Goal: Feedback & Contribution: Contribute content

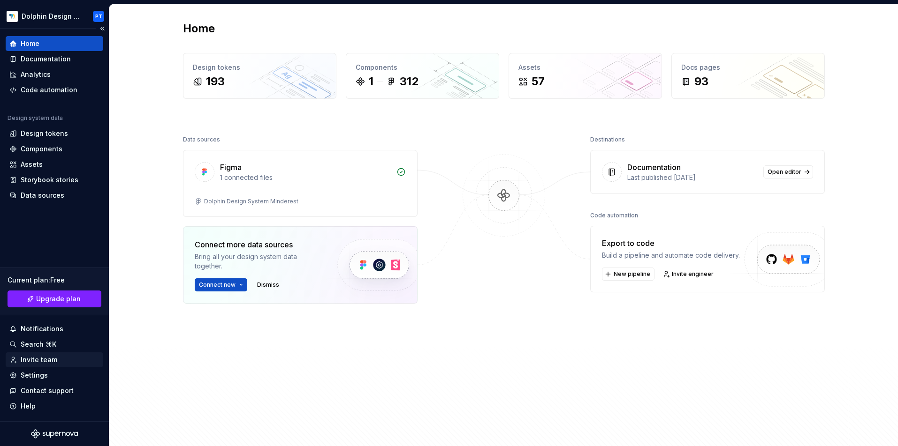
click at [39, 358] on div "Invite team" at bounding box center [39, 359] width 37 height 9
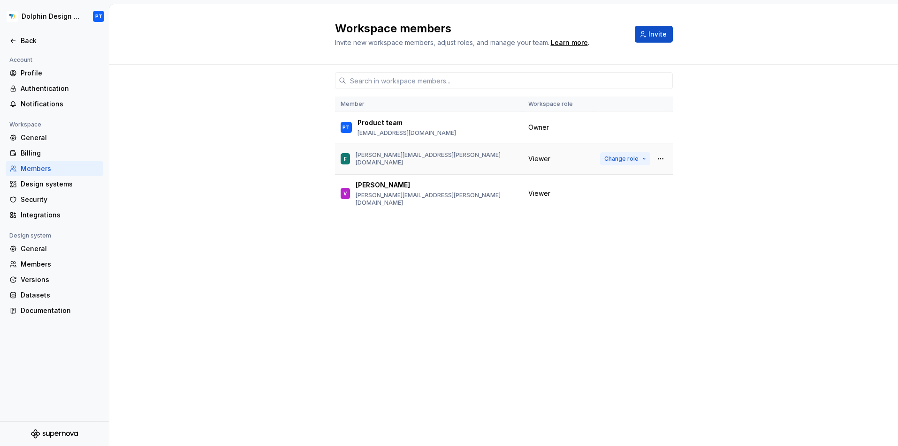
click at [633, 159] on span "Change role" at bounding box center [621, 159] width 34 height 8
click at [663, 158] on button "button" at bounding box center [660, 158] width 13 height 13
click at [612, 199] on div "Remove from workspace" at bounding box center [602, 196] width 81 height 9
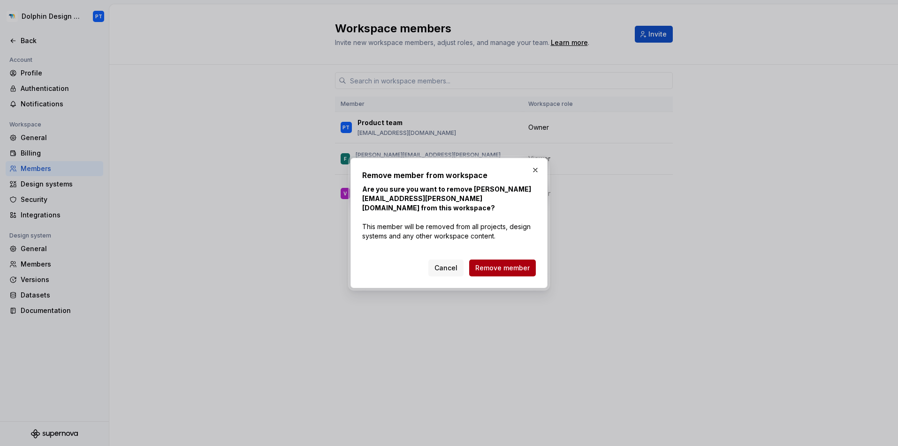
click at [504, 266] on span "Remove member" at bounding box center [502, 268] width 54 height 9
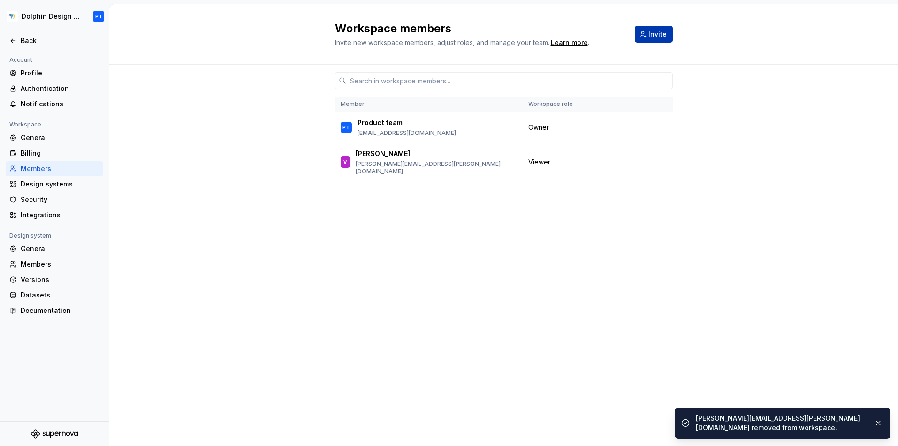
click at [641, 33] on button "Invite" at bounding box center [653, 34] width 38 height 17
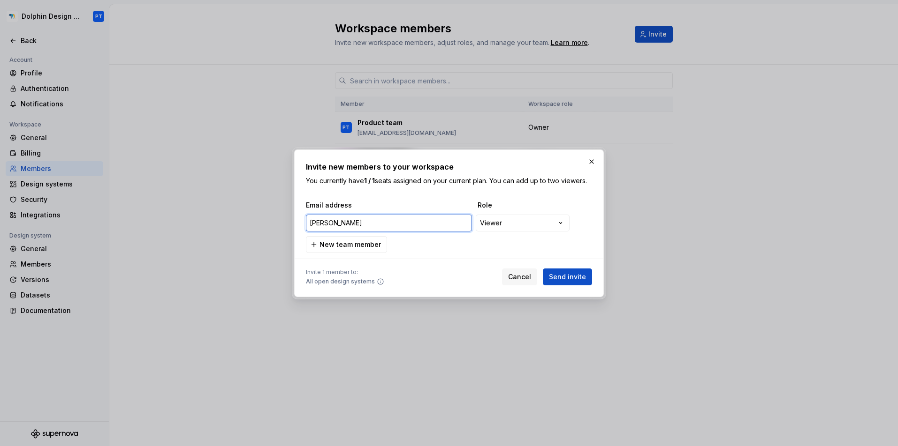
click at [313, 220] on input "[PERSON_NAME]" at bounding box center [389, 223] width 166 height 17
paste input "[PERSON_NAME][EMAIL_ADDRESS][PERSON_NAME][DOMAIN_NAME]"
type input "[PERSON_NAME][EMAIL_ADDRESS][PERSON_NAME][DOMAIN_NAME]"
click at [554, 224] on div "**********" at bounding box center [449, 223] width 898 height 446
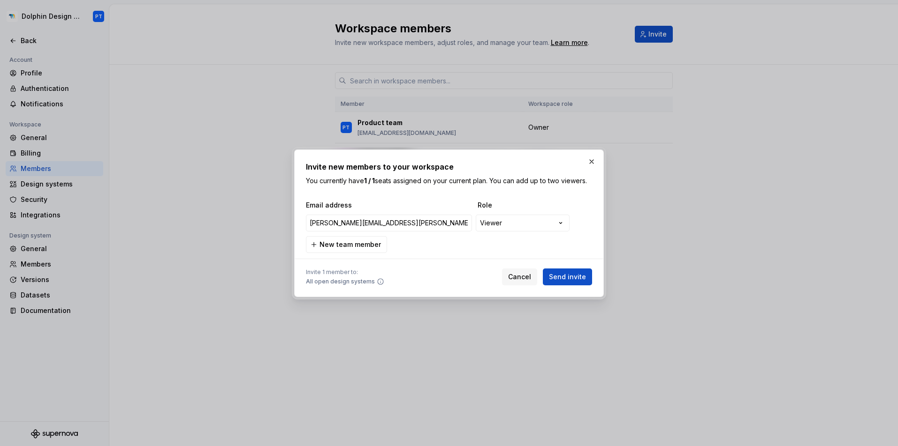
click at [588, 217] on div "**********" at bounding box center [449, 223] width 898 height 446
click at [564, 277] on span "Send invite" at bounding box center [567, 276] width 37 height 9
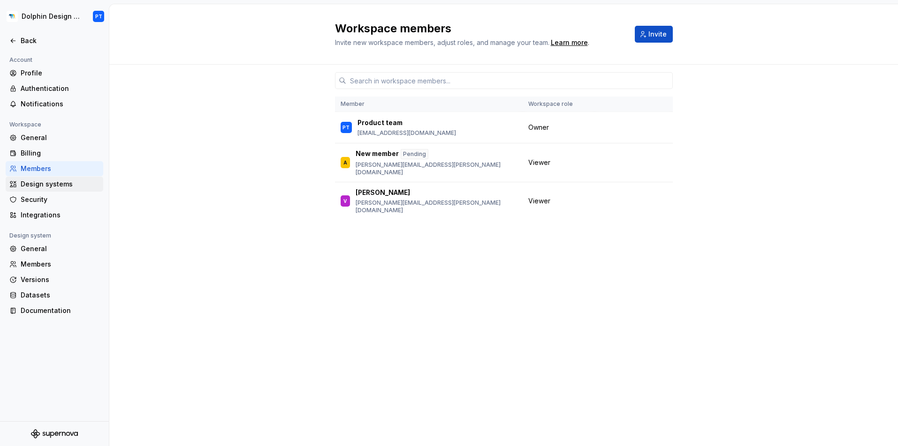
click at [48, 186] on div "Design systems" at bounding box center [60, 184] width 79 height 9
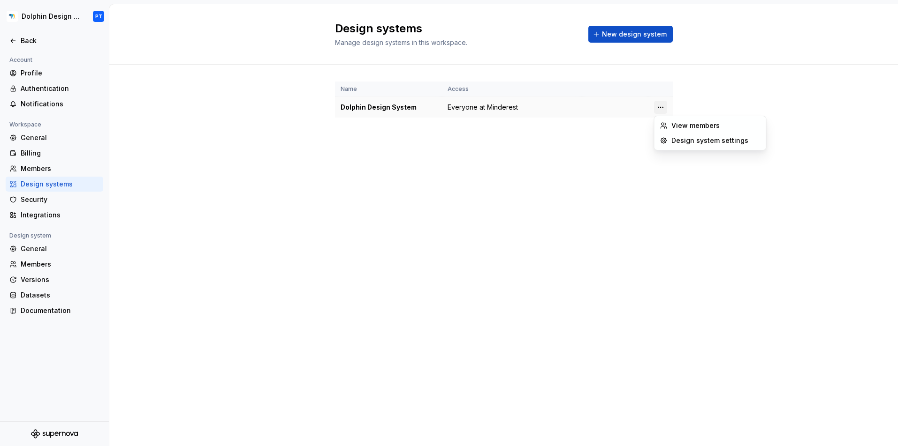
click at [660, 105] on html "Dolphin Design System PT Back Account Profile Authentication Notifications Work…" at bounding box center [449, 223] width 898 height 446
click at [693, 121] on div "View members" at bounding box center [715, 125] width 89 height 9
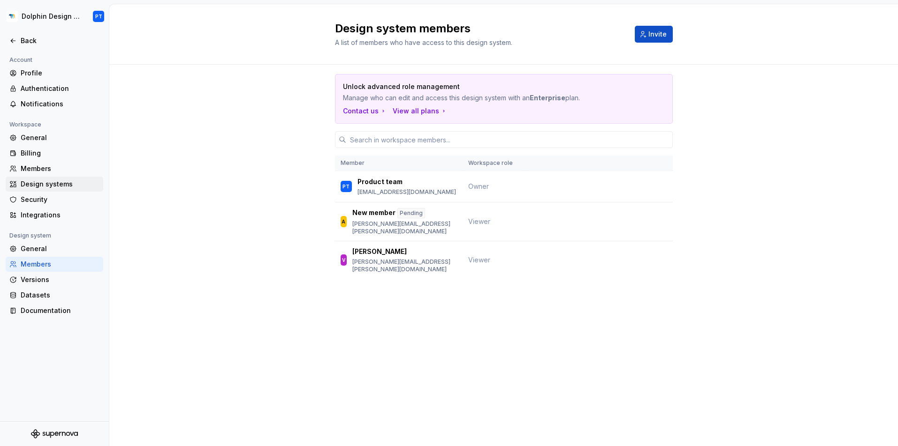
click at [41, 186] on div "Design systems" at bounding box center [60, 184] width 79 height 9
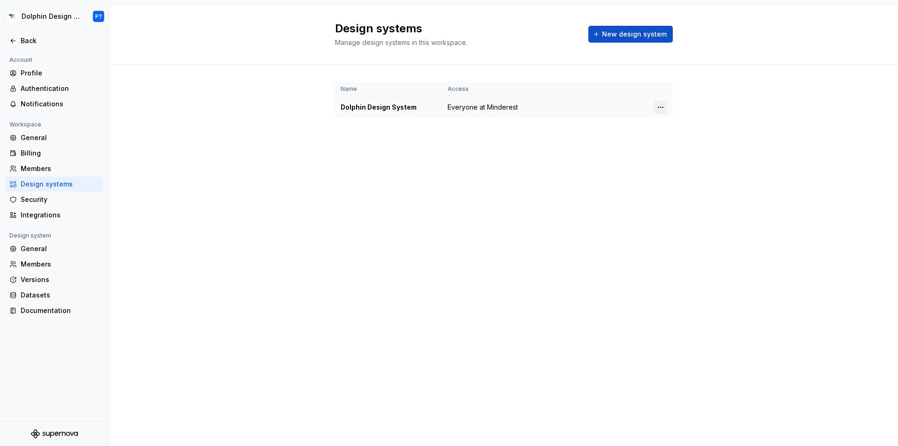
click at [657, 106] on html "Dolphin Design System PT Back Account Profile Authentication Notifications Work…" at bounding box center [449, 223] width 898 height 446
click at [685, 141] on div "Design system settings" at bounding box center [715, 140] width 89 height 9
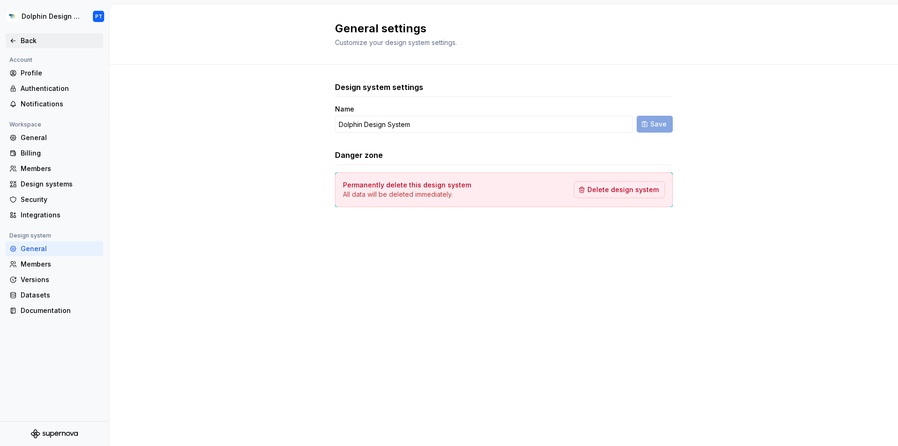
click at [25, 40] on div "Back" at bounding box center [60, 40] width 79 height 9
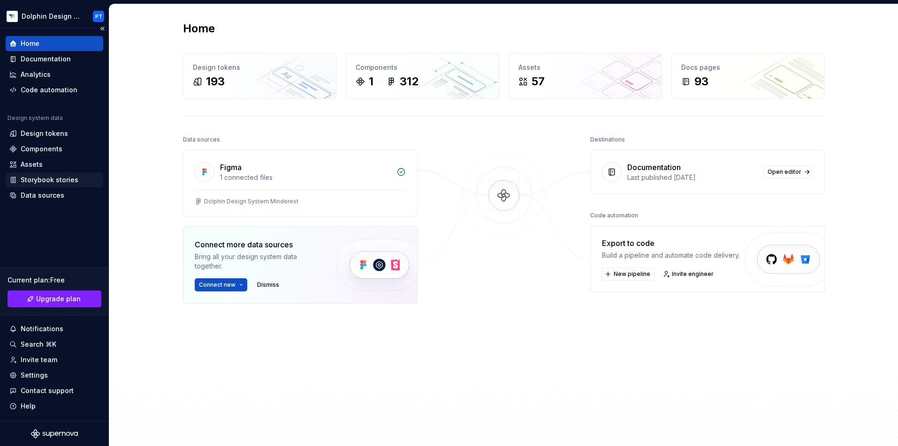
click at [38, 177] on div "Storybook stories" at bounding box center [50, 179] width 58 height 9
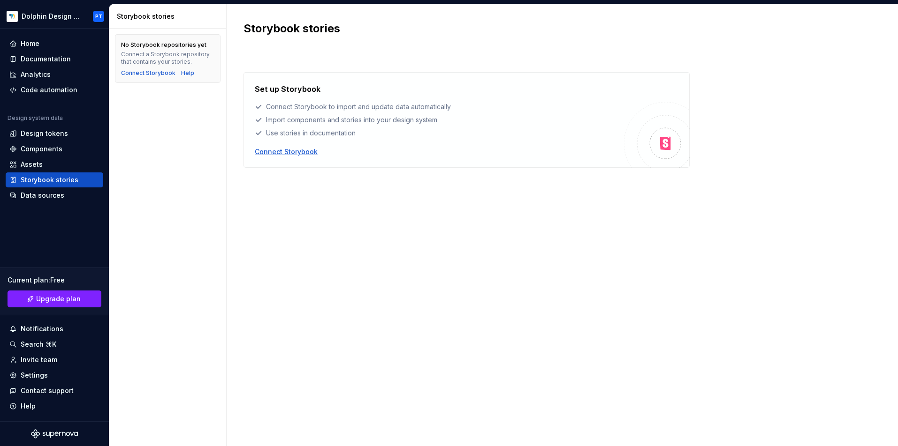
click at [292, 152] on div "Connect Storybook" at bounding box center [286, 151] width 63 height 9
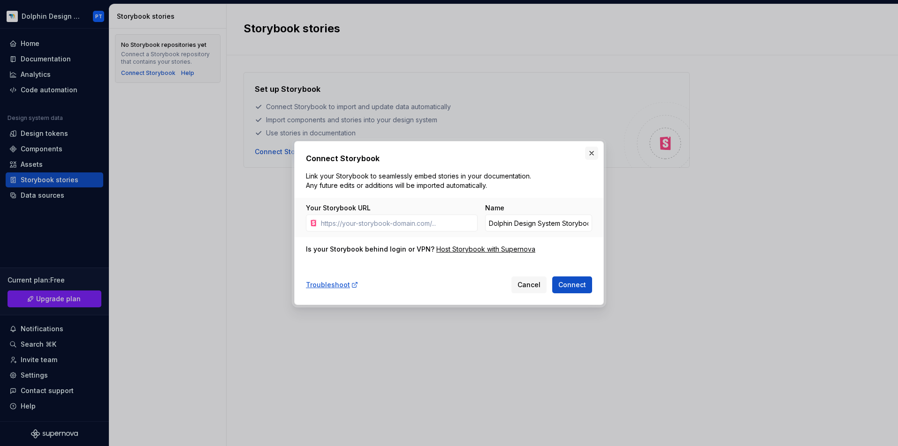
click at [592, 152] on button "button" at bounding box center [591, 153] width 13 height 13
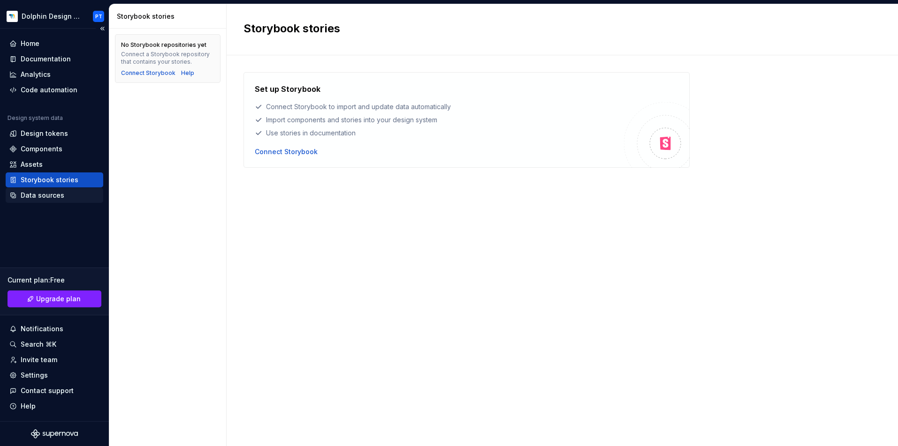
click at [41, 196] on div "Data sources" at bounding box center [43, 195] width 44 height 9
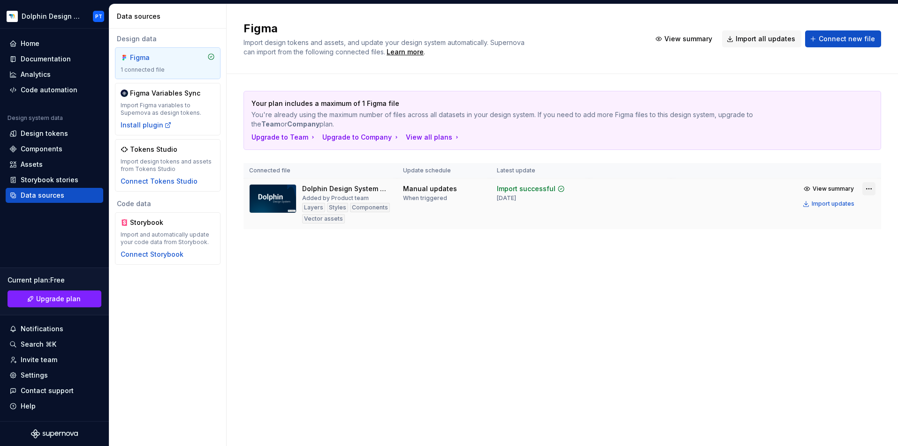
click at [797, 187] on html "Dolphin Design System PT Home Documentation Analytics Code automation Design sy…" at bounding box center [449, 223] width 898 height 446
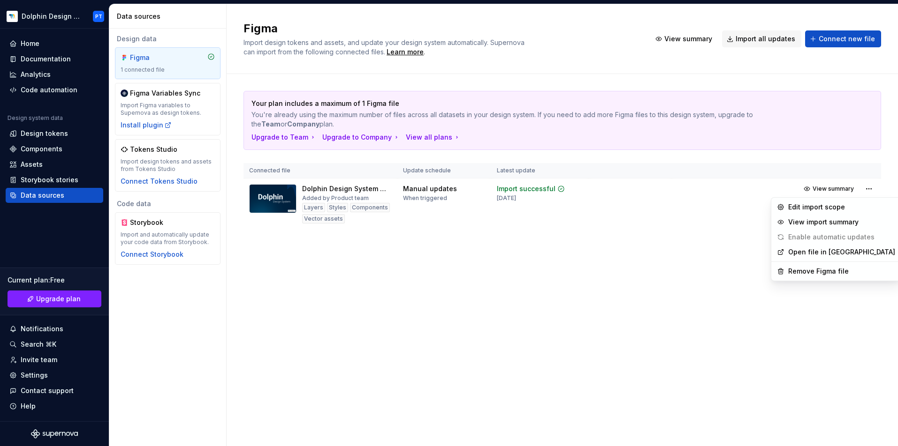
click at [377, 299] on html "Dolphin Design System PT Home Documentation Analytics Code automation Design sy…" at bounding box center [449, 223] width 898 height 446
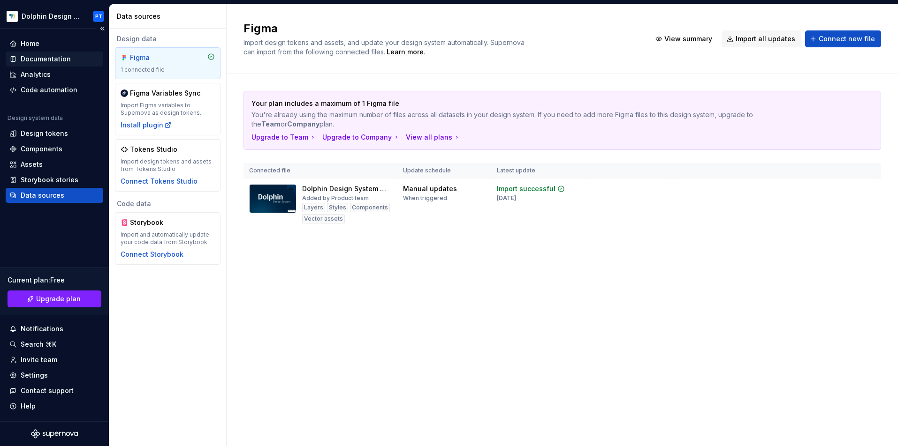
click at [38, 58] on div "Documentation" at bounding box center [46, 58] width 50 height 9
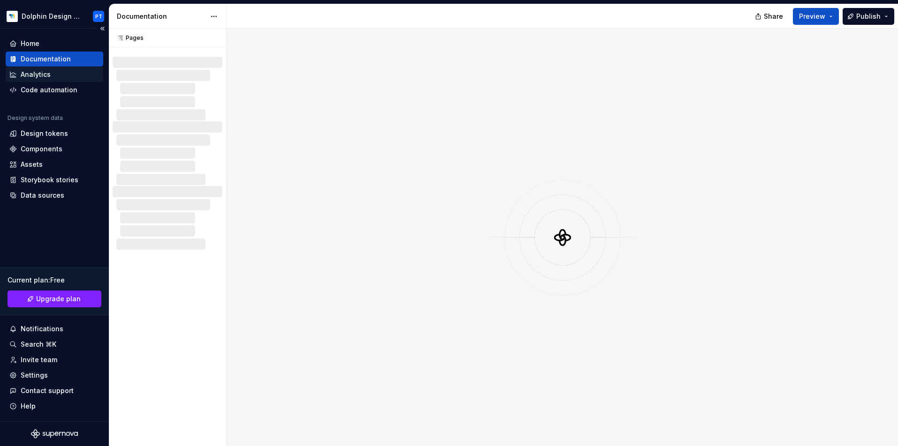
click at [39, 75] on div "Analytics" at bounding box center [36, 74] width 30 height 9
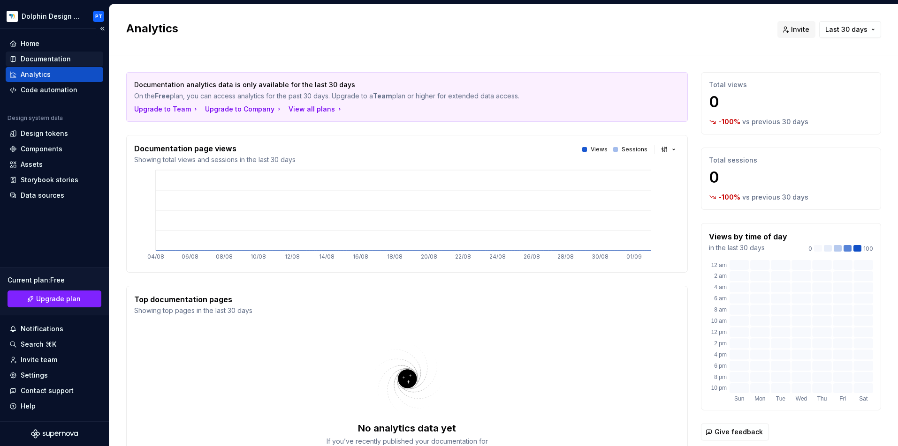
click at [46, 55] on div "Documentation" at bounding box center [46, 58] width 50 height 9
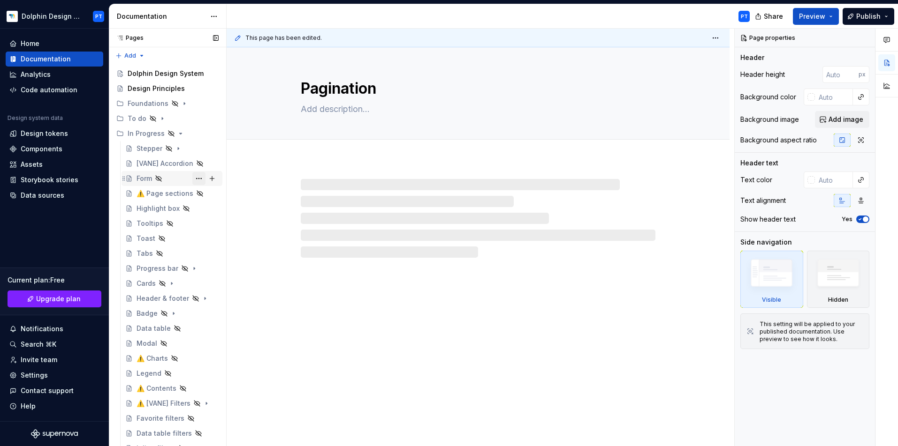
scroll to position [4, 0]
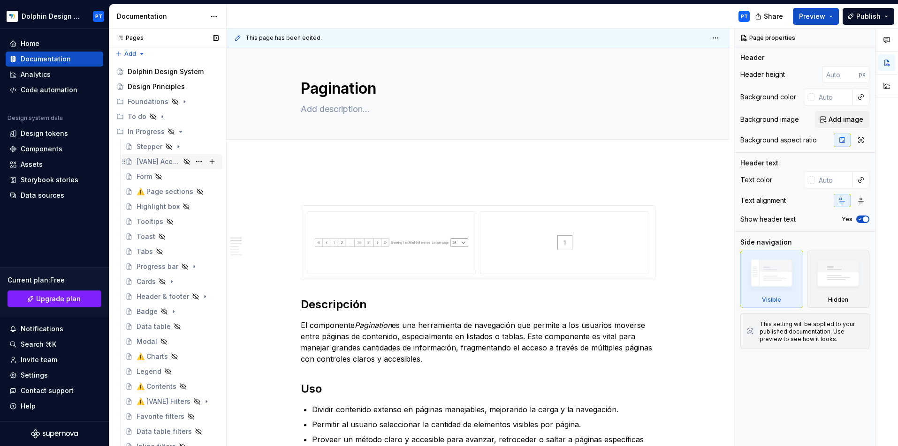
click at [169, 163] on div "[VANE] Accordion" at bounding box center [158, 161] width 44 height 9
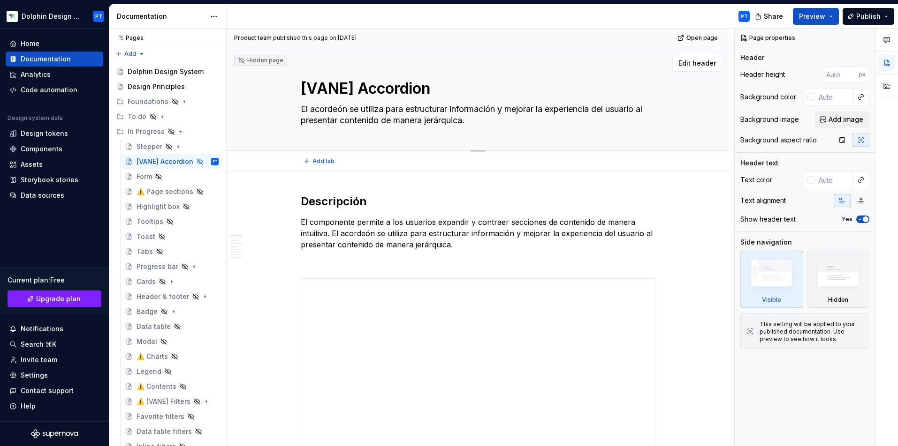
click at [354, 89] on textarea "[VANE] Accordion" at bounding box center [476, 88] width 355 height 23
drag, startPoint x: 358, startPoint y: 90, endPoint x: 269, endPoint y: 78, distance: 89.3
click at [269, 78] on div "[VANE] Accordion El acordeón se utiliza para estructurar información y mejorar …" at bounding box center [478, 98] width 428 height 103
type textarea "*"
type textarea "Accordion"
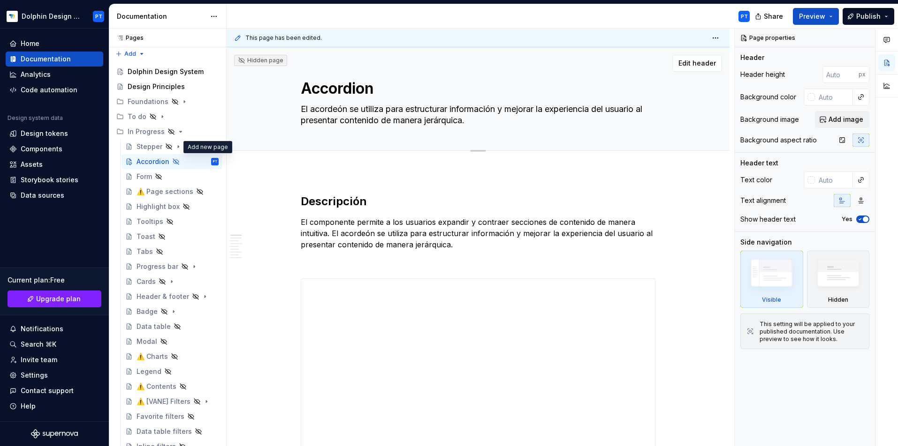
type textarea "*"
type textarea "Accordion"
click at [330, 159] on span "Add tab" at bounding box center [323, 162] width 22 height 8
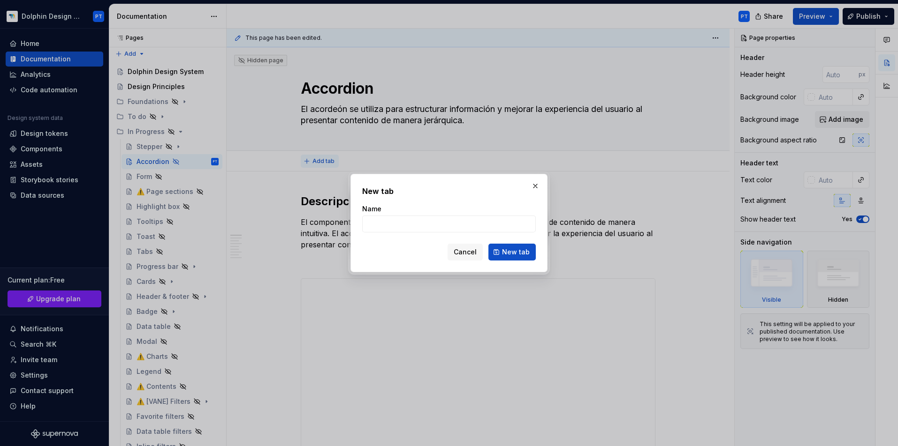
type textarea "*"
type input "Accordion Content"
click at [513, 252] on button "New tab" at bounding box center [511, 252] width 47 height 17
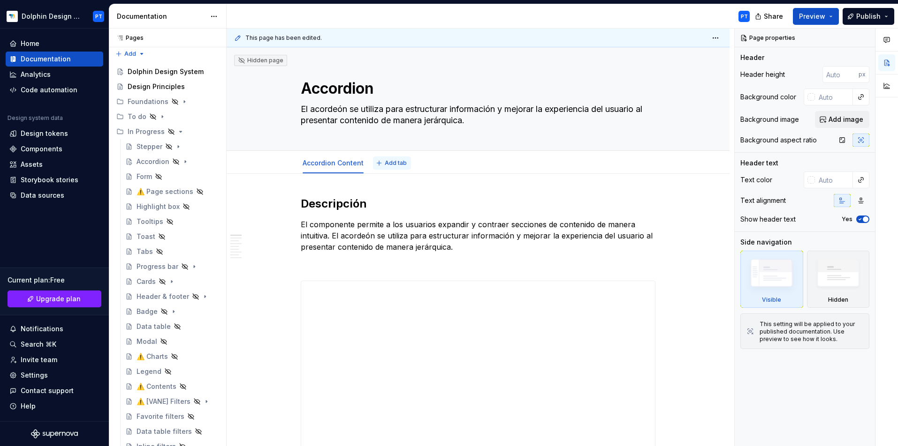
click at [391, 162] on span "Add tab" at bounding box center [396, 163] width 22 height 8
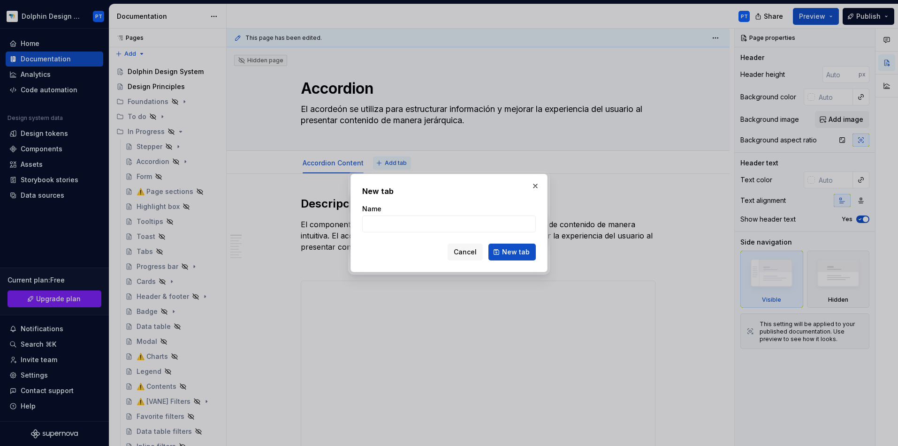
type textarea "*"
type input "a"
type input "Accordion sections"
click at [513, 252] on button "New tab" at bounding box center [511, 252] width 47 height 17
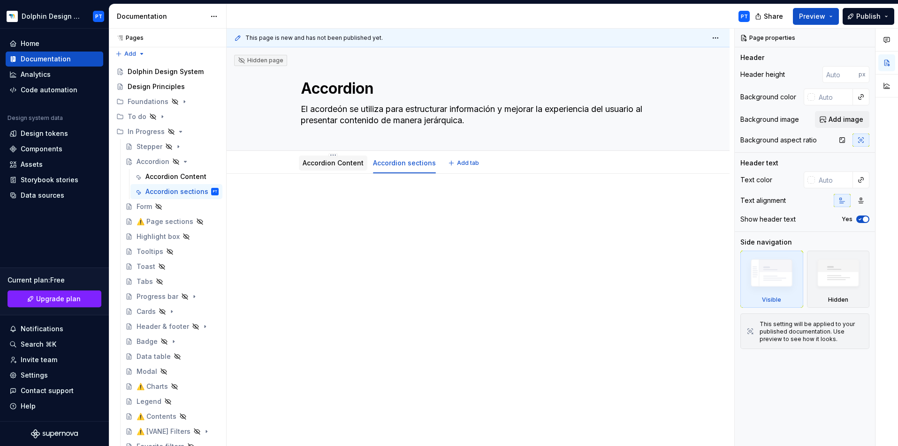
click at [353, 168] on div "Accordion Content" at bounding box center [332, 163] width 61 height 11
click at [352, 168] on div "Accordion Content" at bounding box center [332, 163] width 61 height 11
click at [355, 161] on link "Accordion Content" at bounding box center [332, 163] width 61 height 8
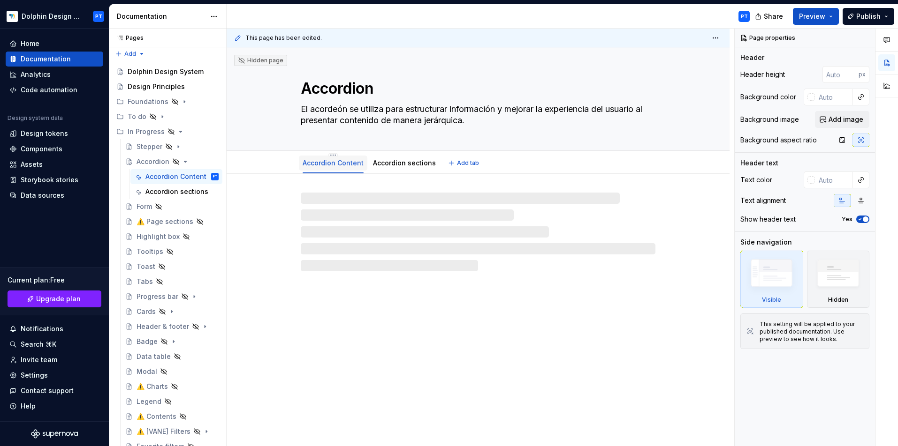
type textarea "*"
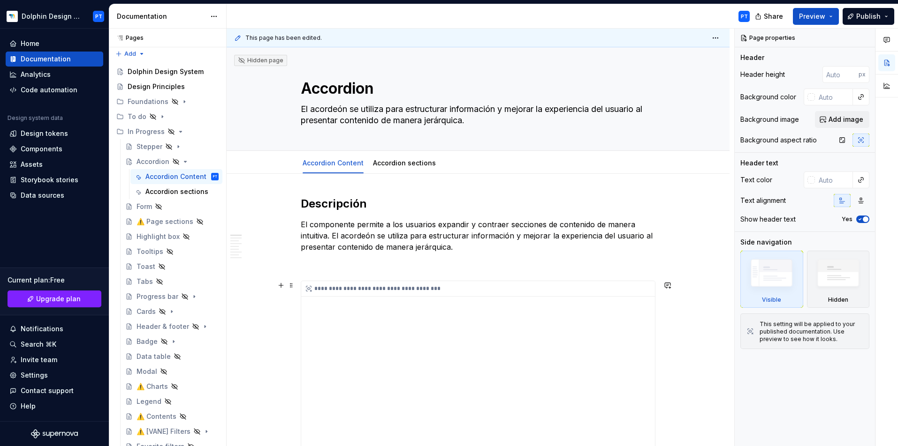
click at [370, 295] on div "**********" at bounding box center [478, 288] width 354 height 15
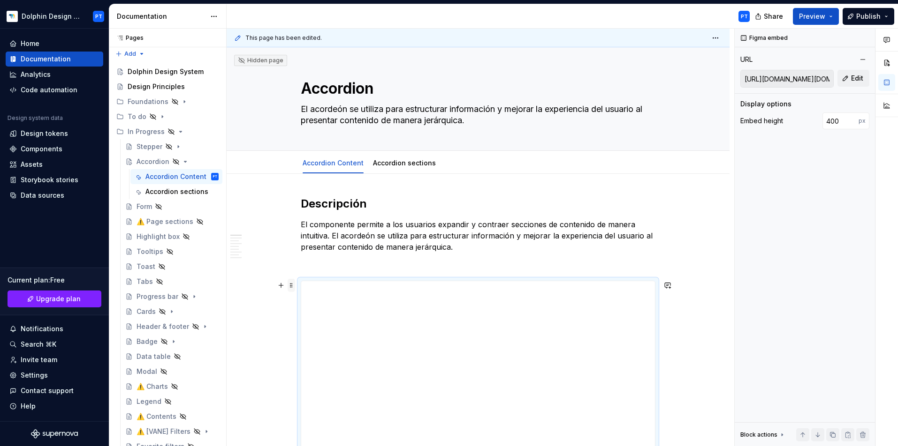
click at [292, 285] on span at bounding box center [291, 285] width 8 height 13
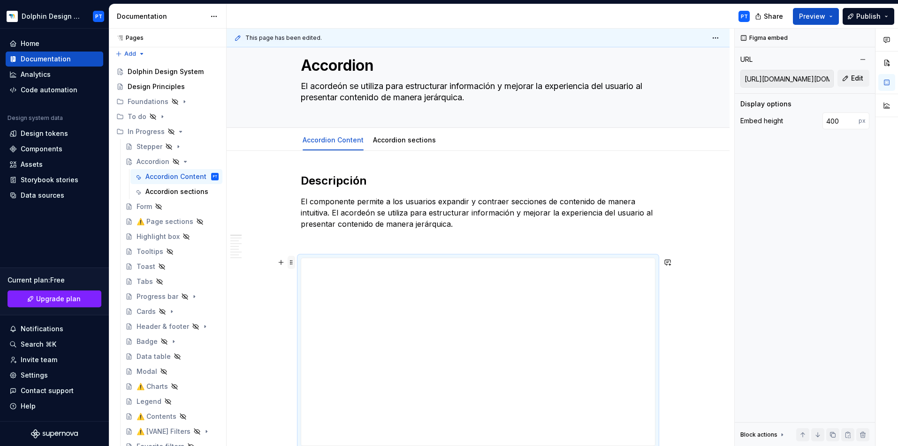
click at [293, 261] on span at bounding box center [291, 262] width 8 height 13
click at [310, 344] on div "Delete" at bounding box center [335, 347] width 61 height 9
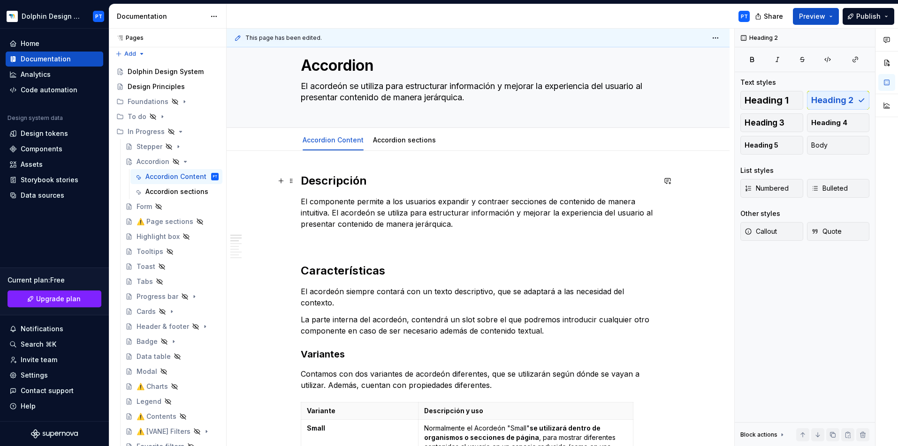
click at [304, 179] on h2 "Descripción" at bounding box center [478, 181] width 355 height 15
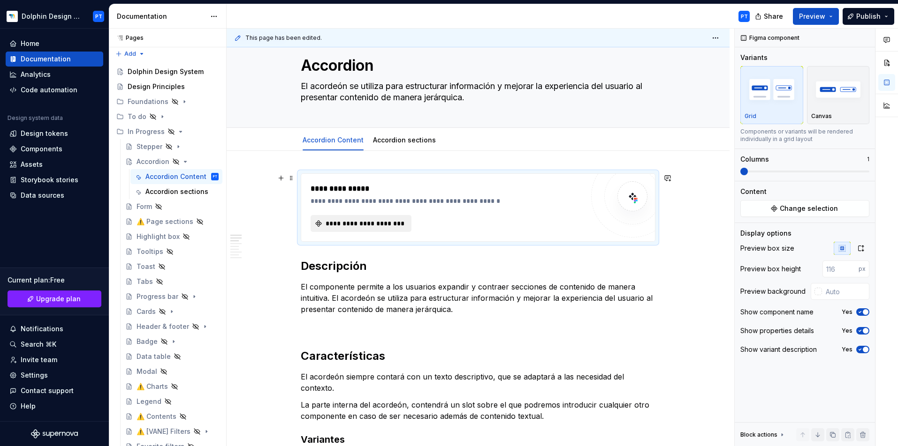
click at [383, 226] on span "**********" at bounding box center [364, 223] width 81 height 9
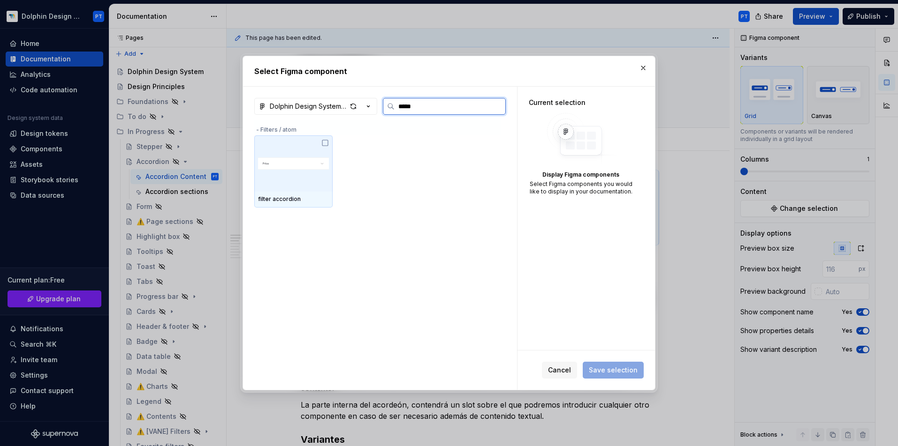
type input "******"
click at [350, 106] on div "button" at bounding box center [353, 106] width 13 height 13
type textarea "*"
click at [409, 108] on input "******" at bounding box center [449, 106] width 111 height 9
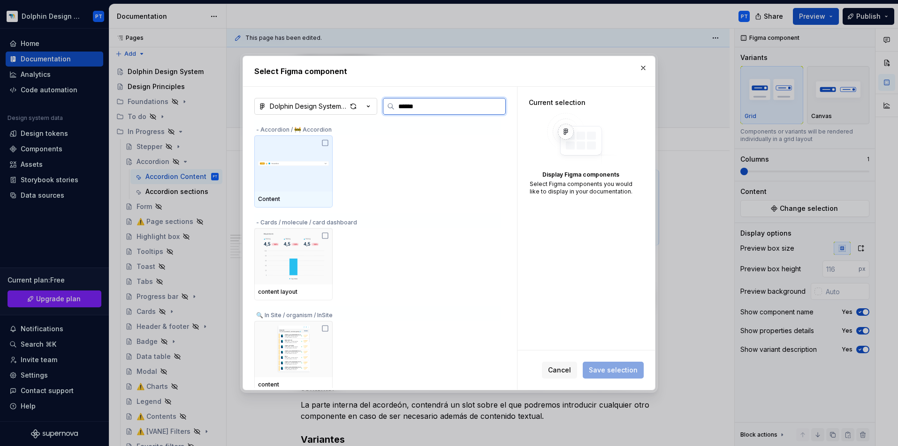
type input "*******"
click at [297, 163] on img at bounding box center [293, 163] width 71 height 19
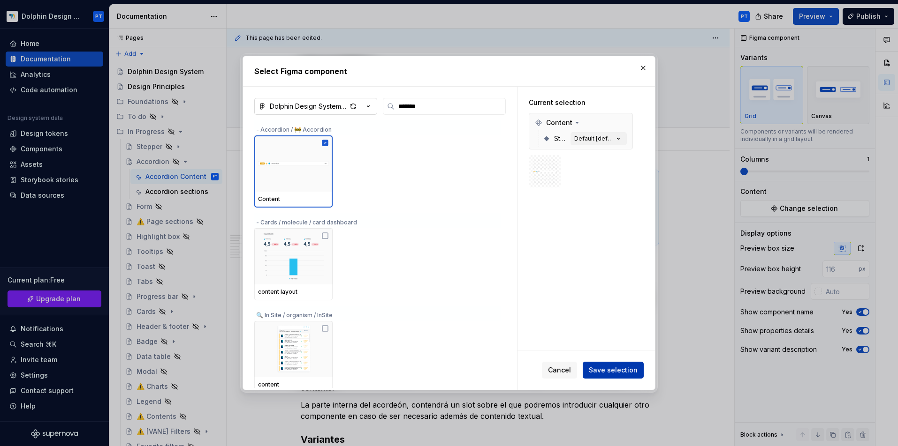
click at [602, 370] on span "Save selection" at bounding box center [612, 370] width 49 height 9
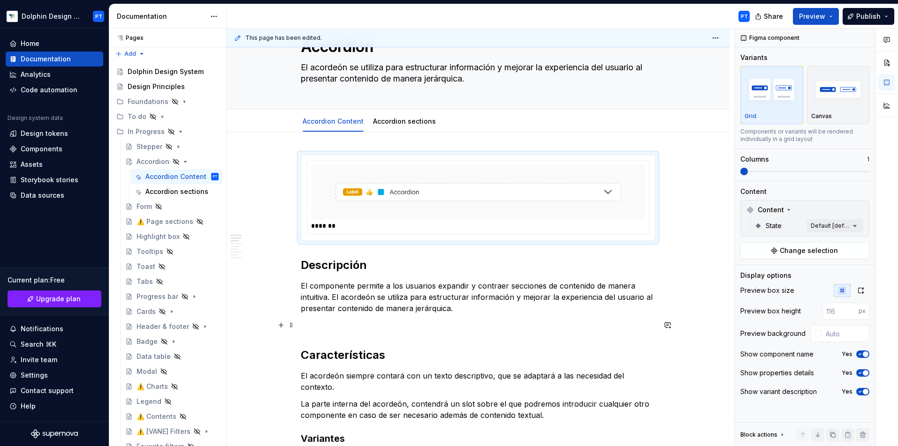
scroll to position [103, 0]
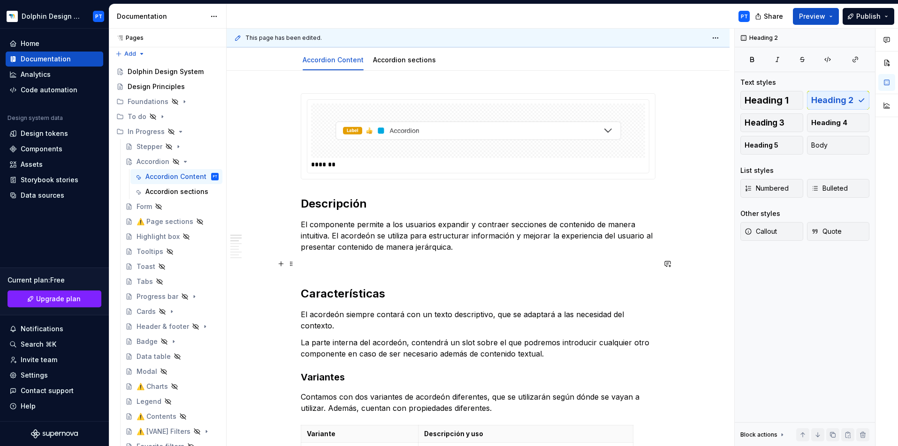
click at [337, 268] on p at bounding box center [478, 263] width 355 height 11
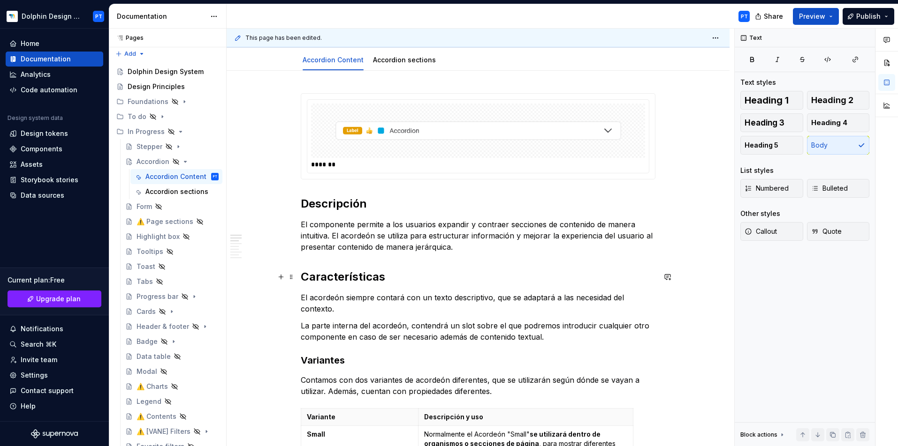
click at [428, 271] on h2 "Características" at bounding box center [478, 277] width 355 height 15
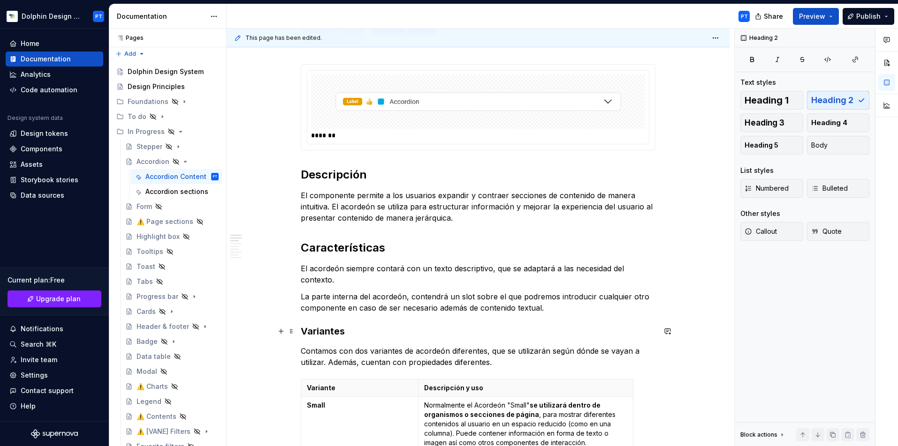
scroll to position [148, 0]
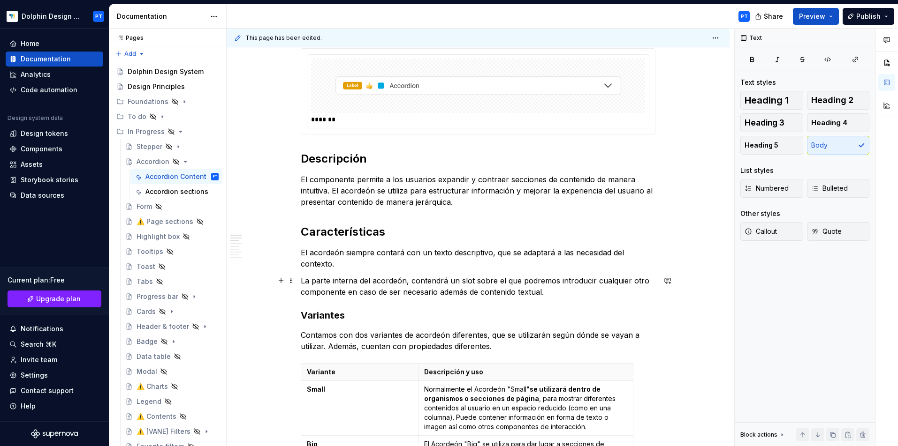
click at [556, 294] on p "La parte interna del acordeón, contendrá un slot sobre el que podremos introduc…" at bounding box center [478, 286] width 355 height 23
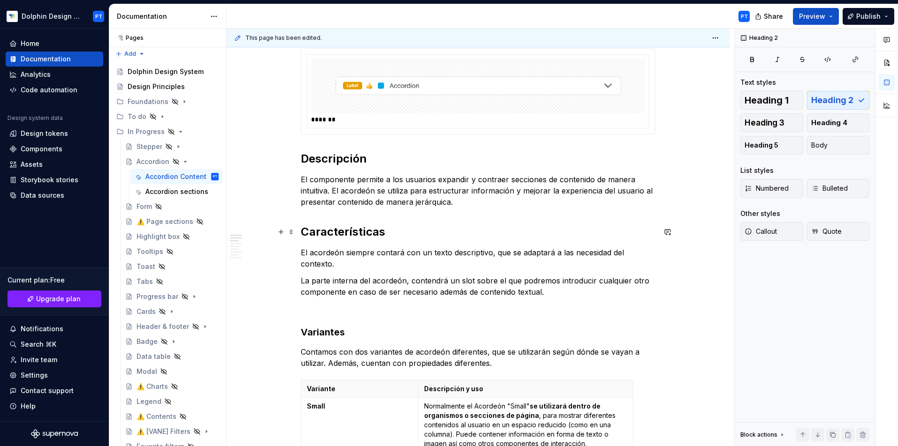
click at [322, 233] on h2 "Características" at bounding box center [478, 232] width 355 height 15
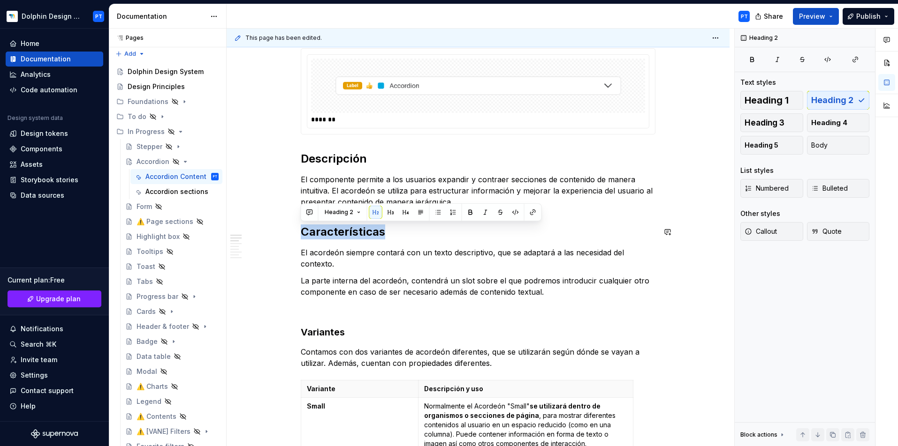
copy h2 "Características"
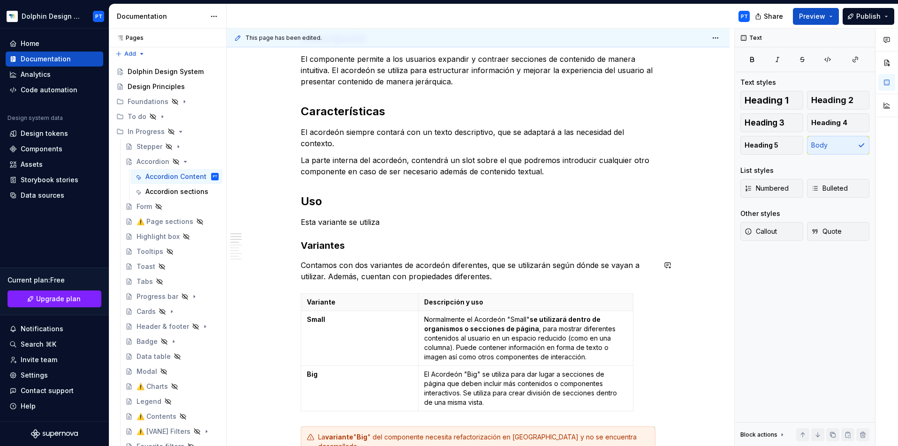
scroll to position [279, 0]
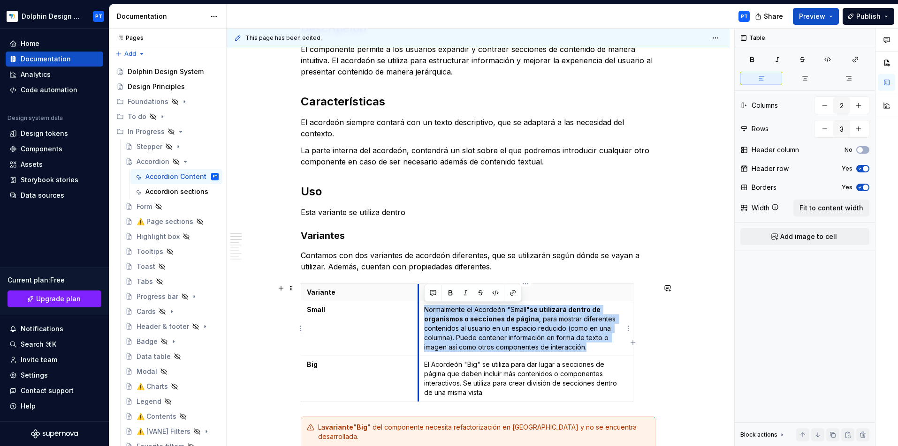
drag, startPoint x: 608, startPoint y: 346, endPoint x: 418, endPoint y: 310, distance: 193.2
click at [418, 310] on td "Normalmente el Acordeón "Small" se utilizará dentro de organismos o secciones d…" at bounding box center [525, 329] width 215 height 55
copy p "Normalmente el Acordeón "Small" se utilizará dentro de organismos o secciones d…"
click at [415, 211] on p "Esta variante se utiliza dentro" at bounding box center [478, 212] width 355 height 11
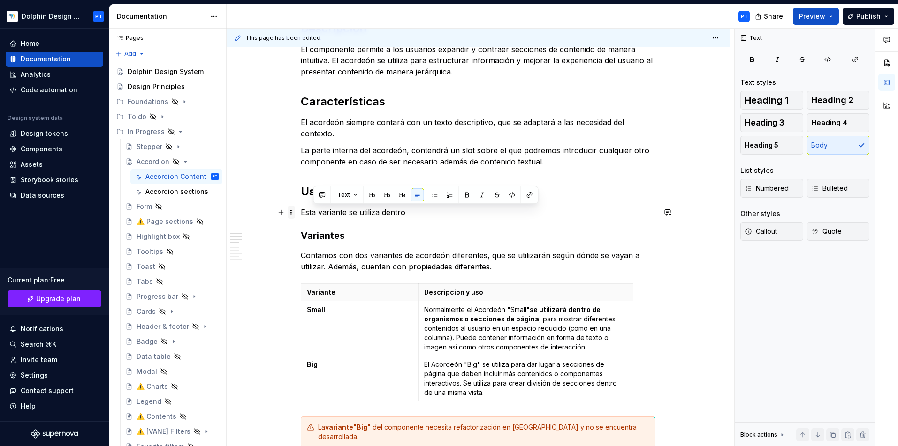
drag, startPoint x: 424, startPoint y: 211, endPoint x: 292, endPoint y: 209, distance: 132.2
click at [304, 210] on p "Esta variante se utiliza dentro" at bounding box center [478, 212] width 355 height 11
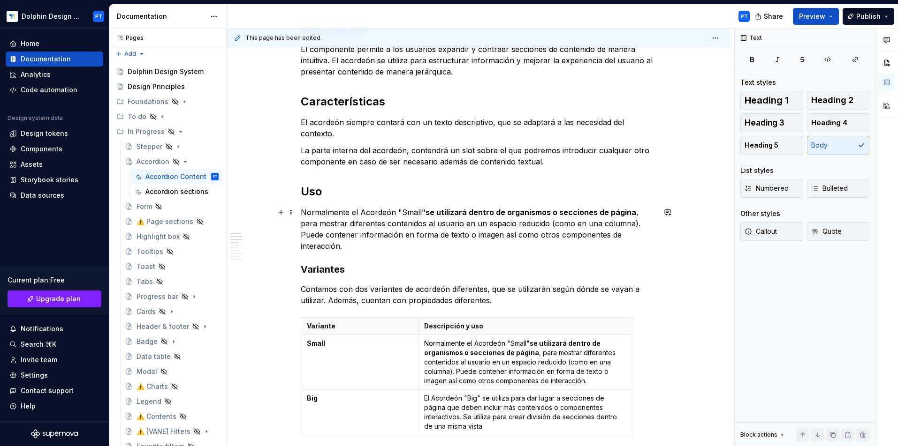
click at [412, 216] on p "Normalmente el Acordeón "Small" se utilizará dentro de organismos o secciones d…" at bounding box center [478, 229] width 355 height 45
drag, startPoint x: 632, startPoint y: 223, endPoint x: 550, endPoint y: 222, distance: 82.1
click at [550, 222] on p "Normalmente el Acordeón "content" se utilizará dentro de organismos o secciones…" at bounding box center [478, 229] width 355 height 45
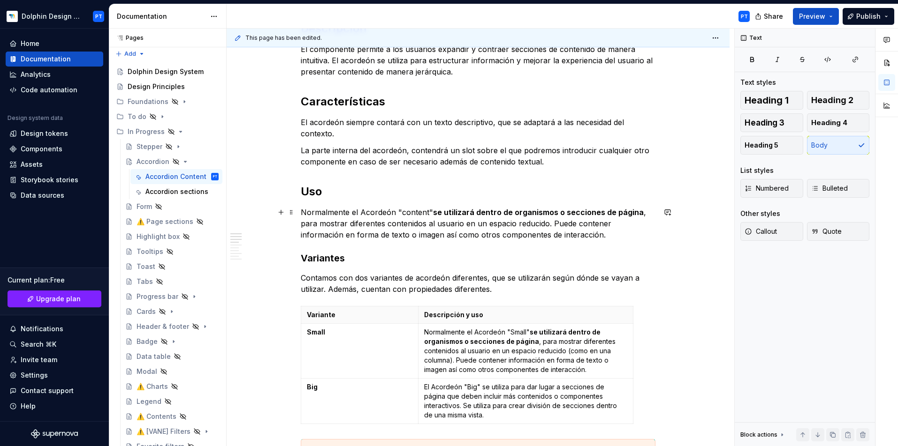
click at [567, 235] on p "Normalmente el Acordeón "content" se utilizará dentro de organismos o secciones…" at bounding box center [478, 224] width 355 height 34
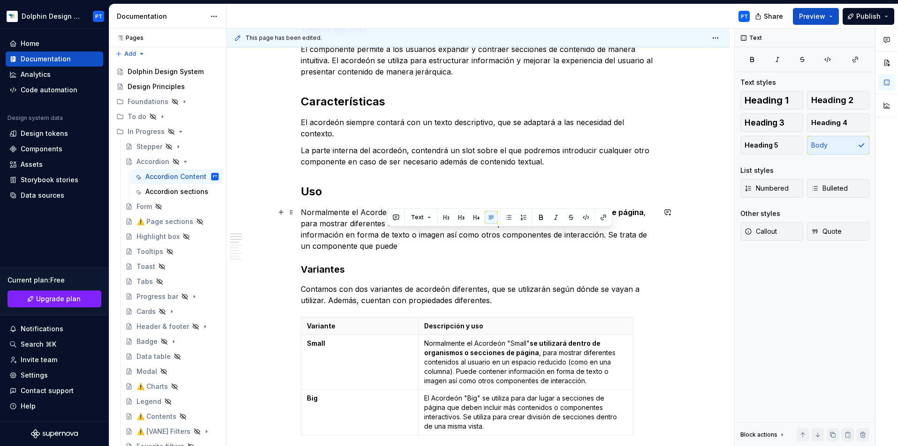
drag, startPoint x: 562, startPoint y: 249, endPoint x: 560, endPoint y: 234, distance: 14.6
click at [560, 234] on p "Normalmente el Acordeón "content" se utilizará dentro de organismos o secciones…" at bounding box center [478, 229] width 355 height 45
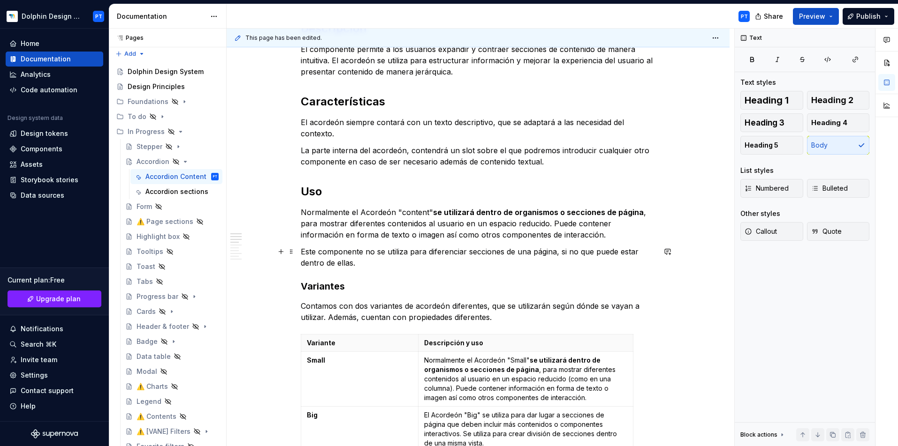
click at [362, 250] on p "Este componente no se utiliza para diferenciar secciones de una página, si no q…" at bounding box center [478, 257] width 355 height 23
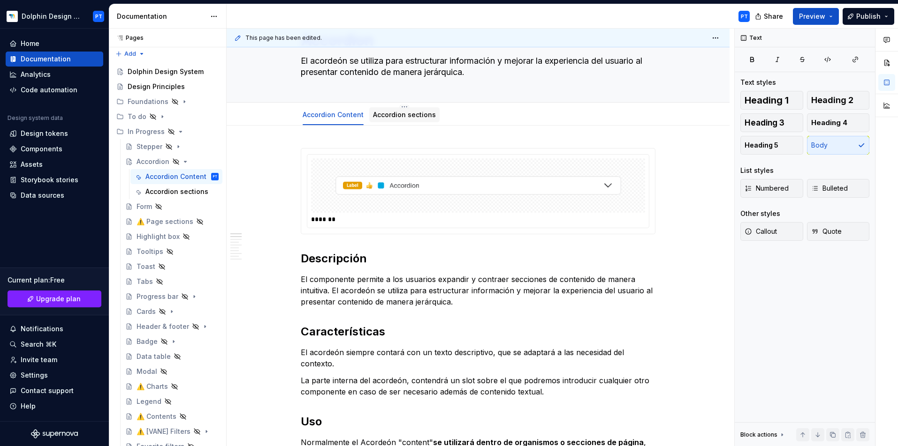
scroll to position [0, 0]
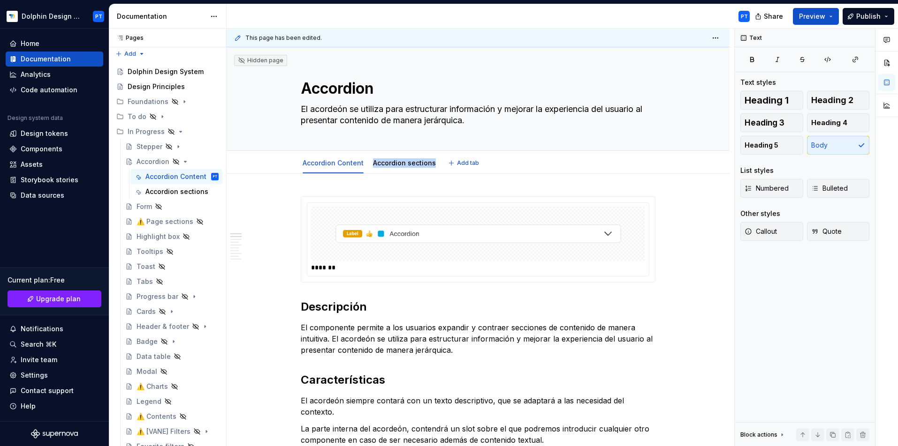
type textarea "*"
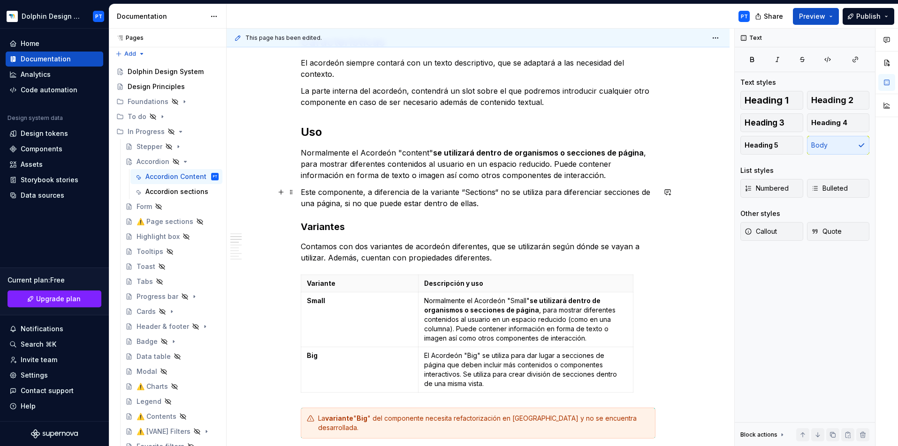
click at [477, 191] on p "Este componente, a diferencia de la variante “Sections“ no se utiliza para dife…" at bounding box center [478, 198] width 355 height 23
click at [678, 172] on button "button" at bounding box center [679, 174] width 13 height 13
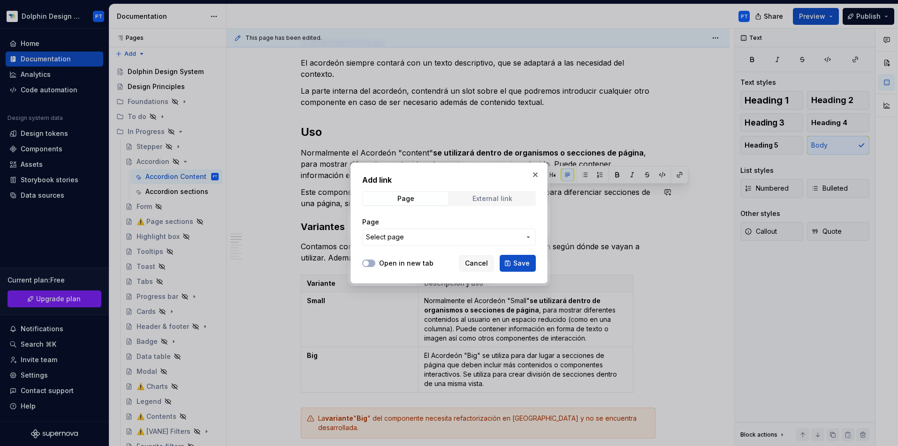
click at [497, 197] on div "External link" at bounding box center [492, 199] width 40 height 8
click at [457, 235] on input "URL" at bounding box center [449, 237] width 174 height 17
paste input "[URL][DOMAIN_NAME]"
type input "[URL][DOMAIN_NAME]"
click at [371, 264] on button "Open in new tab" at bounding box center [368, 264] width 13 height 8
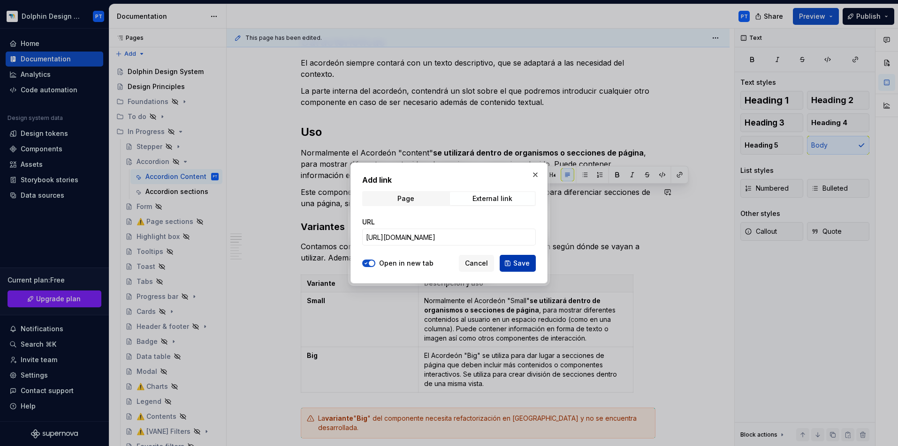
click at [509, 264] on button "Save" at bounding box center [517, 263] width 36 height 17
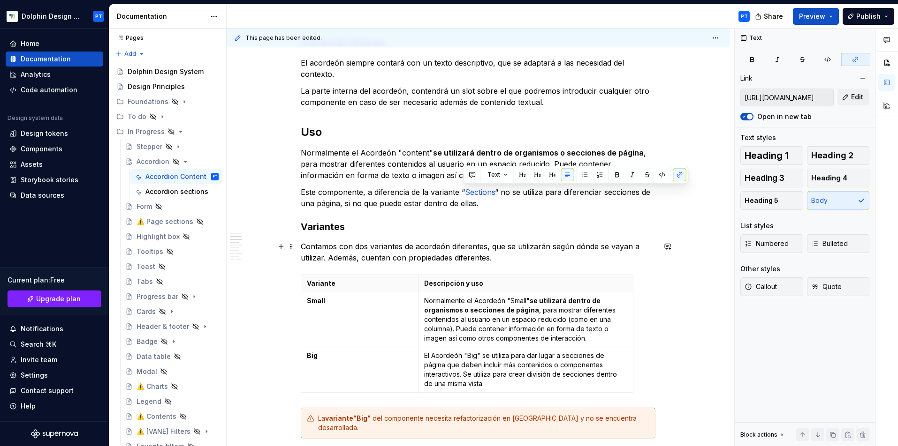
click at [533, 249] on p "Contamos con dos variantes de acordeón diferentes, que se utilizarán según dónd…" at bounding box center [478, 252] width 355 height 23
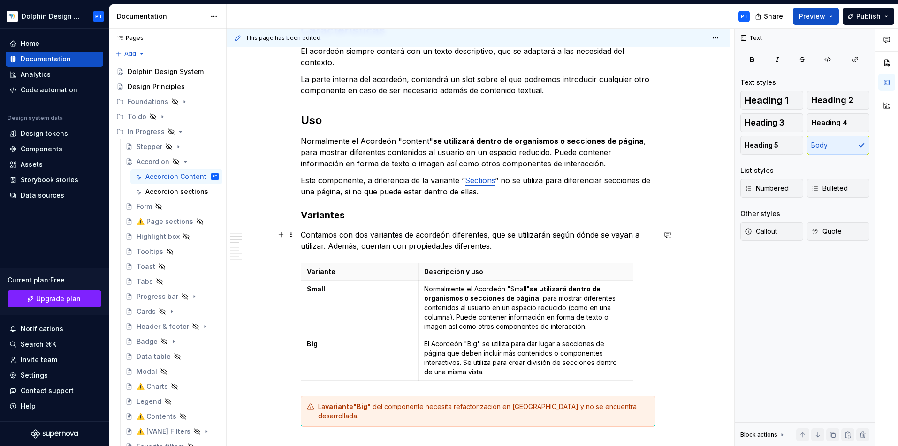
scroll to position [372, 0]
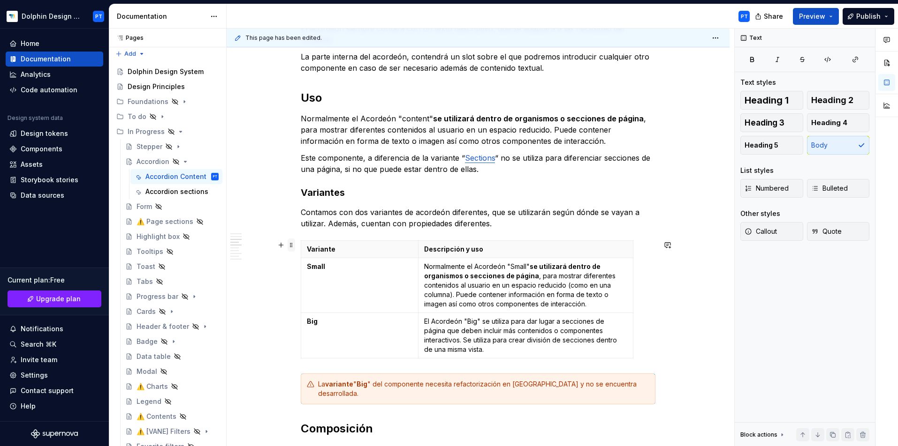
click at [293, 247] on span at bounding box center [291, 245] width 8 height 13
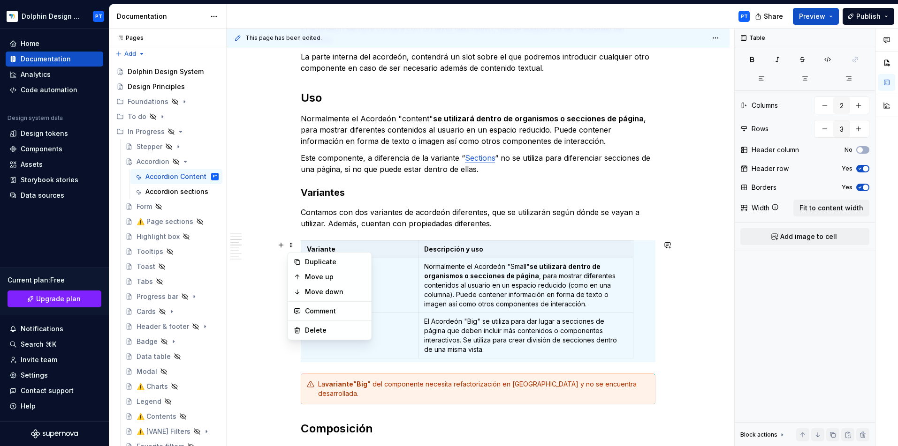
click at [509, 342] on p "El Acordeón "Big" se utiliza para dar lugar a secciones de página que deben inc…" at bounding box center [525, 336] width 203 height 38
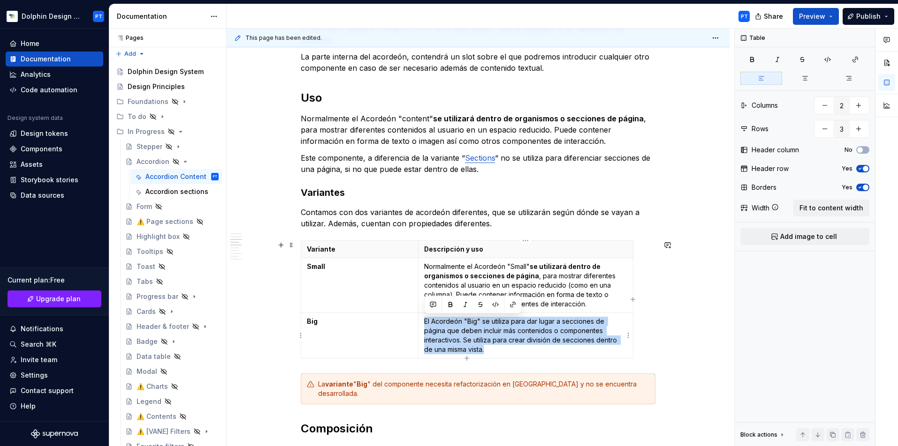
drag, startPoint x: 502, startPoint y: 353, endPoint x: 425, endPoint y: 319, distance: 83.6
click at [425, 319] on p "El Acordeón "Big" se utiliza para dar lugar a secciones de página que deben inc…" at bounding box center [525, 336] width 203 height 38
copy p "El Acordeón "Big" se utiliza para dar lugar a secciones de página que deben inc…"
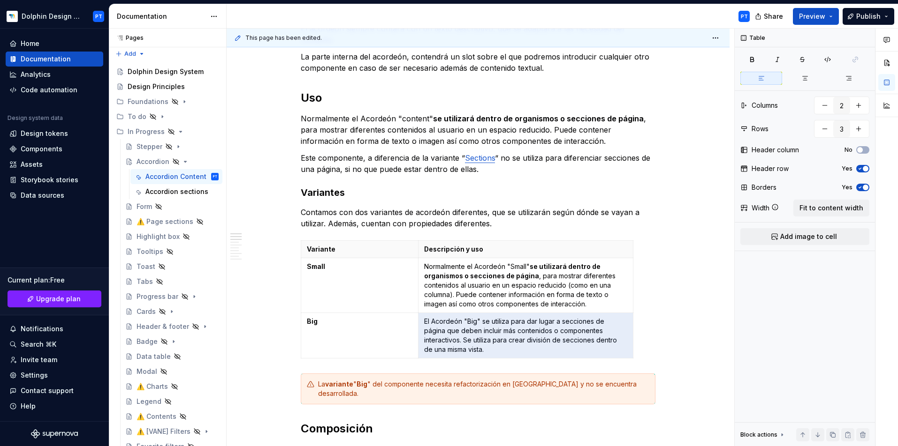
scroll to position [94, 0]
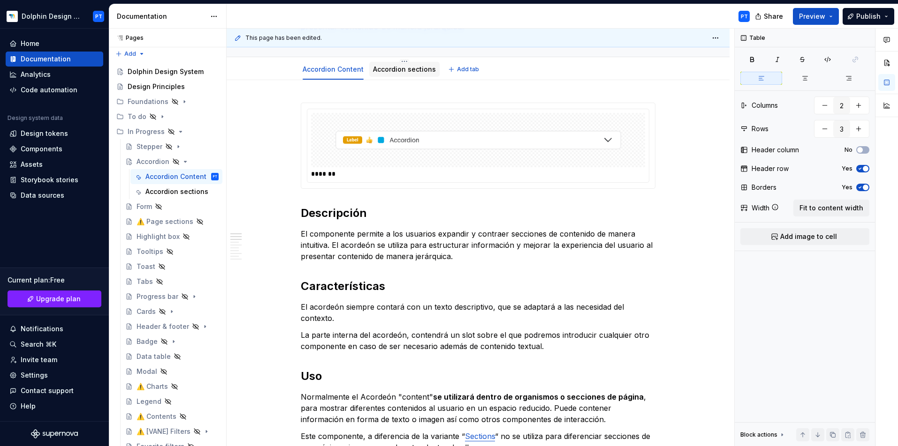
click at [405, 72] on link "Accordion sections" at bounding box center [404, 69] width 63 height 8
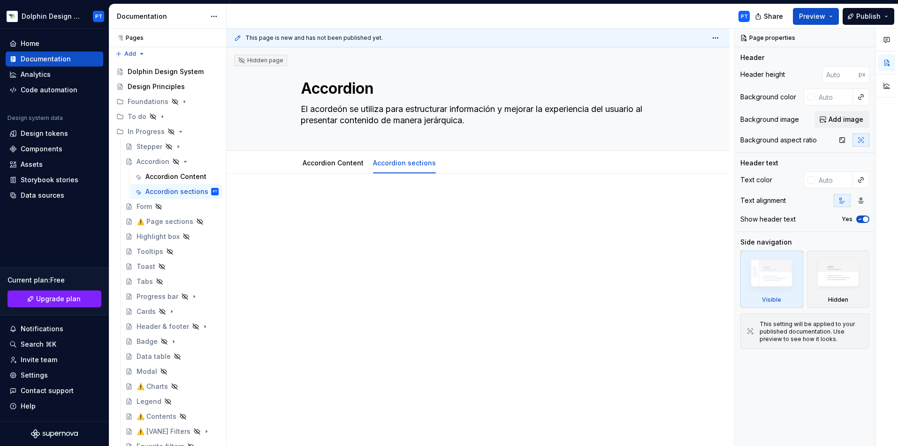
click at [329, 203] on p at bounding box center [478, 201] width 355 height 11
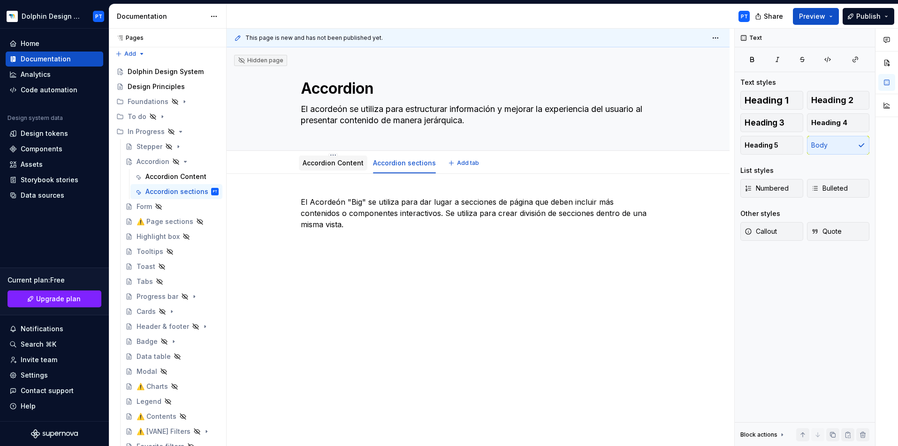
click at [319, 160] on link "Accordion Content" at bounding box center [332, 163] width 61 height 8
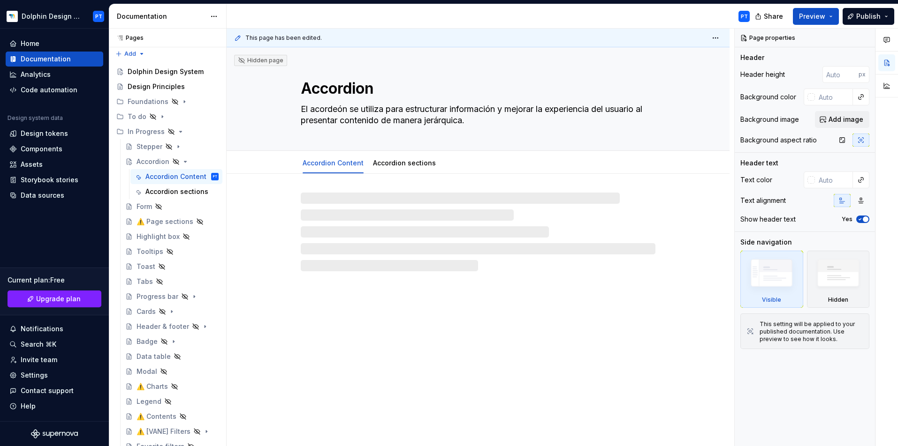
type textarea "*"
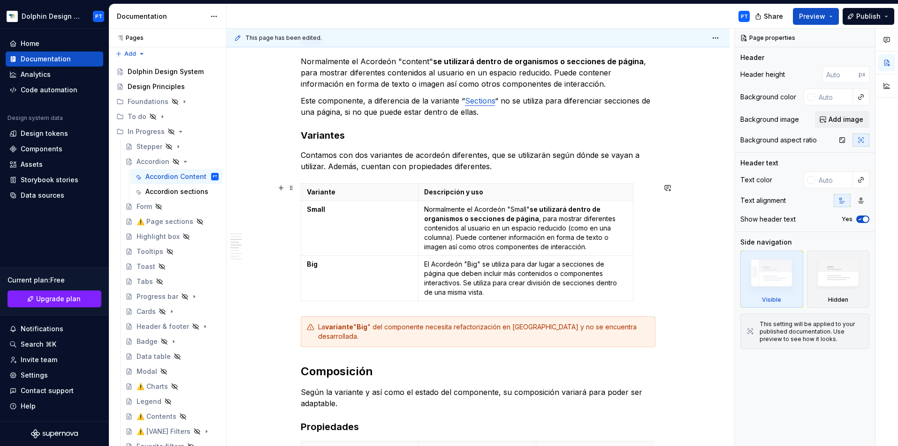
scroll to position [458, 0]
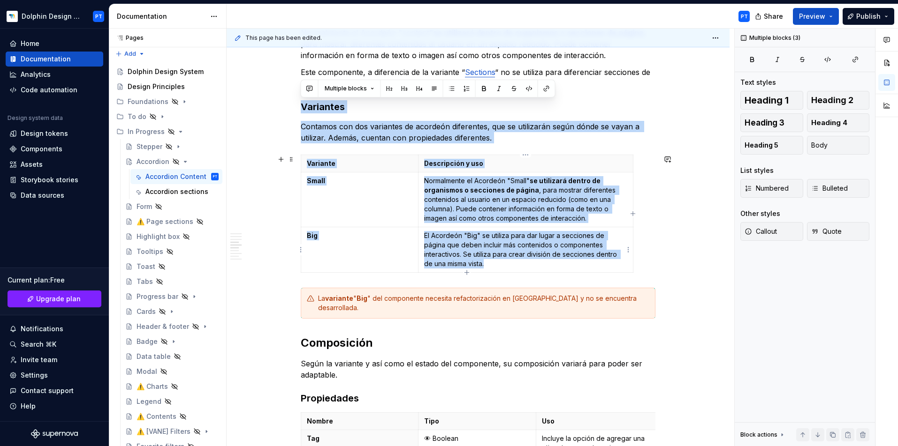
drag, startPoint x: 302, startPoint y: 103, endPoint x: 630, endPoint y: 269, distance: 367.4
click at [630, 269] on div "******* Descripción El componente permite a los usuarios expandir y contraer se…" at bounding box center [478, 297] width 355 height 1118
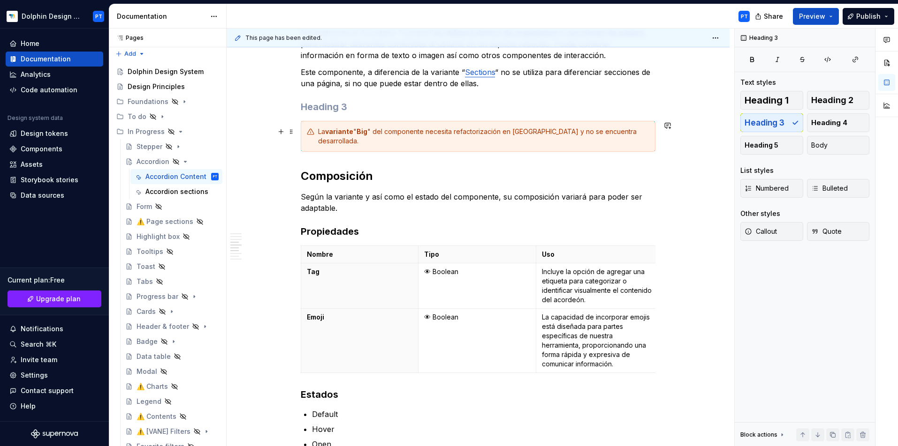
click at [327, 134] on strong "variante" at bounding box center [339, 132] width 28 height 8
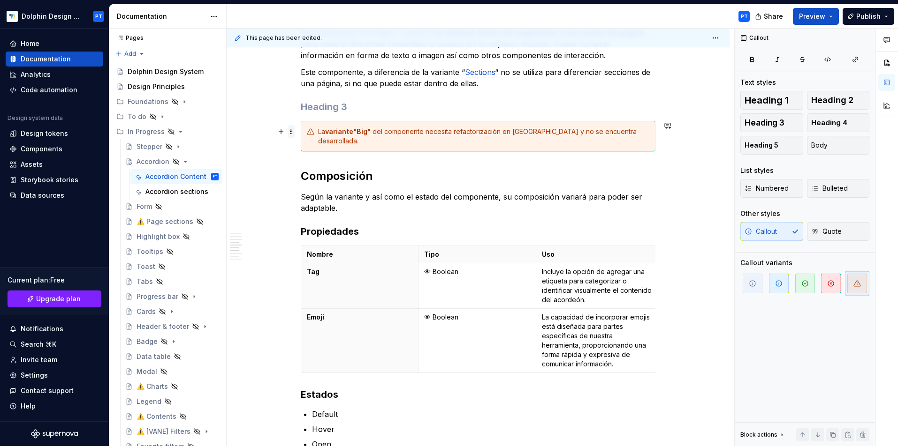
click at [291, 129] on span at bounding box center [291, 131] width 8 height 13
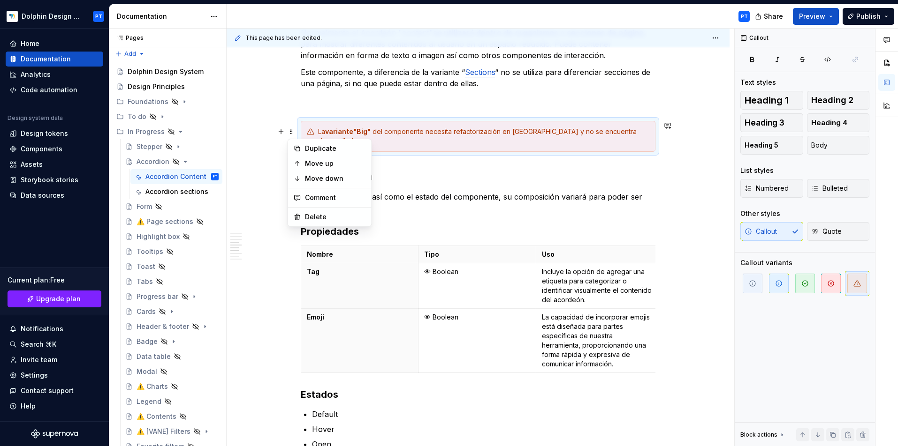
click at [304, 102] on h3 at bounding box center [478, 106] width 355 height 13
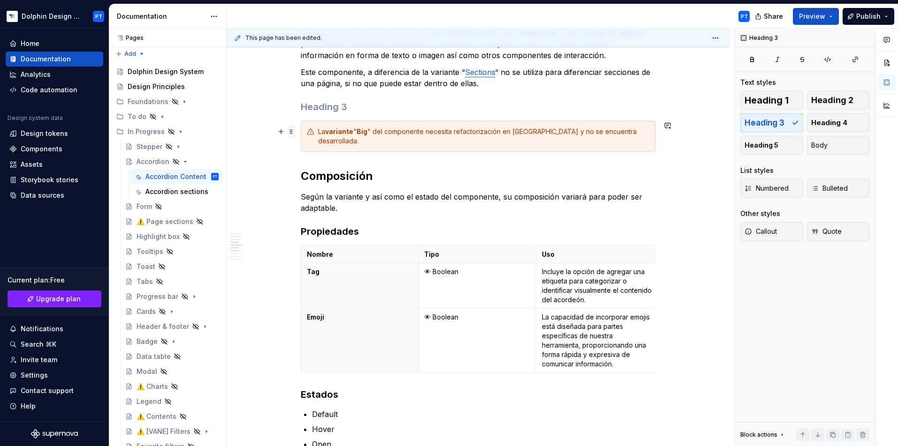
click at [294, 128] on span at bounding box center [291, 131] width 8 height 13
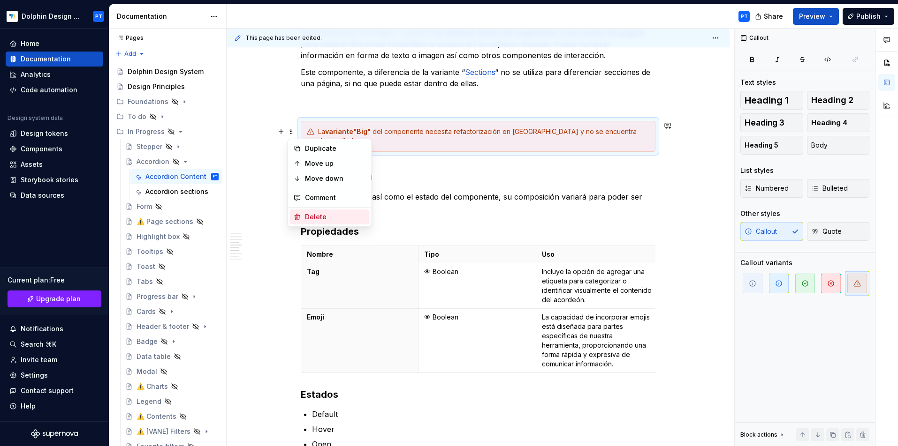
click at [317, 219] on div "Delete" at bounding box center [335, 216] width 61 height 9
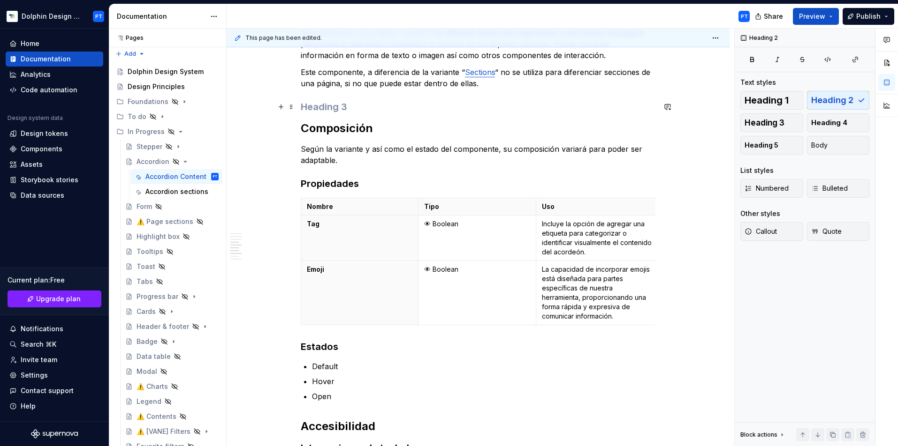
click at [328, 105] on h3 at bounding box center [478, 106] width 355 height 13
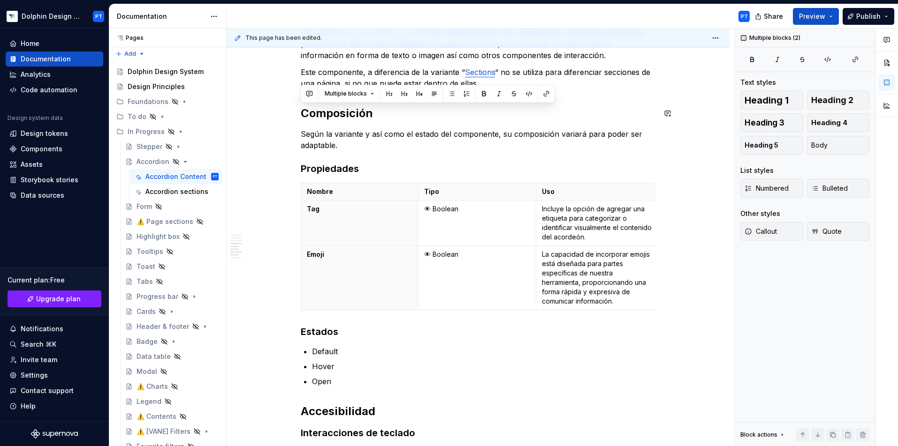
drag, startPoint x: 397, startPoint y: 149, endPoint x: 300, endPoint y: 106, distance: 106.8
click at [300, 106] on div "******* Descripción El componente permite a los usuarios expandir y contraer se…" at bounding box center [477, 244] width 503 height 1056
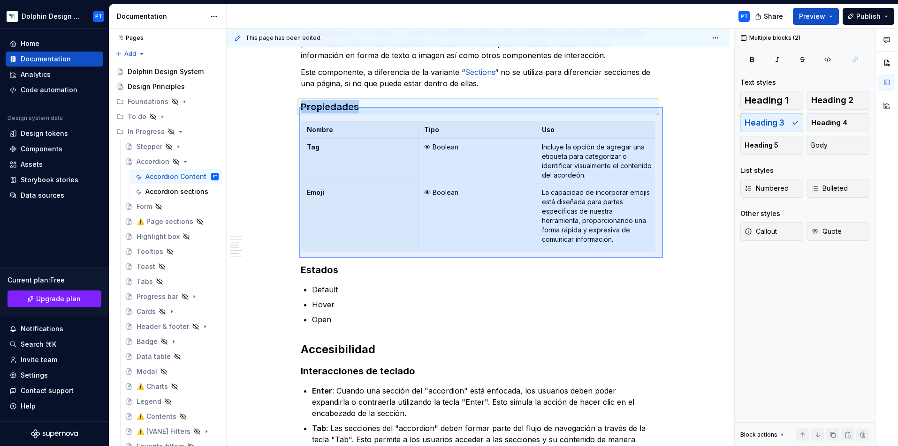
drag, startPoint x: 299, startPoint y: 107, endPoint x: 663, endPoint y: 258, distance: 394.1
click at [663, 258] on div "This page has been edited. Hidden page Accordion El acordeón se utiliza para es…" at bounding box center [479, 238] width 507 height 418
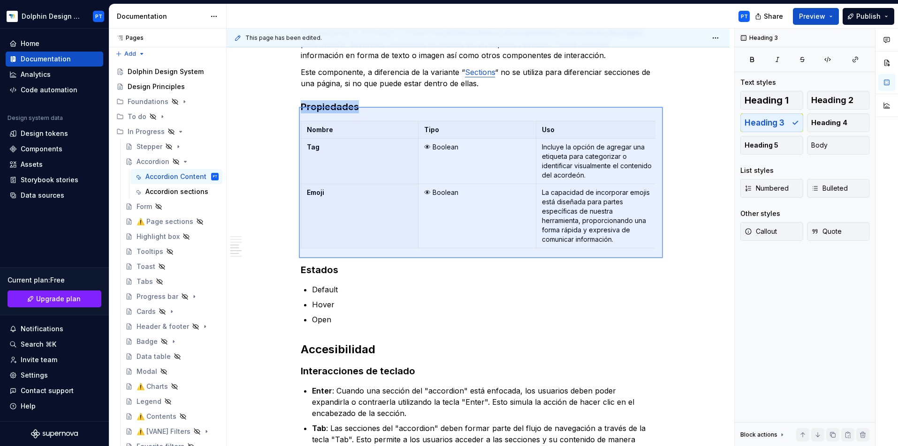
click at [662, 258] on div "This page has been edited. Hidden page Accordion El acordeón se utiliza para es…" at bounding box center [479, 238] width 507 height 418
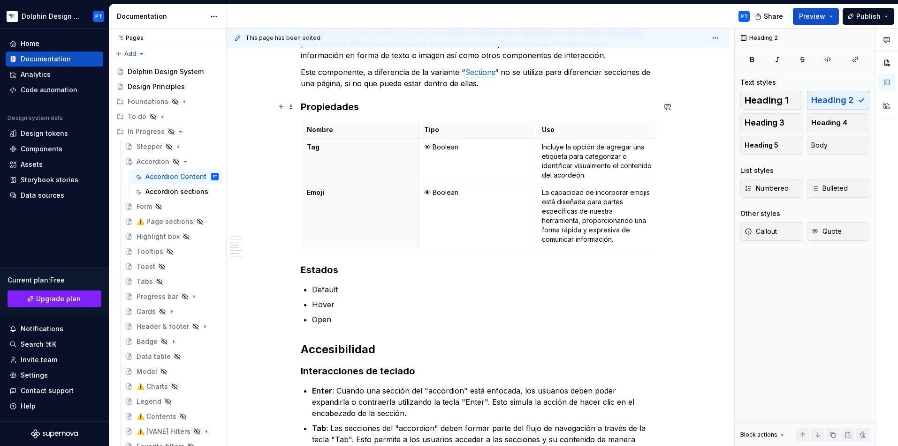
click at [364, 111] on h3 "Propiedades" at bounding box center [478, 106] width 355 height 13
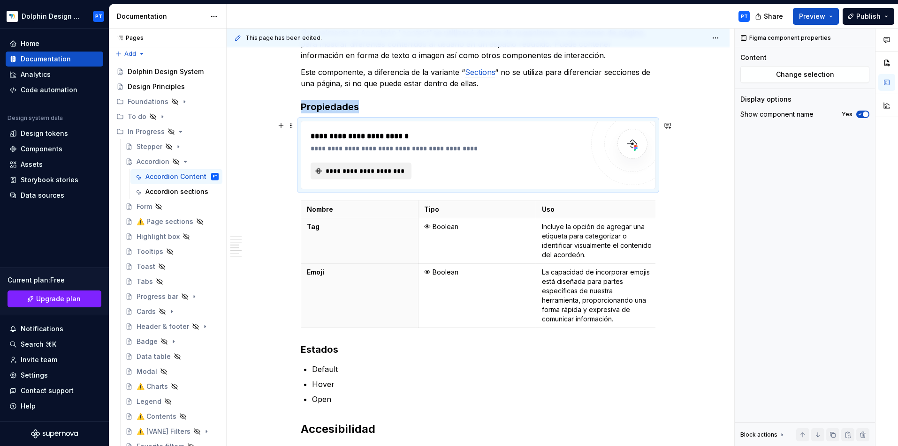
click at [346, 170] on span "**********" at bounding box center [364, 170] width 81 height 9
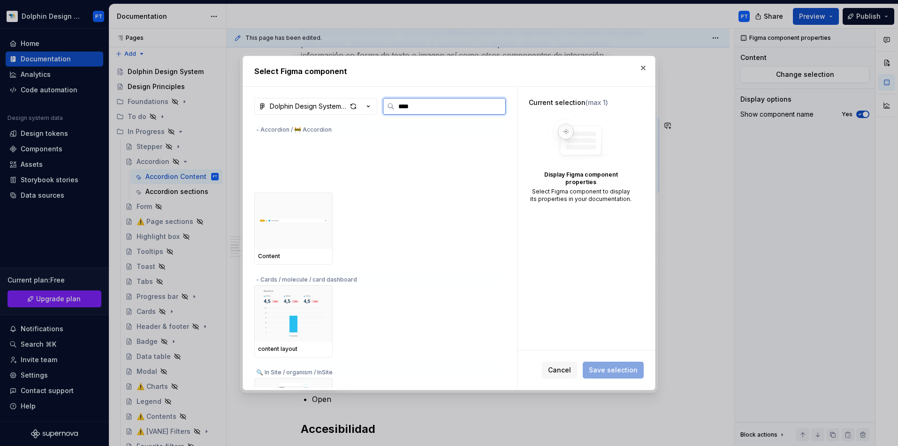
type input "****"
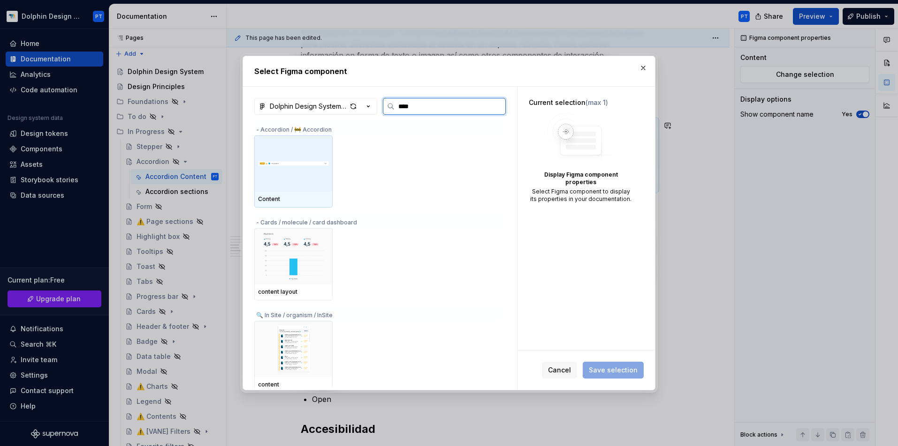
click at [303, 180] on div at bounding box center [293, 164] width 78 height 56
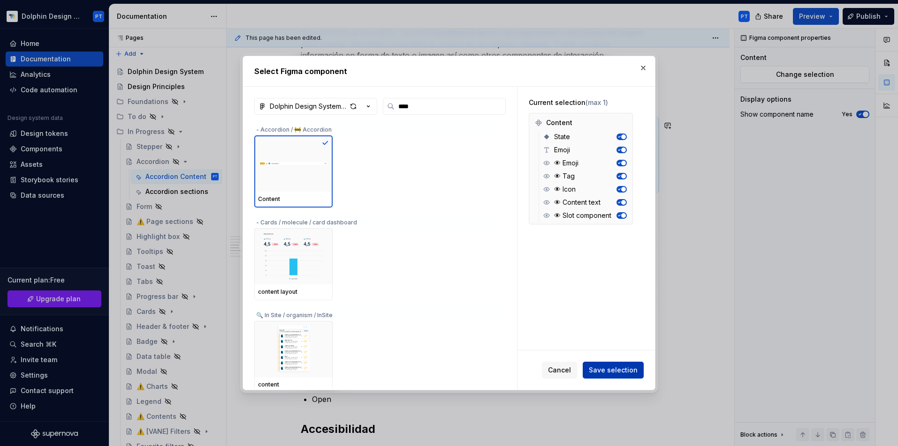
click at [609, 368] on span "Save selection" at bounding box center [612, 370] width 49 height 9
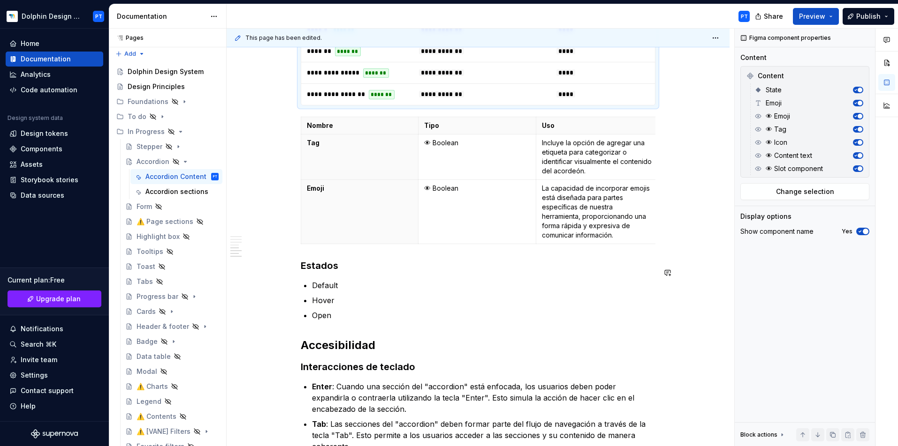
scroll to position [747, 0]
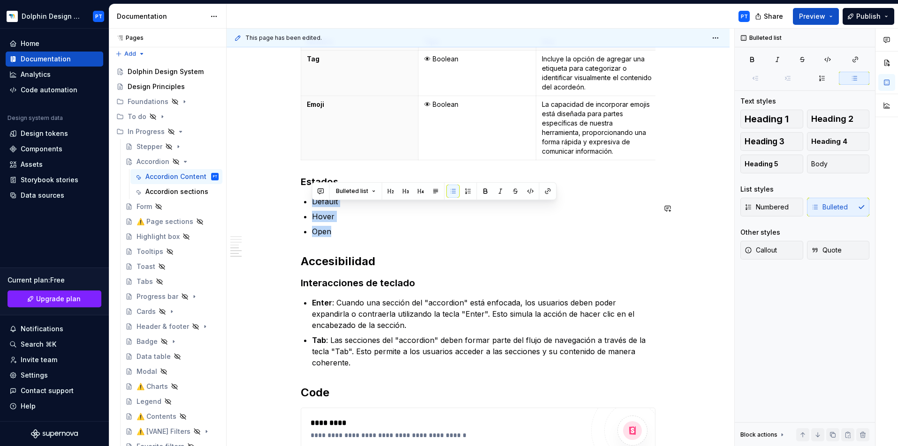
drag, startPoint x: 344, startPoint y: 235, endPoint x: 288, endPoint y: 197, distance: 67.5
click at [288, 197] on div "******* Descripción El componente permite a los usuarios expandir y contraer se…" at bounding box center [477, 24] width 503 height 1195
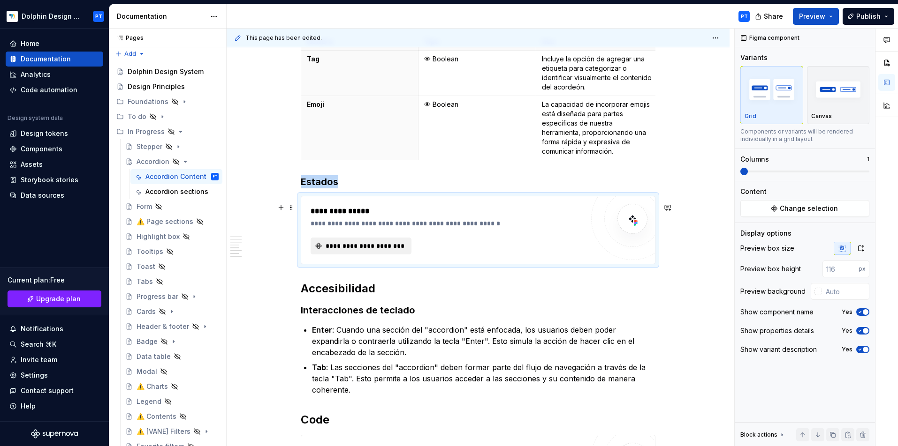
click at [370, 249] on button "**********" at bounding box center [360, 246] width 101 height 17
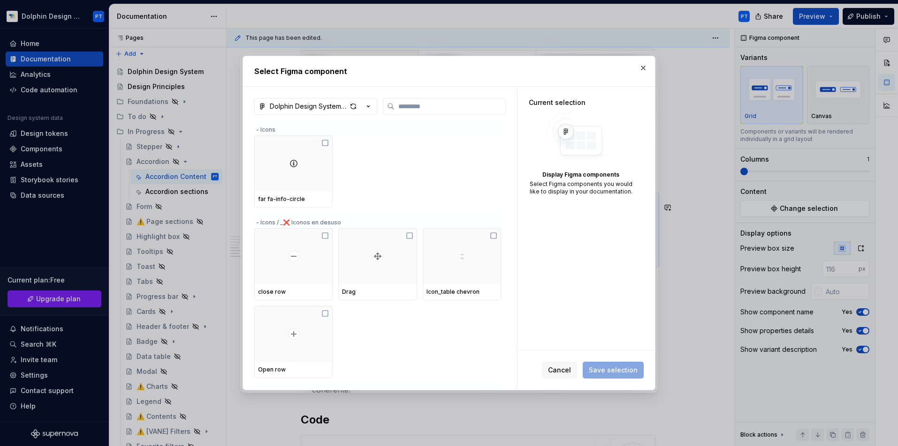
type textarea "*"
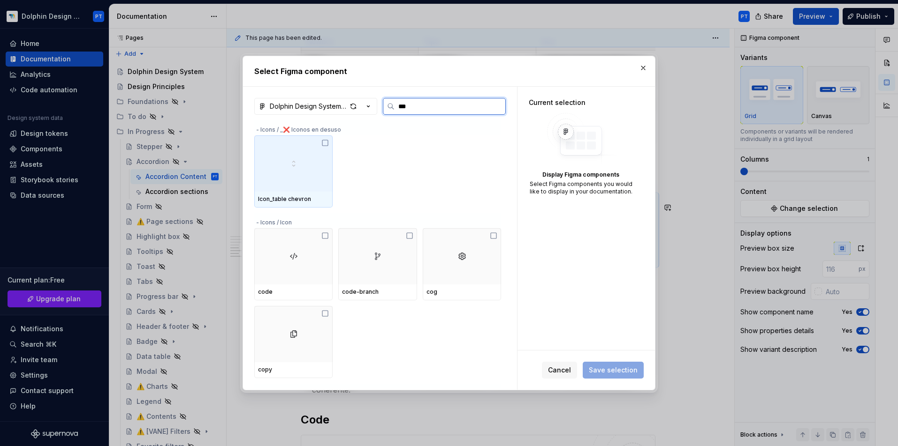
type input "****"
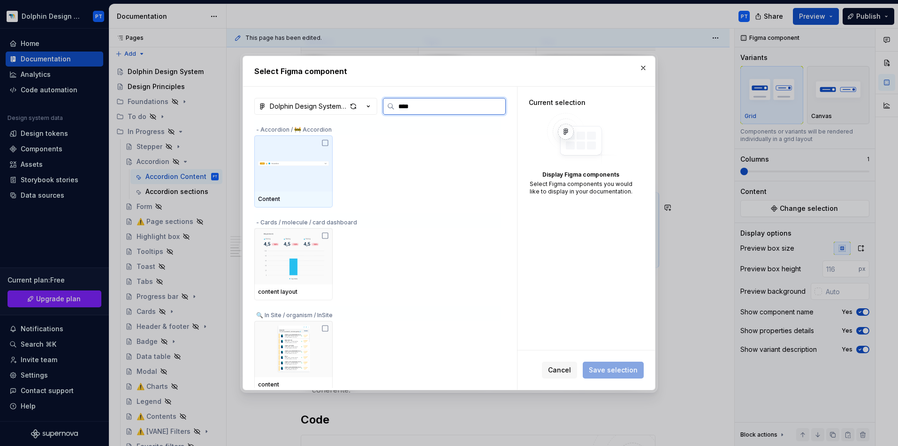
click at [289, 194] on div "Content" at bounding box center [293, 200] width 78 height 16
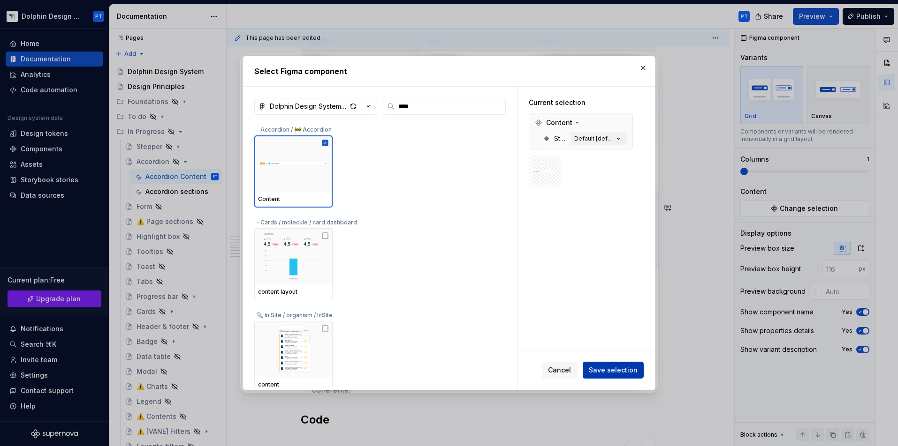
click at [631, 369] on span "Save selection" at bounding box center [612, 370] width 49 height 9
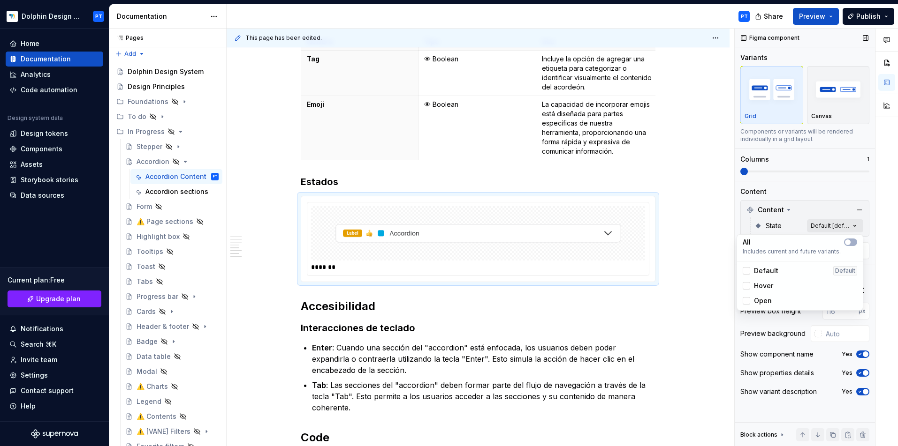
click at [797, 227] on div "Comments Open comments No comments yet Select ‘Comment’ from the block context …" at bounding box center [815, 238] width 163 height 418
click at [797, 242] on span "button" at bounding box center [848, 243] width 6 height 6
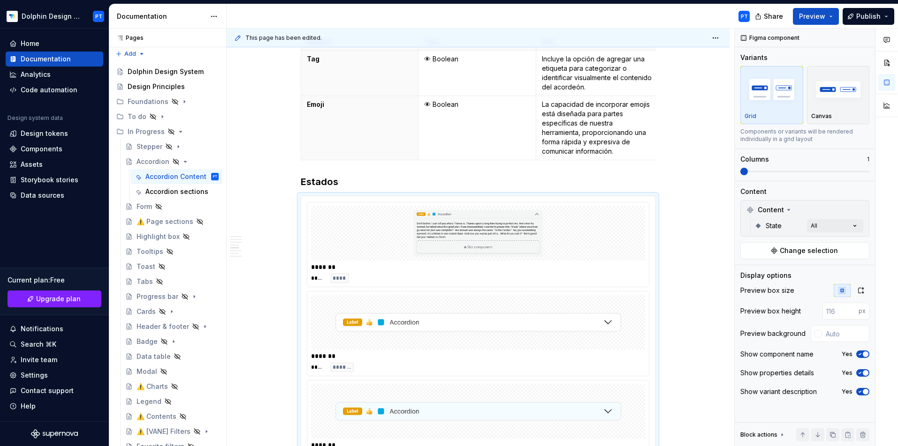
click at [797, 173] on div "Comments Open comments No comments yet Select ‘Comment’ from the block context …" at bounding box center [815, 238] width 163 height 418
click at [797, 171] on span at bounding box center [804, 172] width 129 height 2
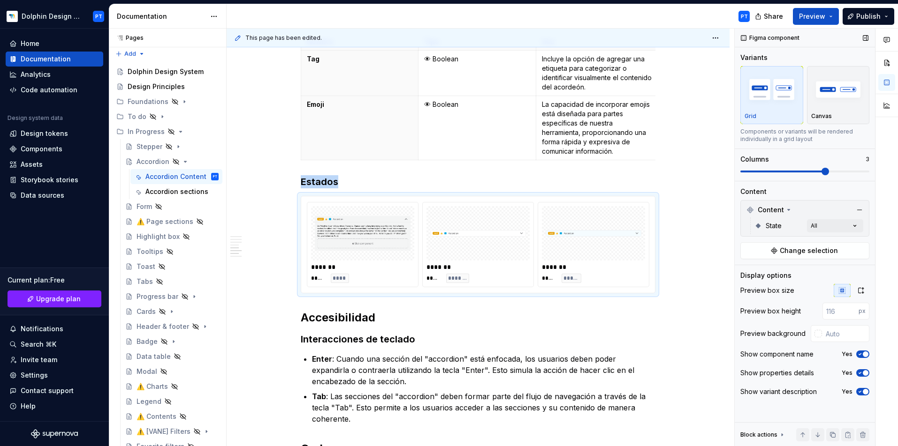
click at [797, 172] on span at bounding box center [804, 172] width 129 height 2
click at [797, 224] on div "Comments Open comments No comments yet Select ‘Comment’ from the block context …" at bounding box center [815, 238] width 163 height 418
click at [668, 281] on html "Dolphin Design System PT Home Documentation Analytics Code automation Design sy…" at bounding box center [449, 223] width 898 height 446
click at [797, 352] on icon "button" at bounding box center [860, 355] width 8 height 6
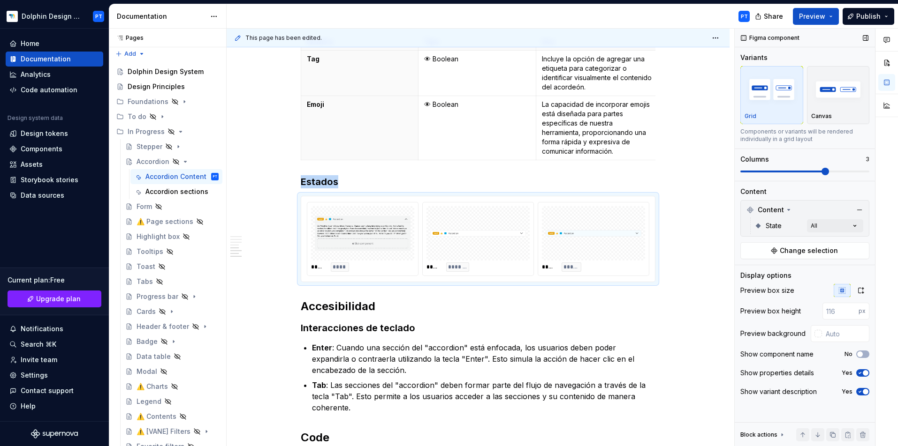
click at [797, 394] on icon "button" at bounding box center [860, 392] width 8 height 6
click at [797, 377] on button "Yes" at bounding box center [862, 374] width 13 height 8
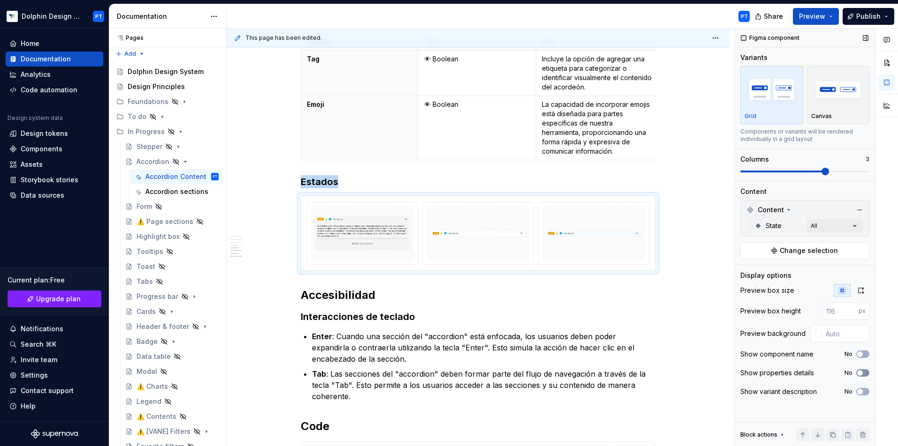
click at [797, 377] on button "No" at bounding box center [862, 374] width 13 height 8
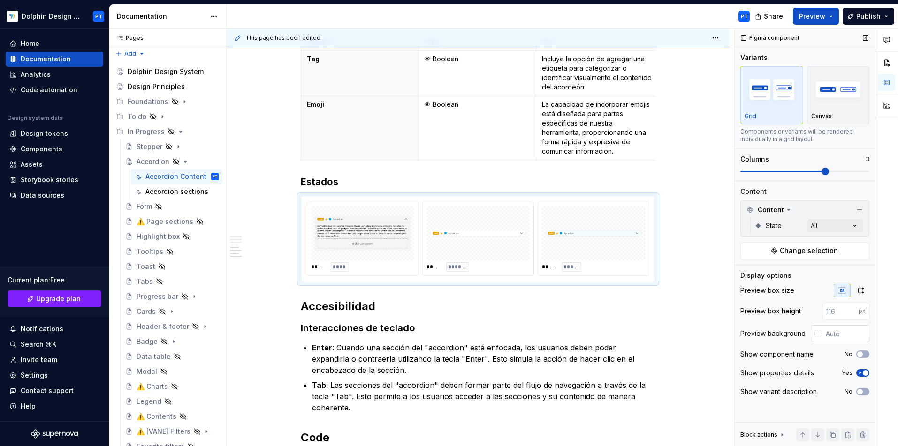
click at [797, 332] on input "text" at bounding box center [845, 333] width 47 height 17
type input "fffffff"
click at [797, 332] on input "text" at bounding box center [845, 333] width 47 height 17
type input "#FFFFFF"
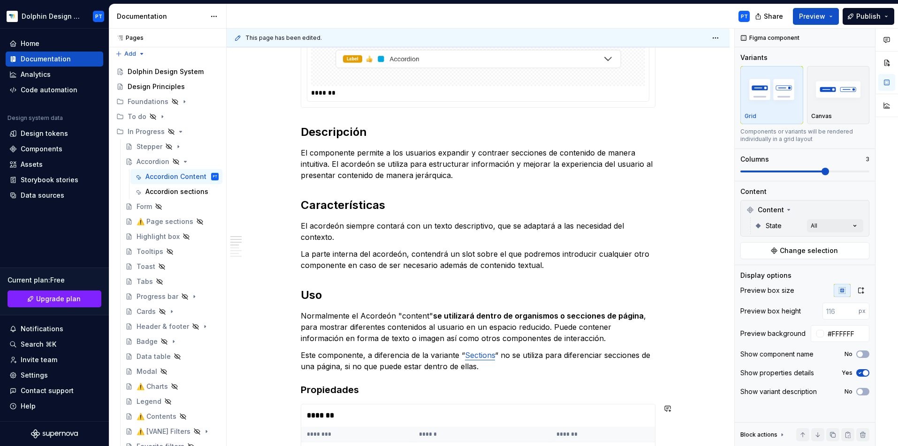
scroll to position [55, 0]
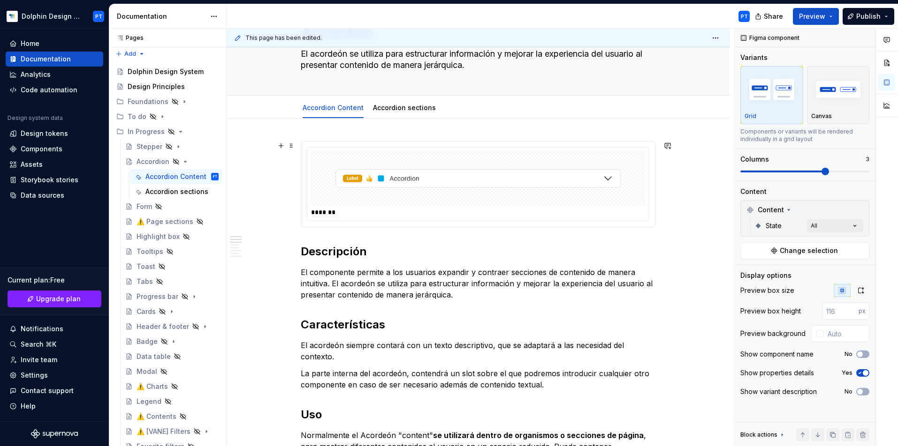
click at [545, 146] on div "*******" at bounding box center [478, 184] width 354 height 85
click at [797, 333] on input "text" at bounding box center [845, 333] width 47 height 17
type input "#FFFFFFFF"
click at [668, 272] on button "button" at bounding box center [667, 272] width 13 height 13
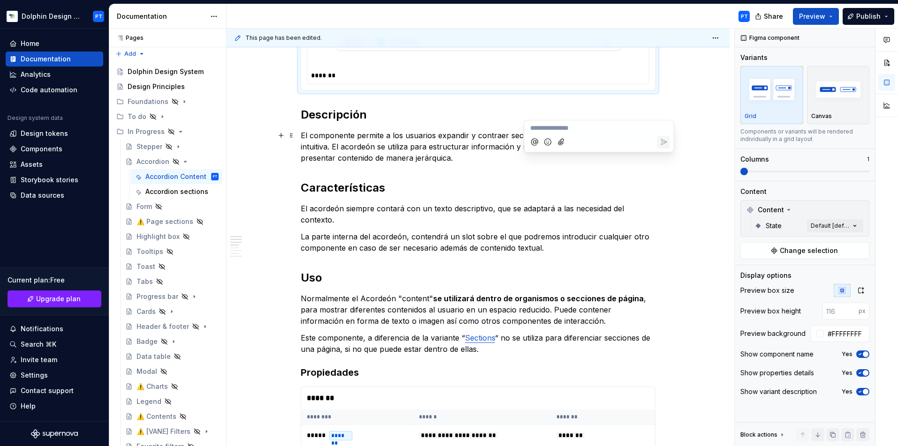
scroll to position [218, 0]
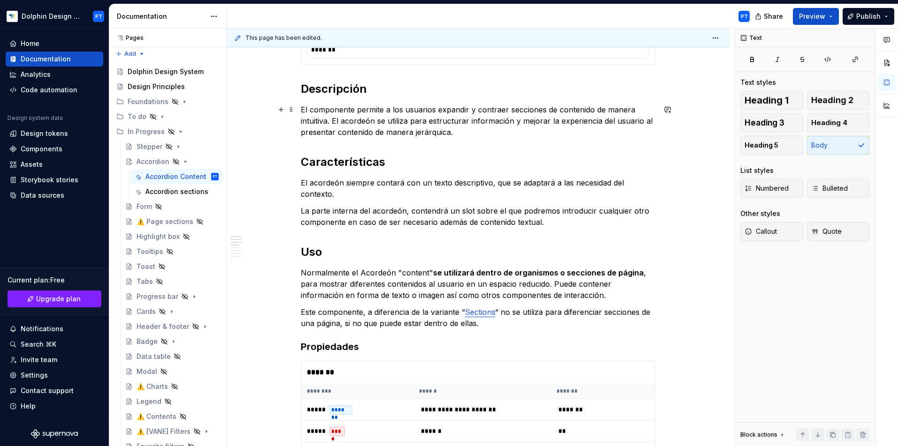
click at [517, 317] on p "Este componente, a diferencia de la variante “ Sections “ no se utiliza para di…" at bounding box center [478, 318] width 355 height 23
click at [528, 323] on p "Este componente, a diferencia de la variante “ Sections “ no se utiliza para di…" at bounding box center [478, 318] width 355 height 23
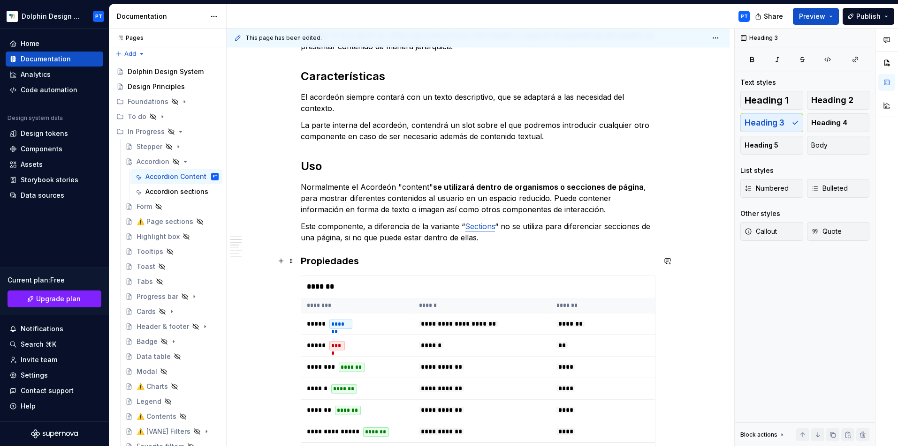
click at [339, 260] on h3 "Propiedades" at bounding box center [478, 261] width 355 height 13
click at [304, 164] on h2 "Uso" at bounding box center [478, 166] width 355 height 15
click at [340, 258] on h3 "Propiedades" at bounding box center [478, 261] width 355 height 13
click at [339, 260] on h3 "Propiedades" at bounding box center [478, 261] width 355 height 13
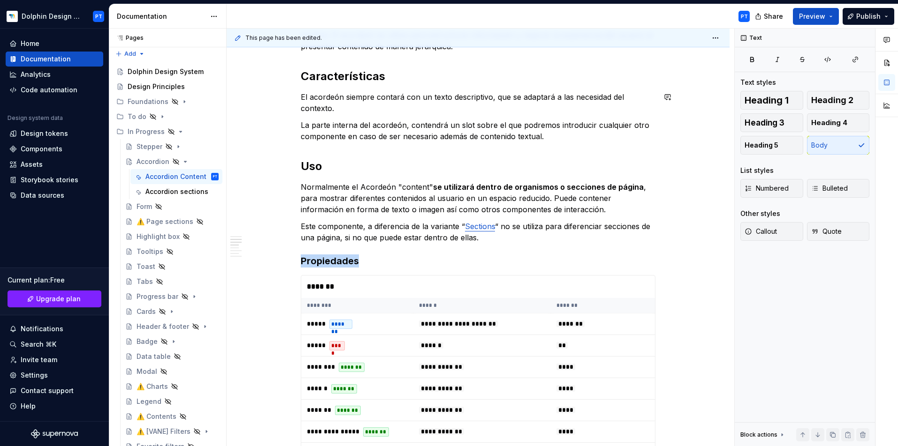
click at [347, 114] on div "******* Descripción El componente permite a los usuarios expandir y contraer se…" at bounding box center [478, 429] width 355 height 1072
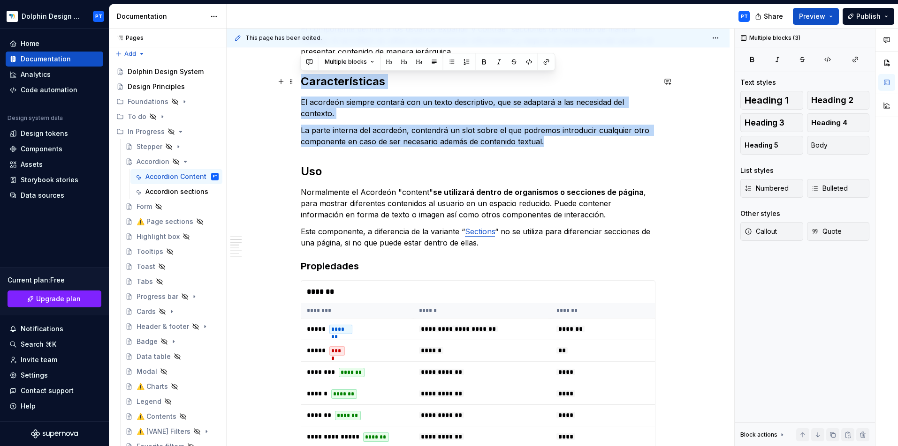
drag, startPoint x: 568, startPoint y: 137, endPoint x: 296, endPoint y: 74, distance: 279.1
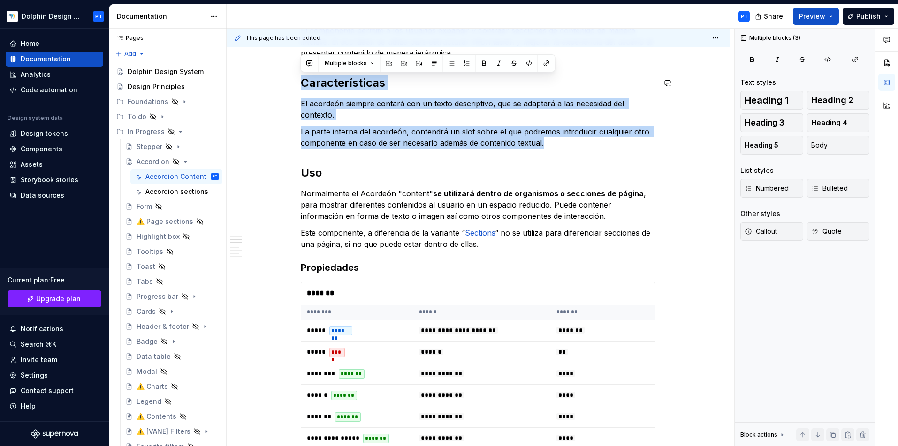
copy div "Características El acordeón siempre contará con un texto descriptivo, que se ad…"
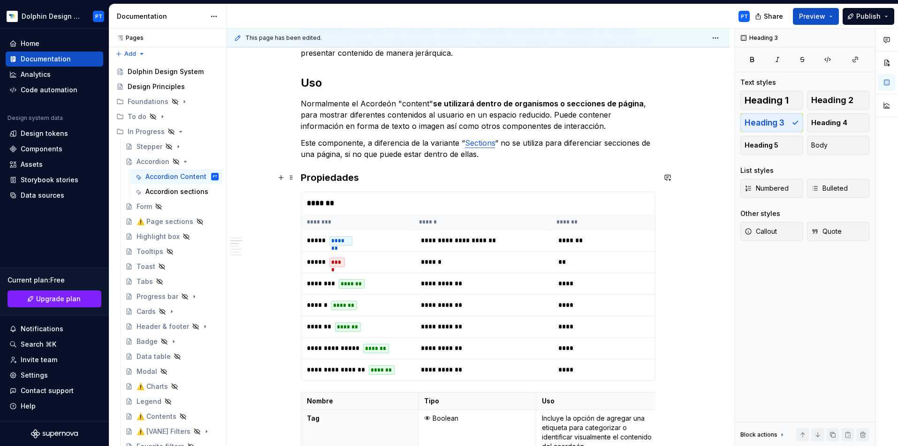
click at [303, 179] on h3 "Propiedades" at bounding box center [478, 177] width 355 height 13
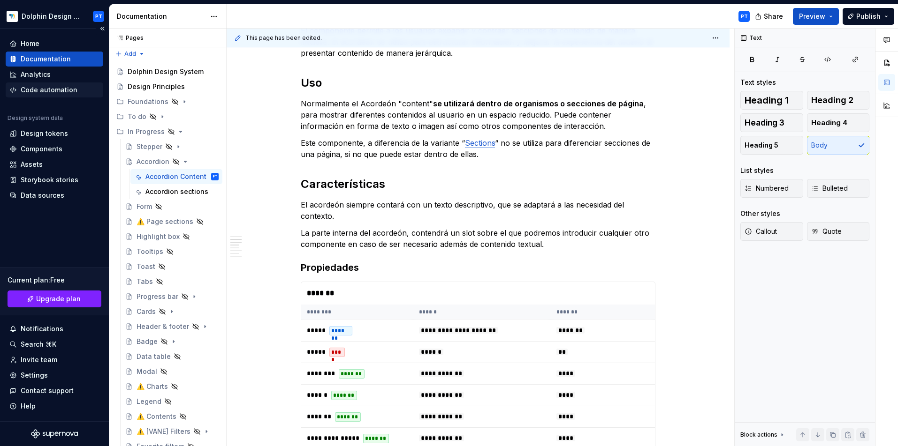
type textarea "*"
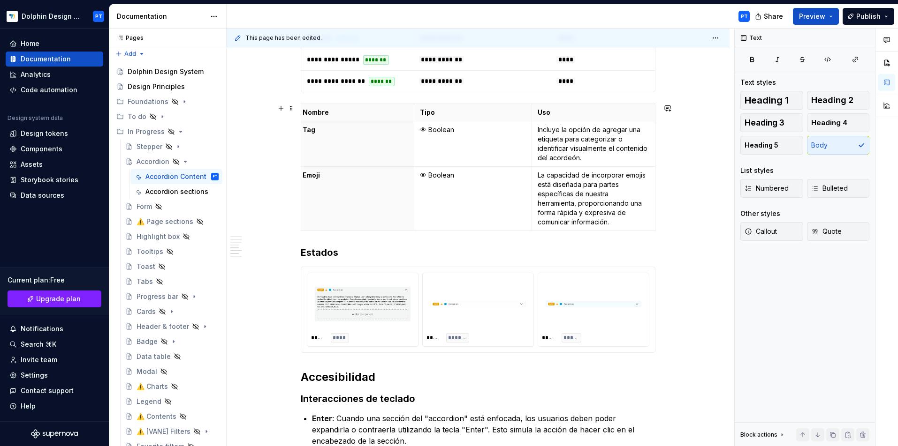
scroll to position [0, 0]
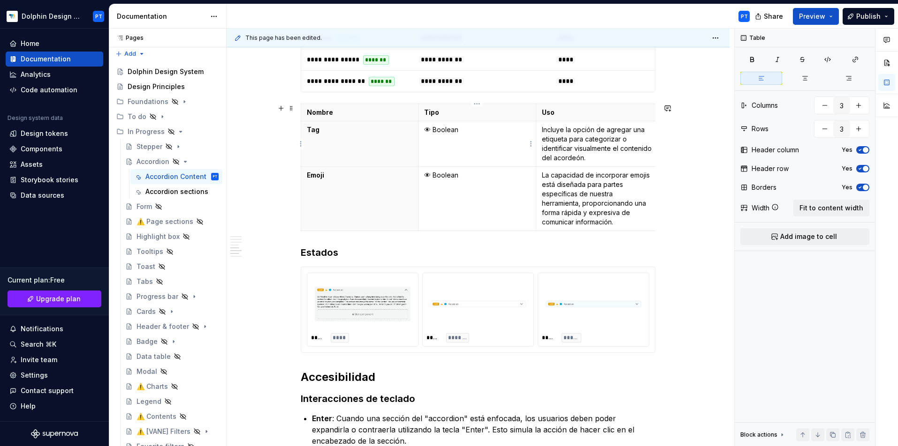
click at [481, 128] on p "👁 Boolean" at bounding box center [477, 129] width 106 height 9
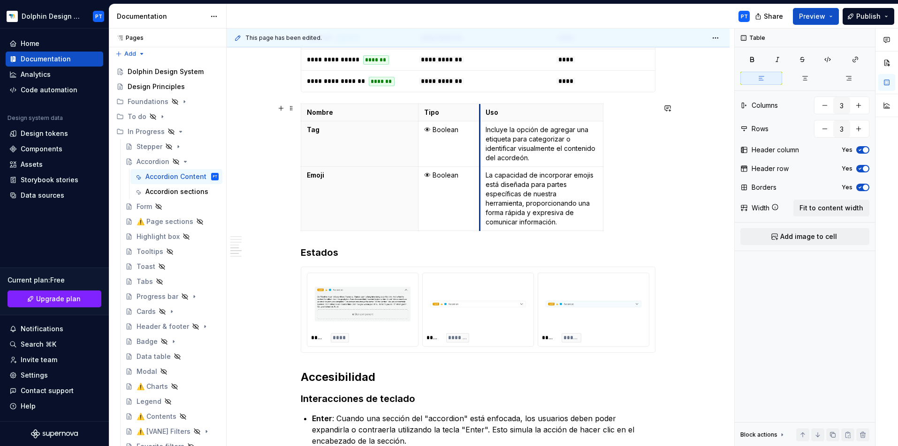
drag, startPoint x: 536, startPoint y: 111, endPoint x: 479, endPoint y: 114, distance: 56.4
click at [479, 114] on th "Uso" at bounding box center [541, 112] width 124 height 17
click at [450, 112] on p "Tipo" at bounding box center [448, 112] width 49 height 9
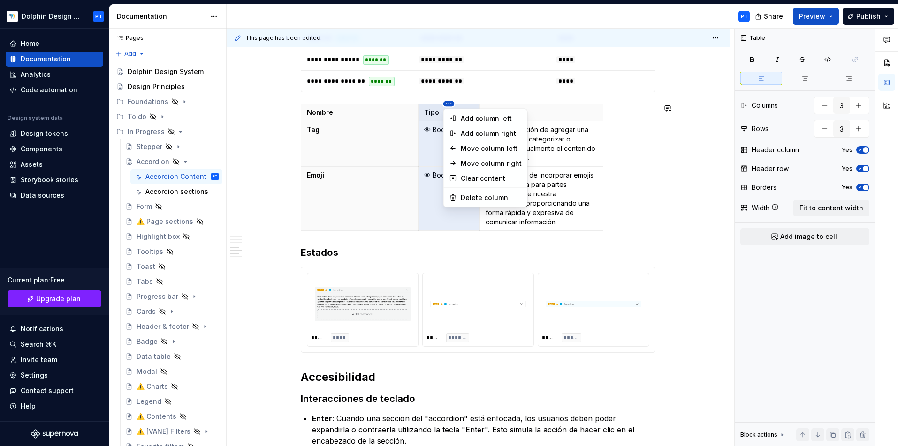
click at [447, 101] on html "Dolphin Design System PT Home Documentation Analytics Code automation Design sy…" at bounding box center [449, 223] width 898 height 446
click at [463, 196] on div "Delete column" at bounding box center [490, 197] width 61 height 9
type input "2"
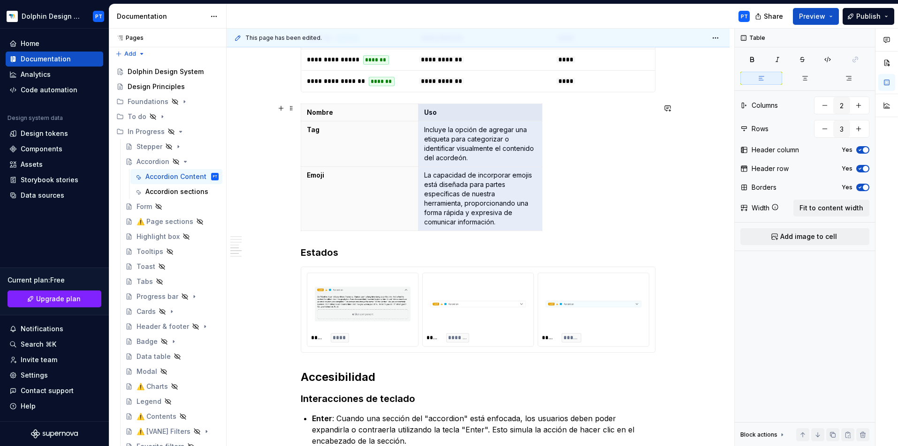
click at [567, 126] on div "Nombre Uso Tag Incluye la opción de agregar una etiqueta para categorizar o ide…" at bounding box center [478, 169] width 355 height 131
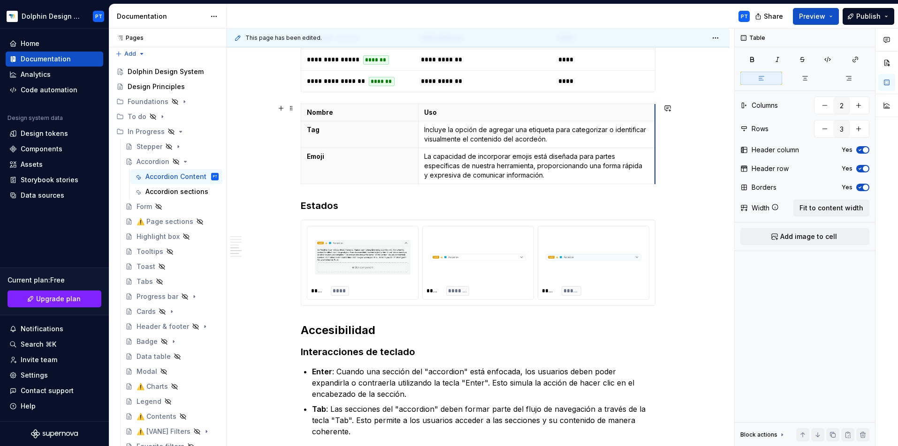
drag, startPoint x: 541, startPoint y: 112, endPoint x: 654, endPoint y: 106, distance: 113.2
click at [691, 166] on div "******* Descripción El componente permite a los usuarios expandir y contraer se…" at bounding box center [477, 94] width 503 height 1193
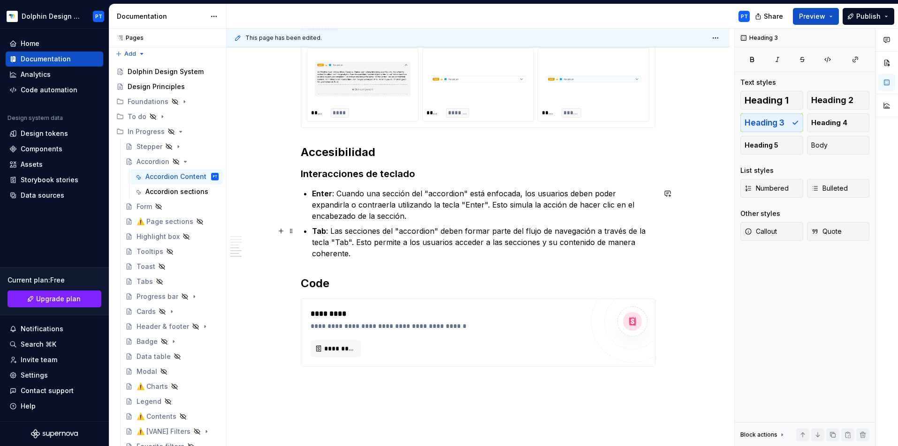
scroll to position [882, 0]
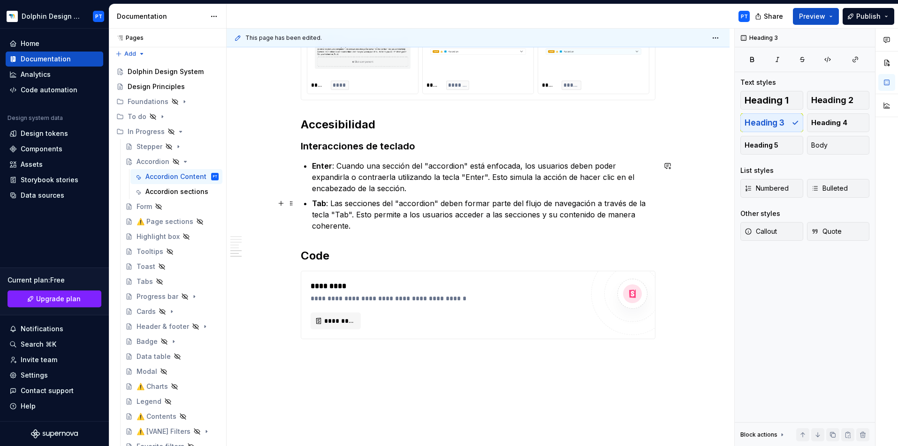
click at [413, 222] on p "Tab : Las secciones del "accordion" deben formar parte del flujo de navegación …" at bounding box center [483, 215] width 343 height 34
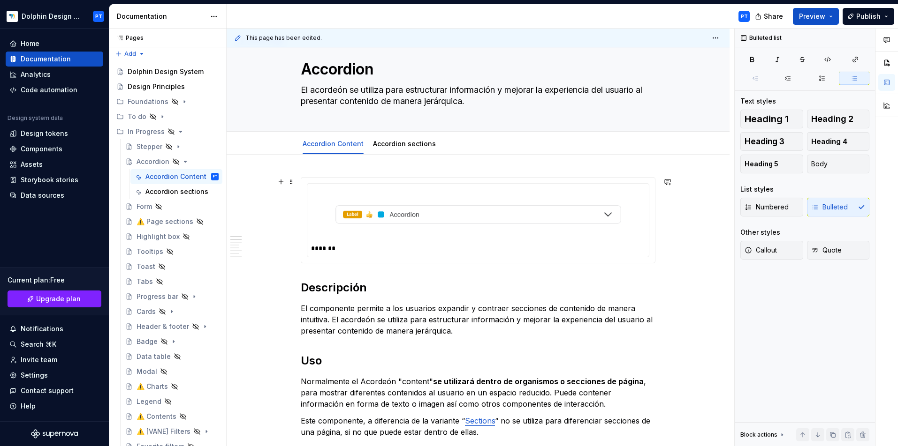
scroll to position [0, 0]
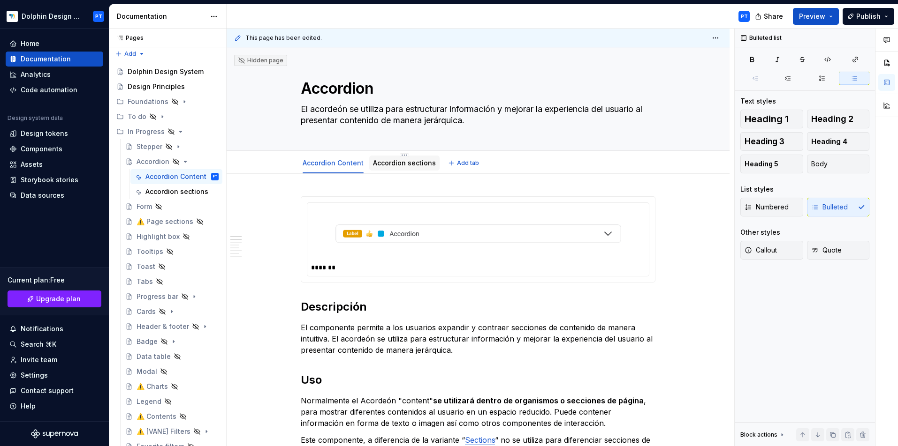
click at [407, 169] on div "Accordion sections" at bounding box center [404, 163] width 70 height 15
click at [402, 166] on link "Accordion sections" at bounding box center [404, 163] width 63 height 8
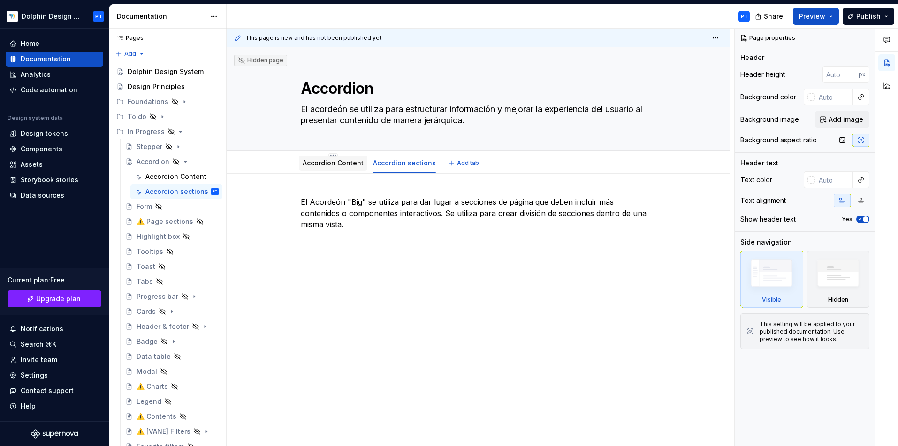
click at [332, 169] on div "Accordion Content" at bounding box center [333, 163] width 68 height 15
click at [307, 162] on link "Accordion Content" at bounding box center [332, 163] width 61 height 8
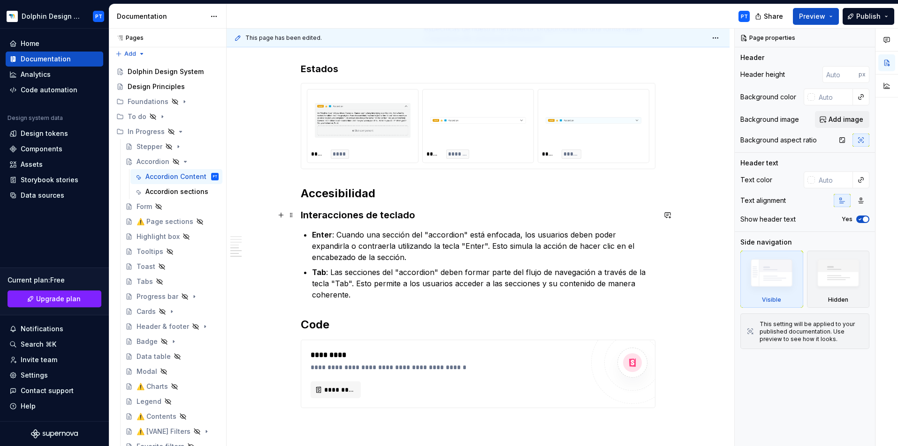
scroll to position [789, 0]
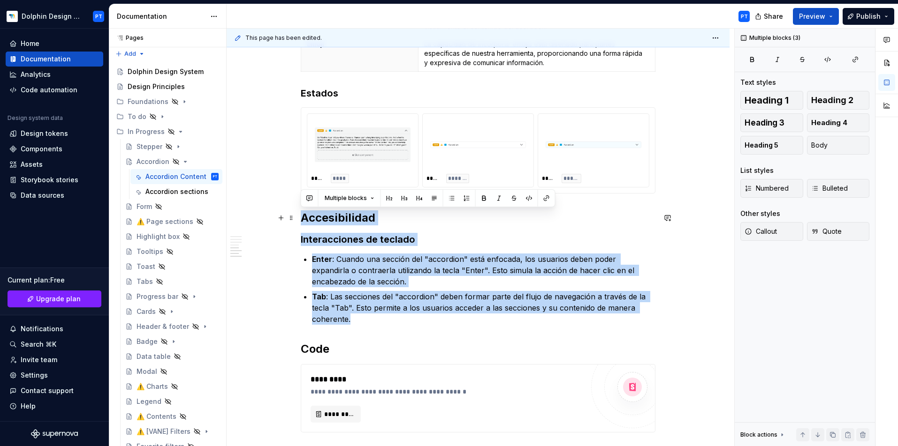
drag, startPoint x: 376, startPoint y: 320, endPoint x: 264, endPoint y: 215, distance: 154.3
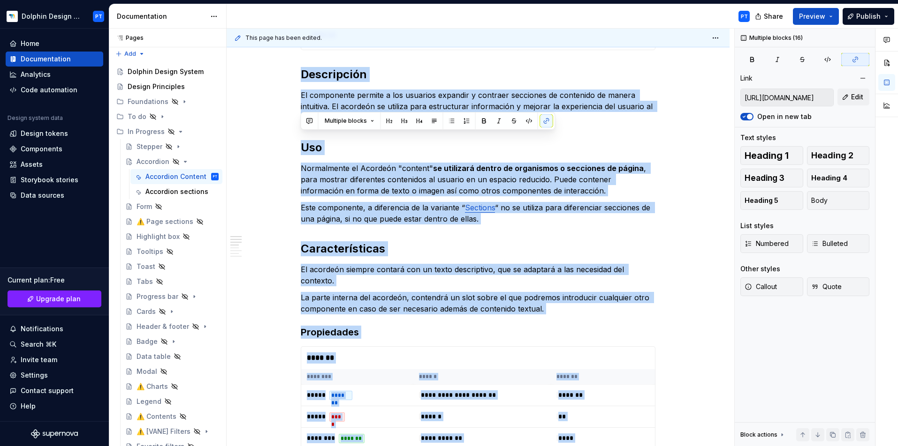
scroll to position [118, 0]
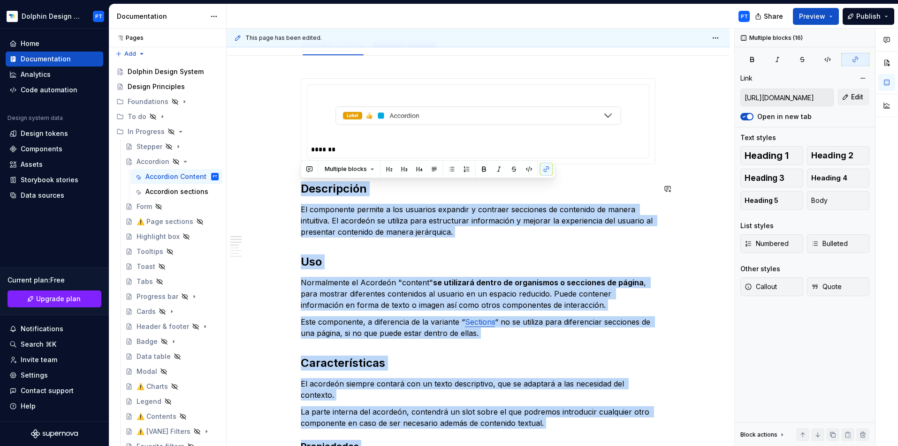
drag, startPoint x: 374, startPoint y: 319, endPoint x: 295, endPoint y: 173, distance: 166.4
copy div "**********"
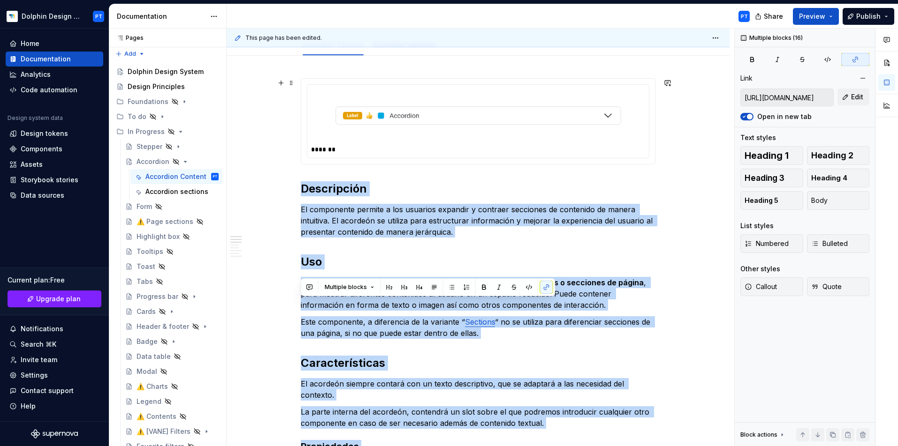
scroll to position [0, 0]
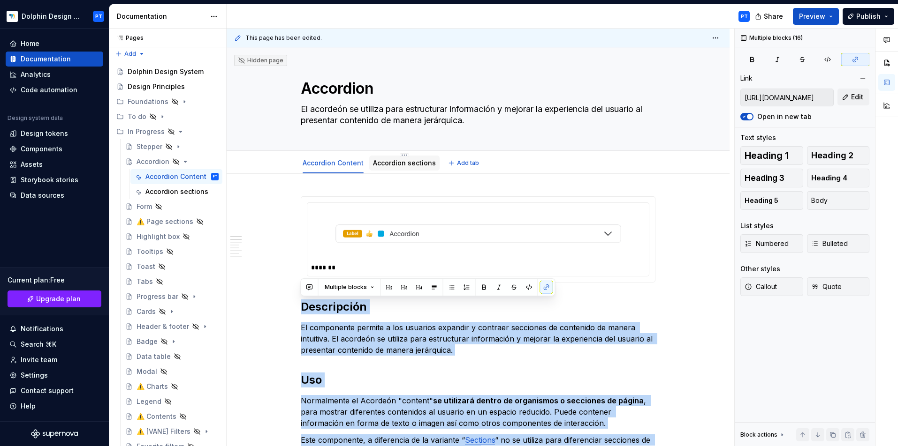
click at [388, 166] on link "Accordion sections" at bounding box center [404, 163] width 63 height 8
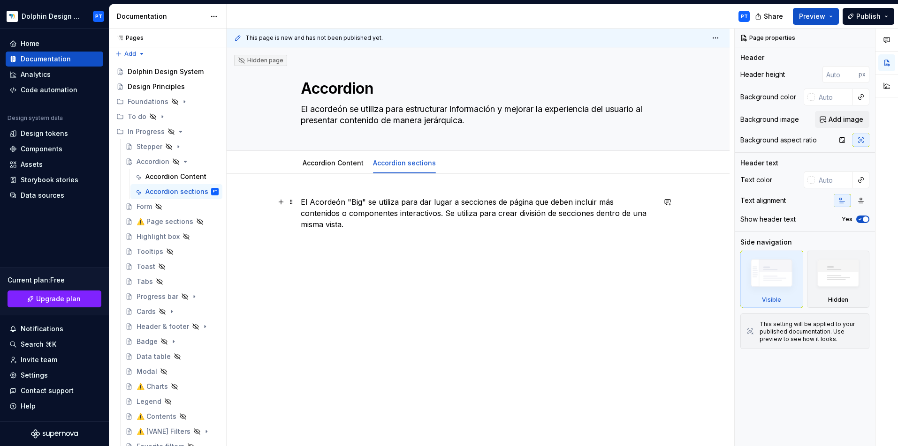
click at [329, 199] on p "El Acordeón "Big" se utiliza para dar lugar a secciones de página que deben inc…" at bounding box center [478, 213] width 355 height 34
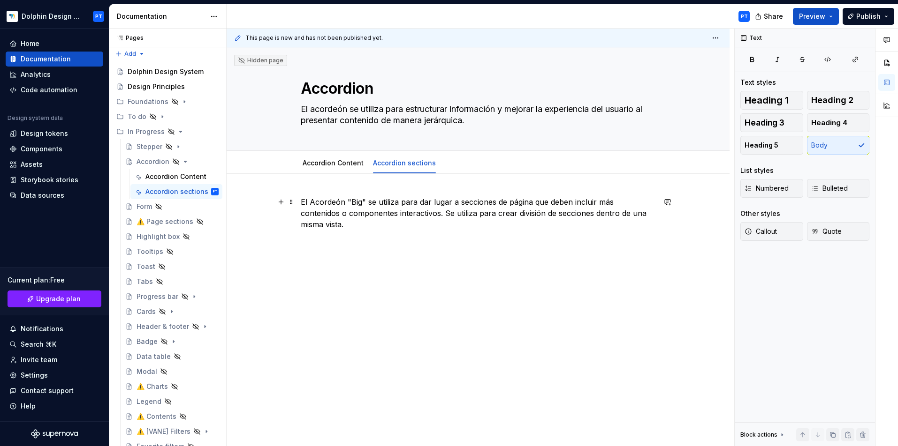
click at [316, 217] on p "El Acordeón "Big" se utiliza para dar lugar a secciones de página que deben inc…" at bounding box center [478, 213] width 355 height 34
click at [308, 227] on div "El Acordeón "Big" se utiliza para dar lugar a secciones de página que deben inc…" at bounding box center [478, 214] width 355 height 36
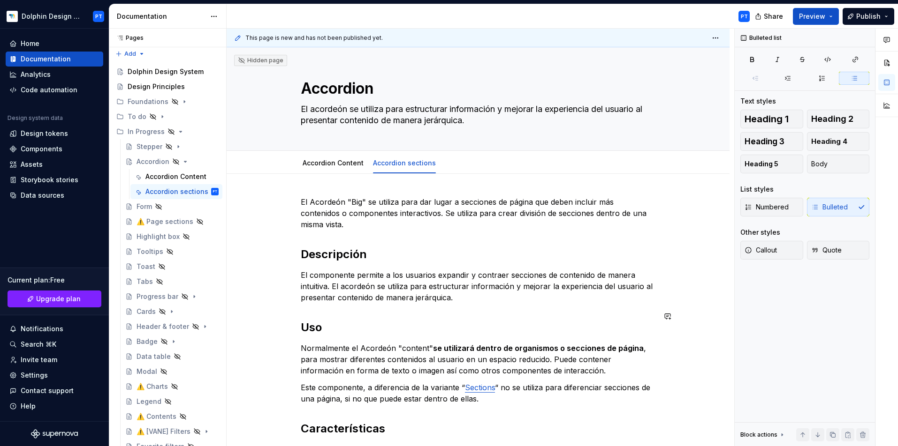
scroll to position [33, 0]
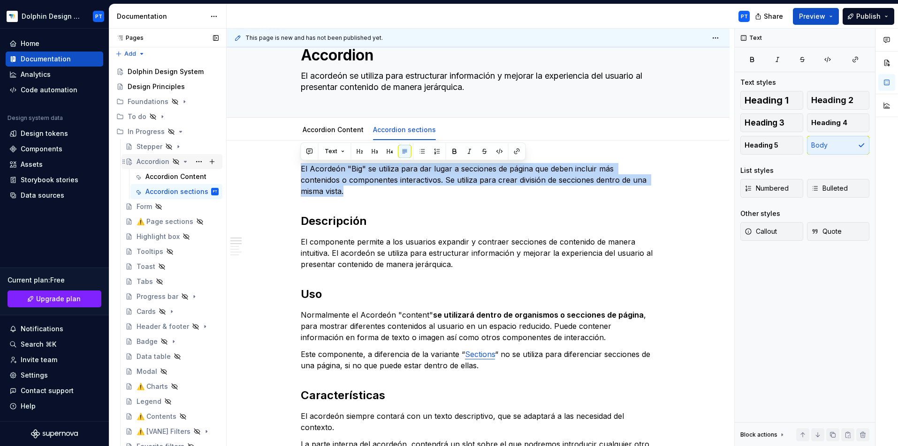
drag, startPoint x: 651, startPoint y: 181, endPoint x: 149, endPoint y: 157, distance: 502.8
click at [149, 157] on div "Pages Pages Add Accessibility guide for tree Page tree. Navigate the tree with …" at bounding box center [503, 240] width 788 height 422
copy p "El Acordeón "Big" se utiliza para dar lugar a secciones de página que deben inc…"
click at [478, 350] on link "Sections" at bounding box center [480, 354] width 30 height 9
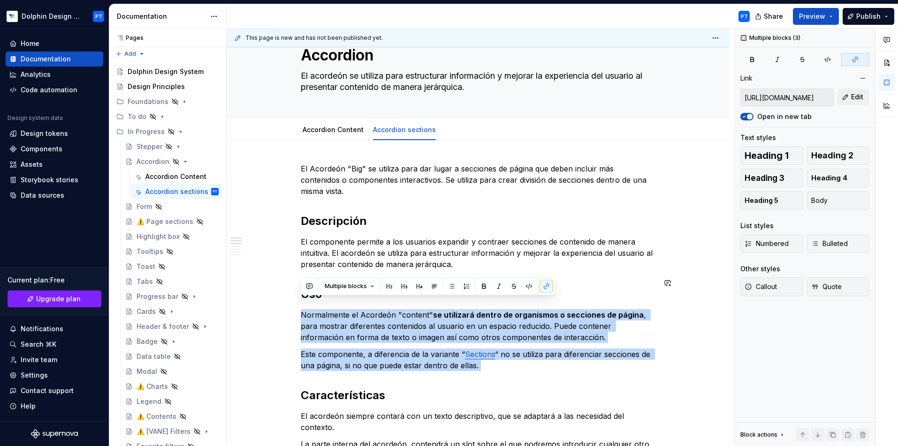
drag, startPoint x: 496, startPoint y: 362, endPoint x: 267, endPoint y: 295, distance: 238.0
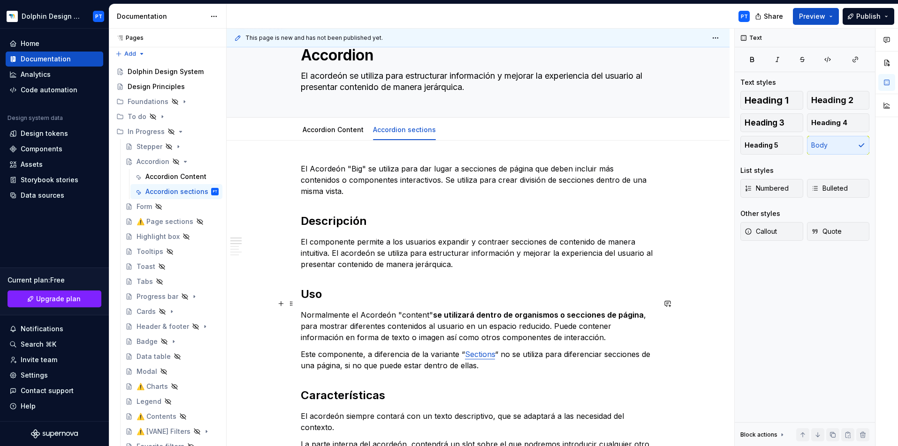
click at [397, 328] on p "Normalmente el Acordeón "content" se utilizará dentro de organismos o secciones…" at bounding box center [478, 326] width 355 height 34
click at [478, 350] on p "Este componente, a diferencia de la variante “ Sections “ no se utiliza para di…" at bounding box center [478, 360] width 355 height 23
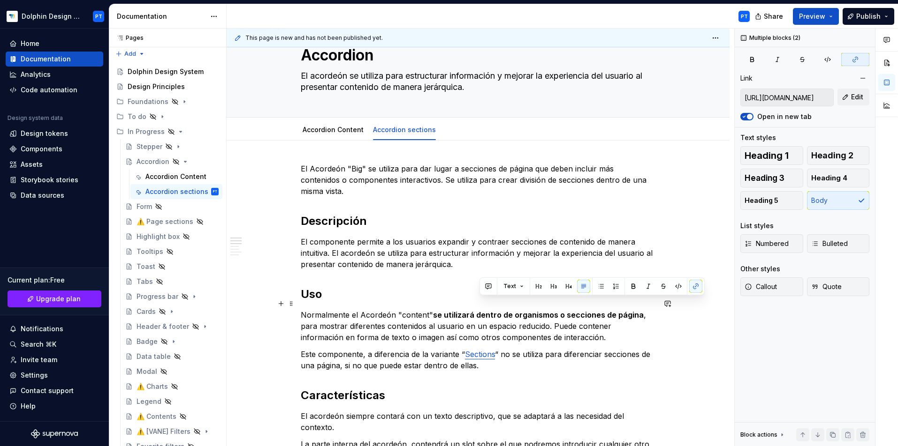
drag, startPoint x: 489, startPoint y: 360, endPoint x: 259, endPoint y: 312, distance: 234.7
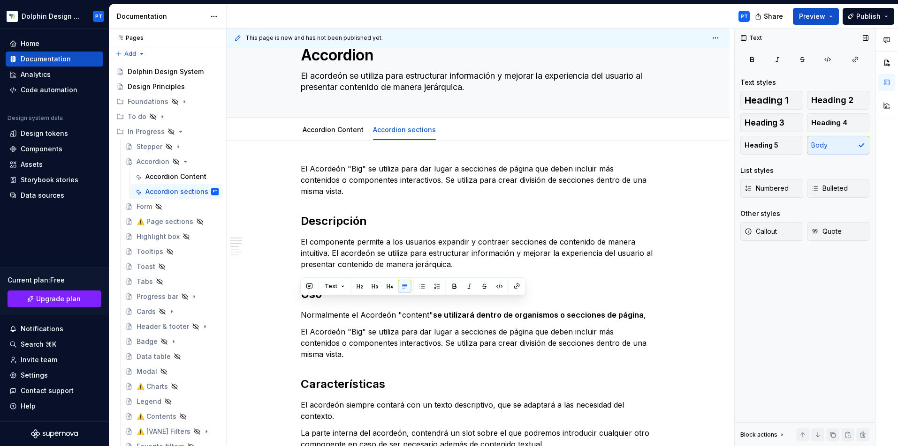
drag, startPoint x: 302, startPoint y: 305, endPoint x: 827, endPoint y: 309, distance: 525.2
click at [797, 309] on div "This page is new and has not been published yet. Hidden page Accordion El acord…" at bounding box center [561, 238] width 671 height 418
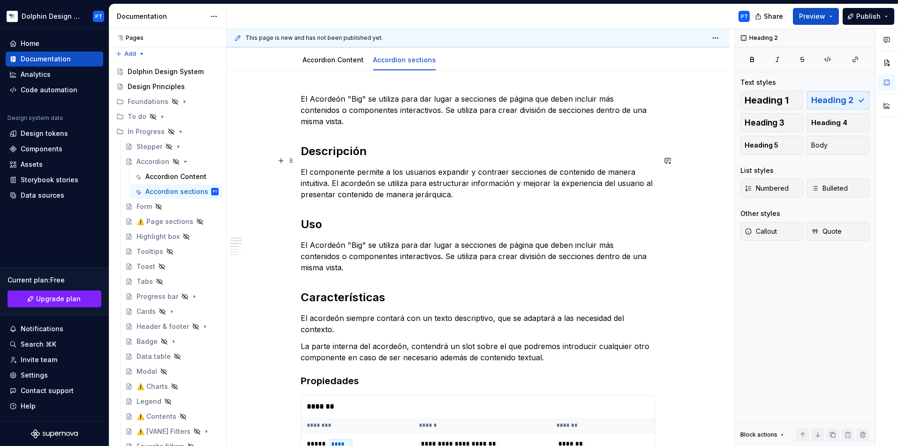
scroll to position [105, 0]
click at [397, 288] on h2 "Características" at bounding box center [478, 295] width 355 height 15
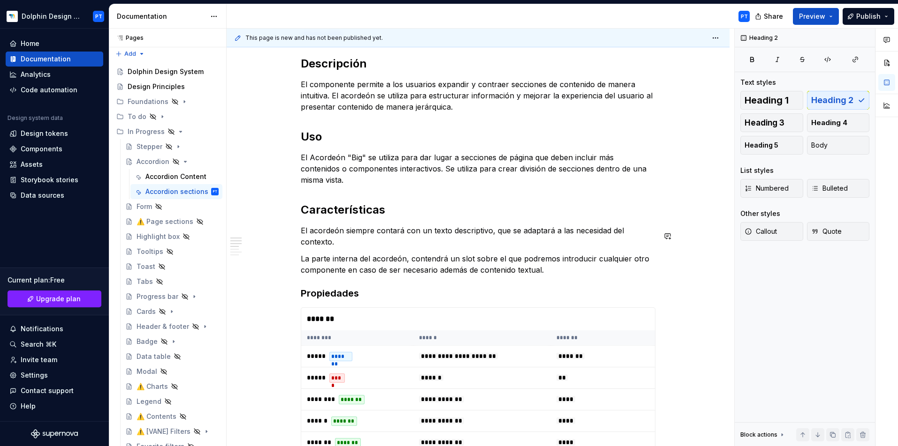
scroll to position [193, 0]
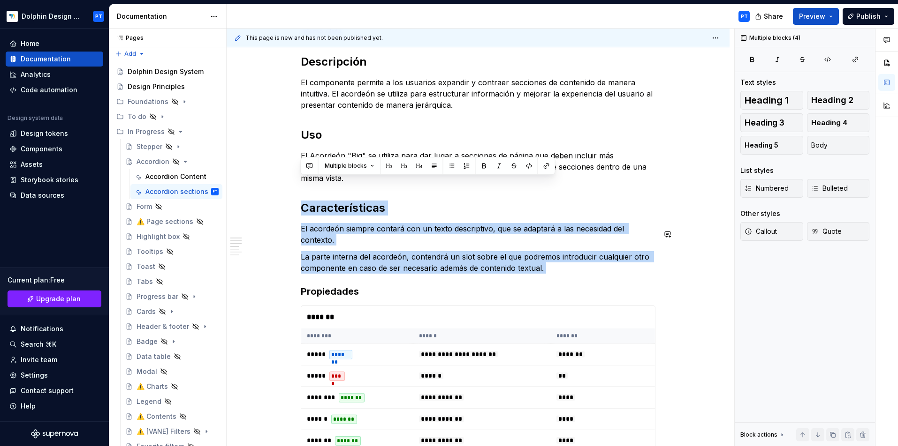
drag, startPoint x: 303, startPoint y: 185, endPoint x: 588, endPoint y: 253, distance: 292.2
click at [588, 253] on div "**********" at bounding box center [478, 422] width 355 height 837
click at [576, 251] on p "La parte interna del acordeón, contendrá un slot sobre el que podremos introduc…" at bounding box center [478, 262] width 355 height 23
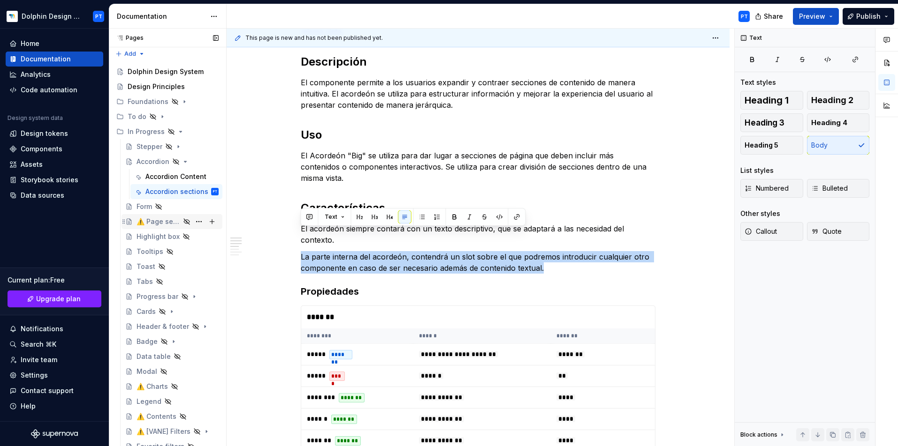
drag, startPoint x: 576, startPoint y: 248, endPoint x: 195, endPoint y: 228, distance: 381.3
click at [195, 228] on div "Pages Pages Add Accessibility guide for tree Page tree. Navigate the tree with …" at bounding box center [503, 240] width 788 height 422
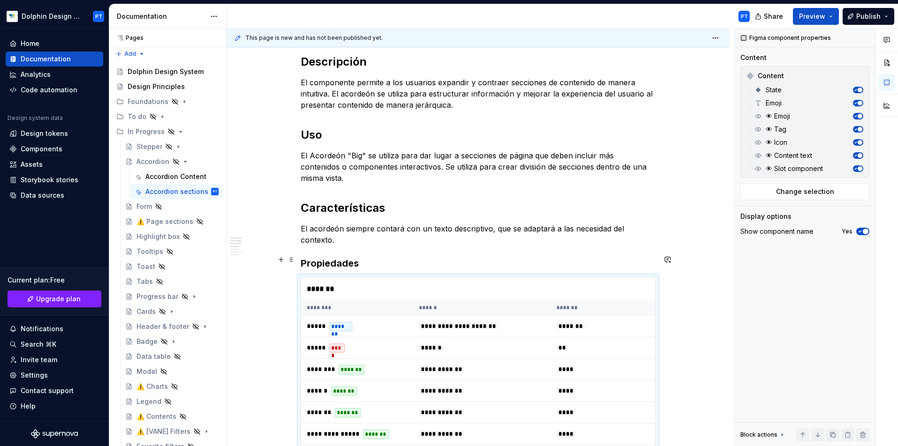
click at [326, 278] on div "*******" at bounding box center [478, 289] width 354 height 23
click at [294, 259] on span at bounding box center [291, 259] width 8 height 13
click at [797, 191] on span "Change selection" at bounding box center [805, 191] width 58 height 9
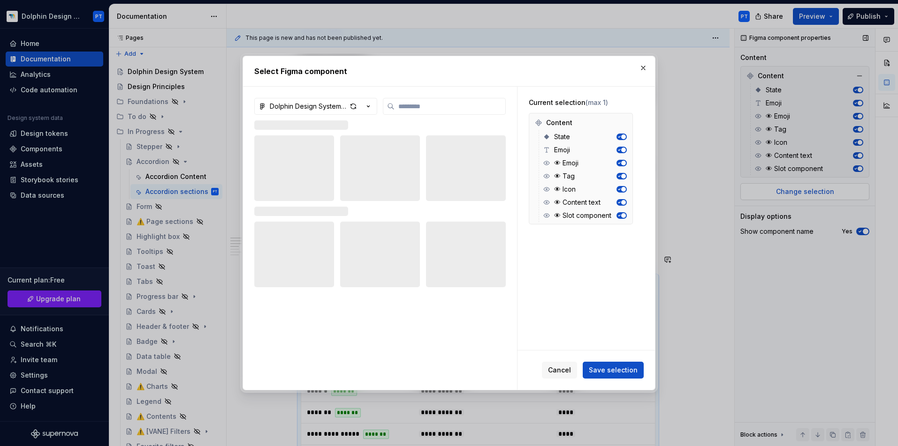
type textarea "*"
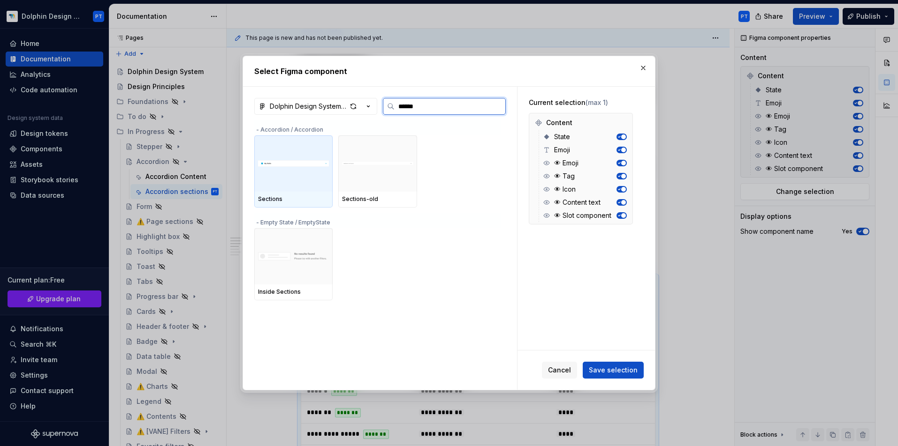
type input "*******"
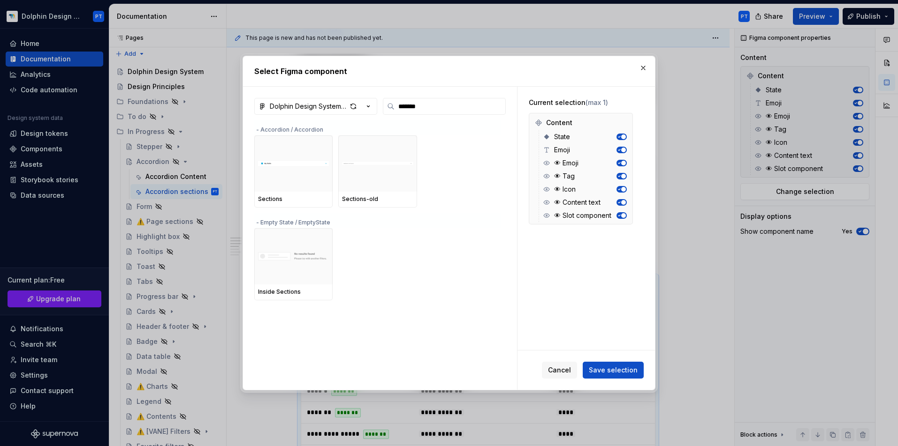
click at [336, 172] on div "Sections Sections-old" at bounding box center [377, 172] width 247 height 72
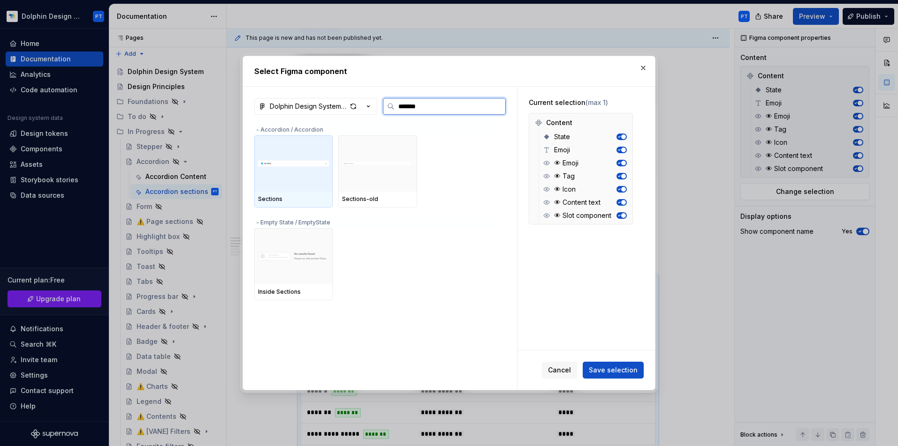
click at [323, 180] on div at bounding box center [293, 164] width 78 height 56
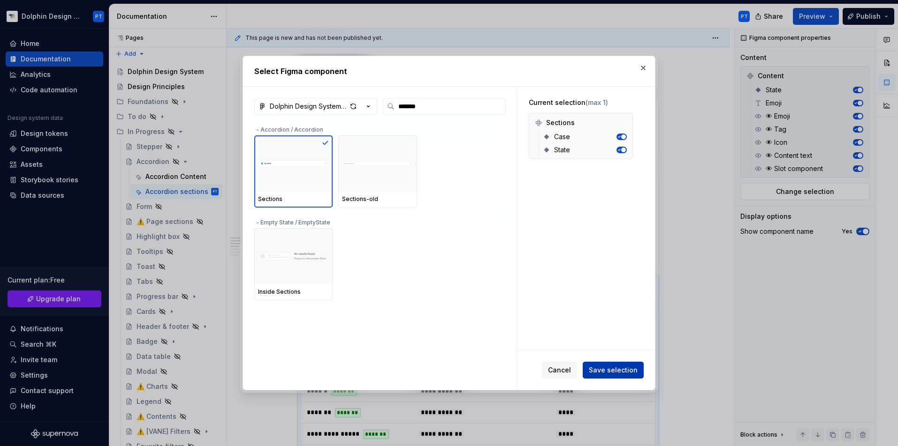
click at [608, 370] on span "Save selection" at bounding box center [612, 370] width 49 height 9
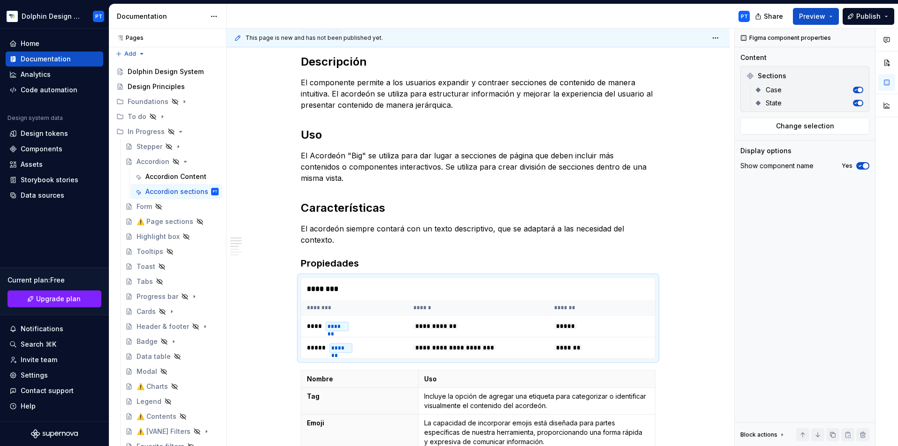
scroll to position [65, 0]
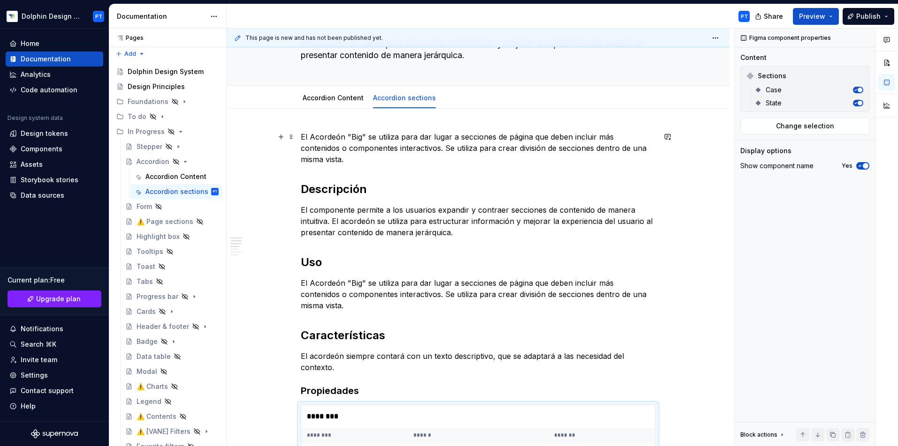
click at [302, 151] on p "El Acordeón "Big" se utiliza para dar lugar a secciones de página que deben inc…" at bounding box center [478, 148] width 355 height 34
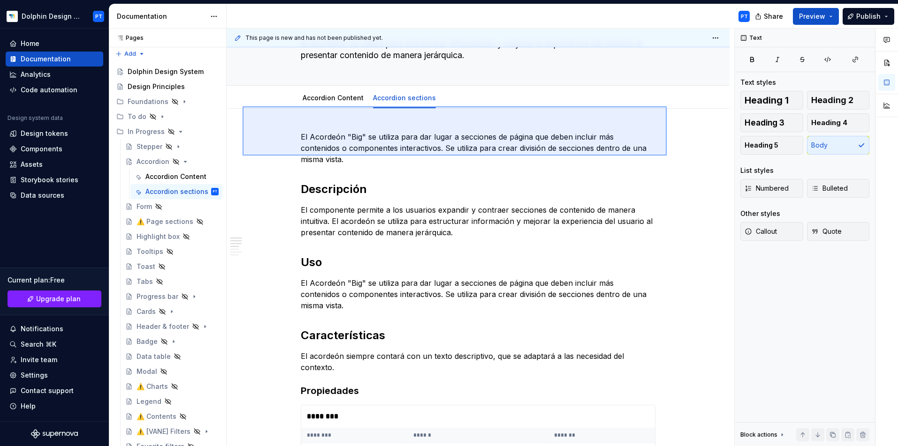
drag, startPoint x: 666, startPoint y: 156, endPoint x: 242, endPoint y: 106, distance: 426.8
click at [242, 106] on div "This page is new and has not been published yet. Hidden page Accordion El acord…" at bounding box center [479, 238] width 507 height 418
type textarea "*"
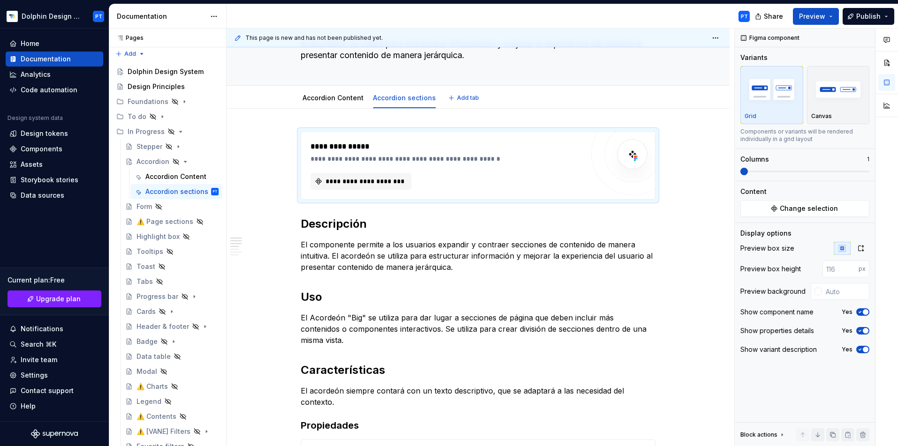
type textarea "*"
click at [388, 179] on span "**********" at bounding box center [364, 181] width 81 height 9
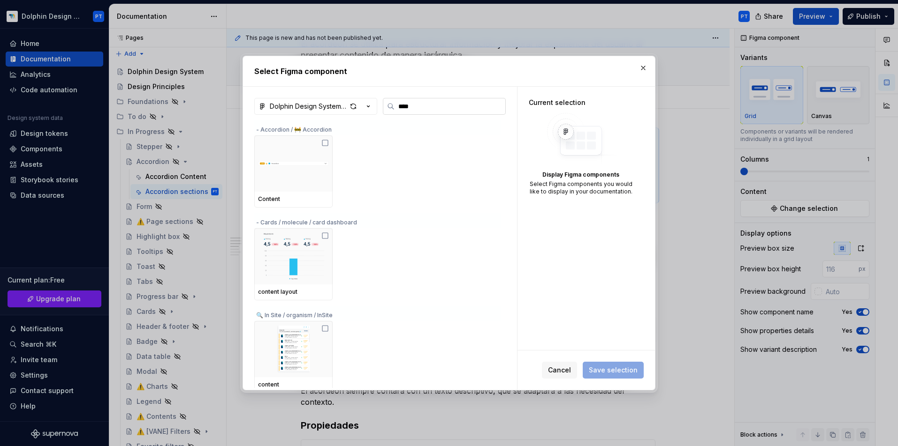
click at [407, 106] on input "****" at bounding box center [449, 106] width 111 height 9
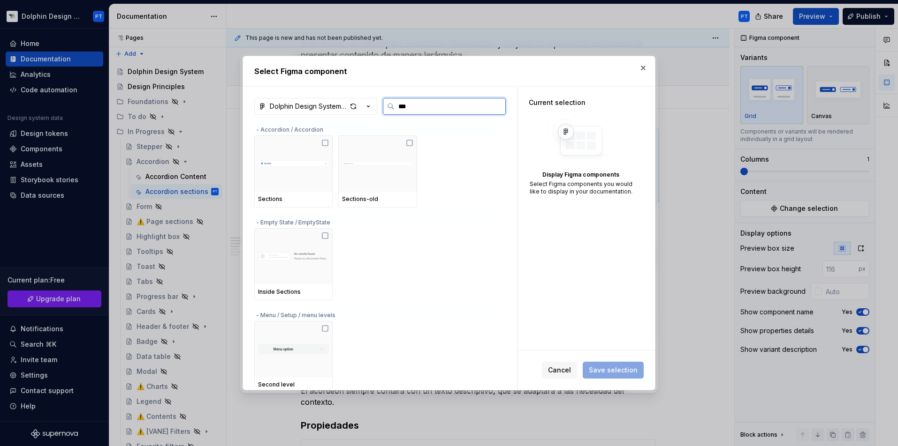
type input "****"
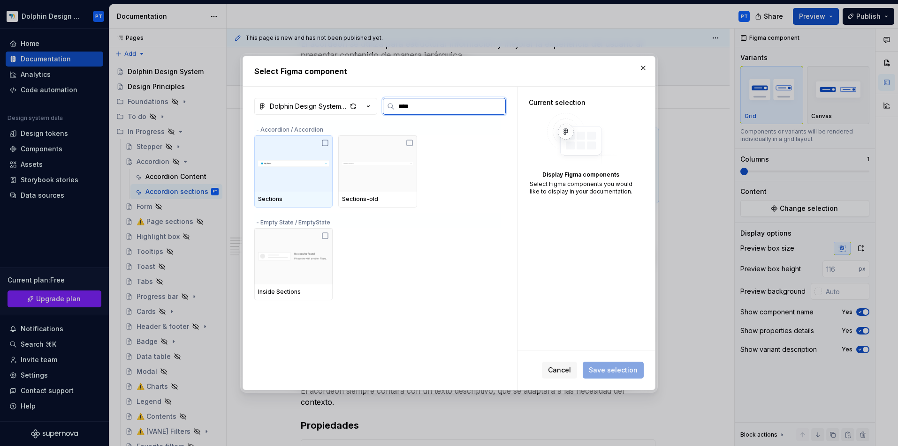
click at [304, 172] on img at bounding box center [293, 164] width 71 height 26
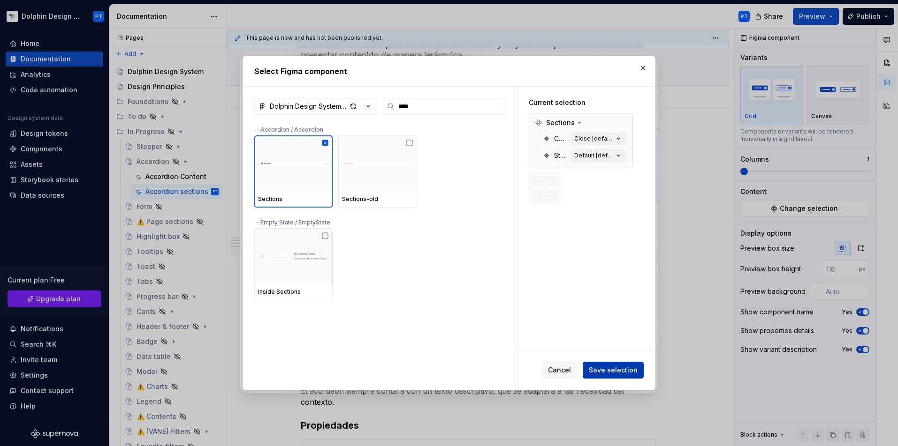
click at [632, 375] on span "Save selection" at bounding box center [612, 370] width 49 height 9
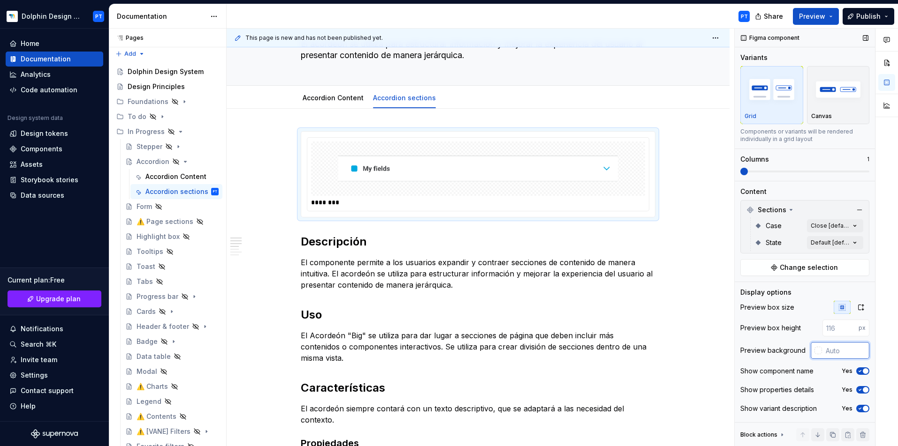
click at [797, 348] on input "text" at bounding box center [845, 350] width 47 height 17
type input "#FFFFFFFF"
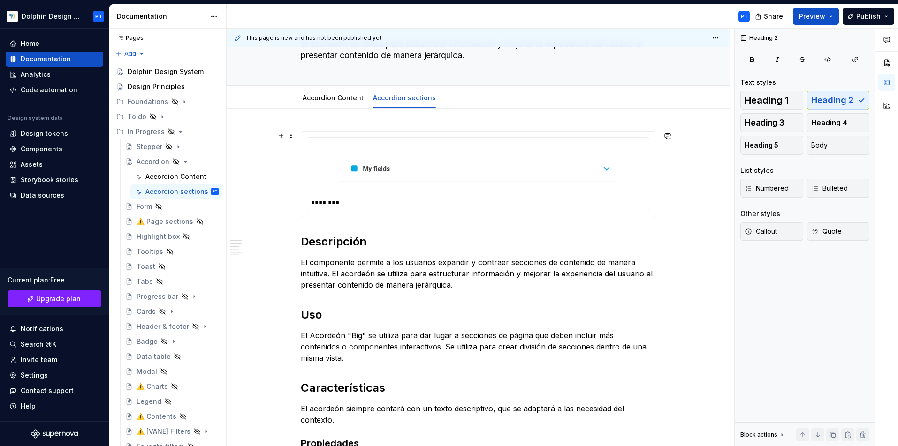
click at [431, 187] on img at bounding box center [477, 168] width 279 height 47
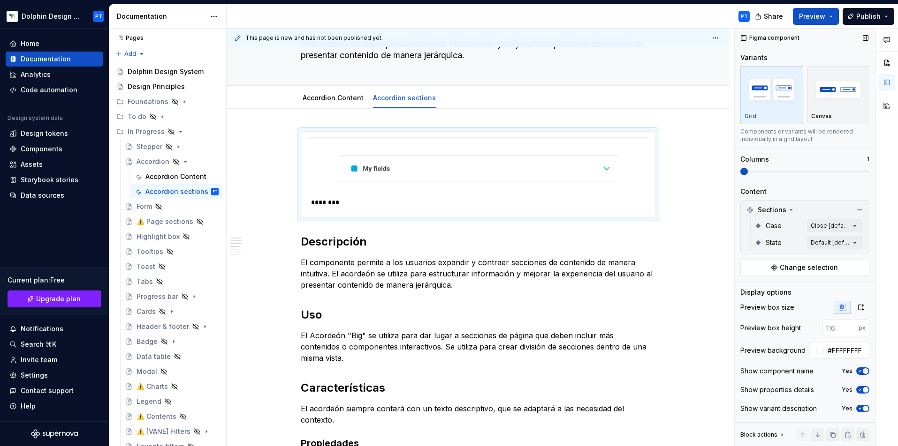
click at [797, 372] on icon "button" at bounding box center [860, 372] width 8 height 6
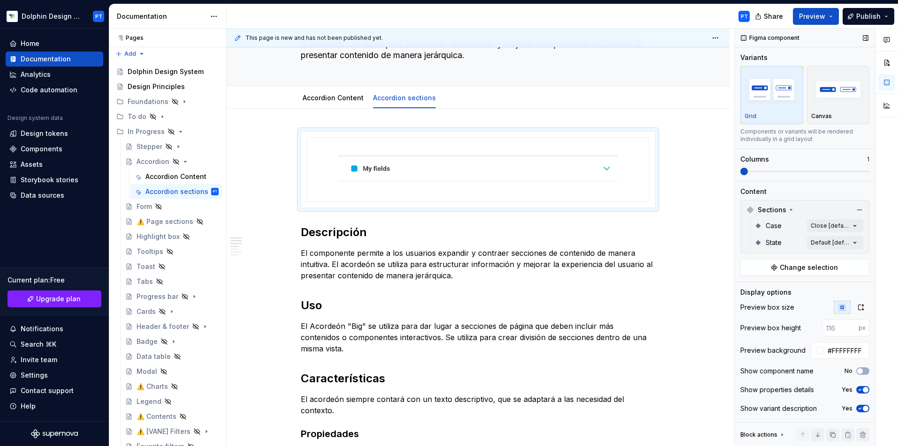
click at [797, 391] on icon "button" at bounding box center [860, 390] width 8 height 6
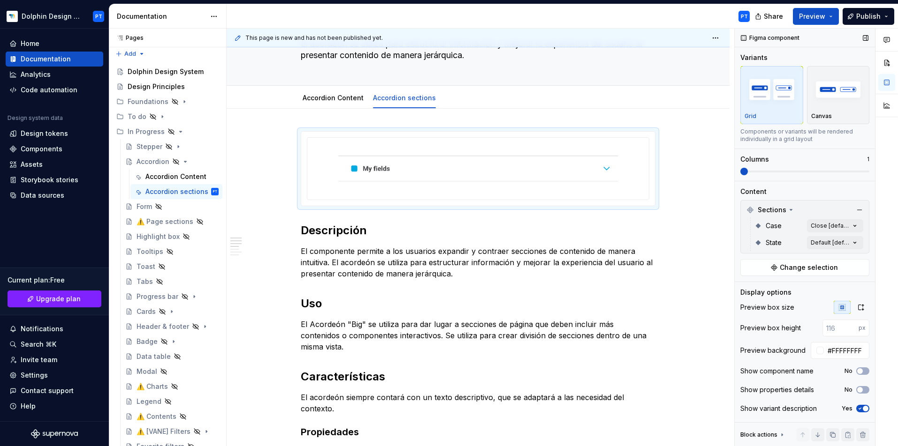
click at [797, 409] on icon "button" at bounding box center [860, 409] width 8 height 6
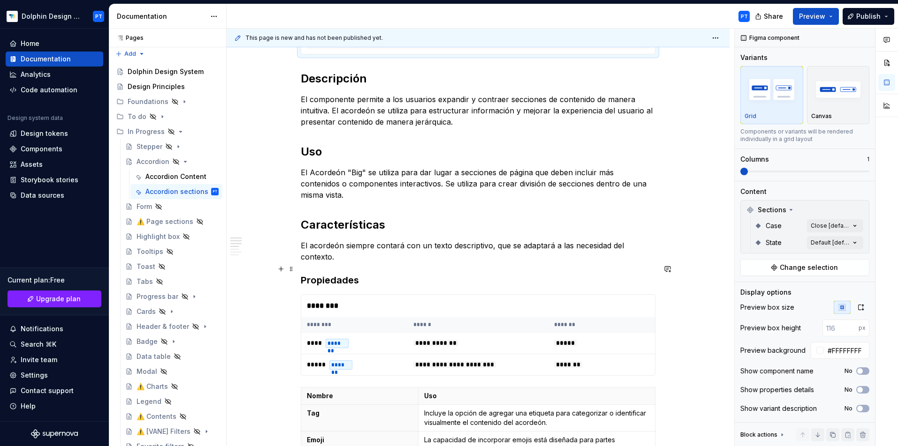
scroll to position [344, 0]
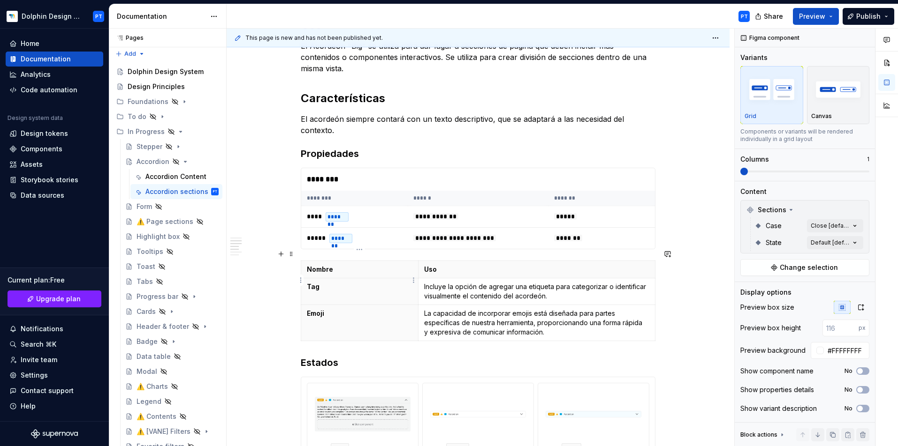
click at [339, 279] on th "Tag" at bounding box center [359, 292] width 117 height 27
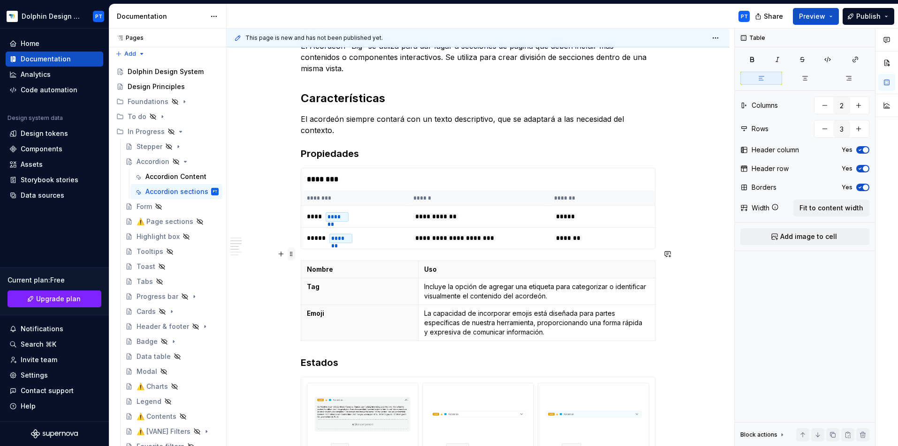
click at [289, 254] on span at bounding box center [291, 254] width 8 height 13
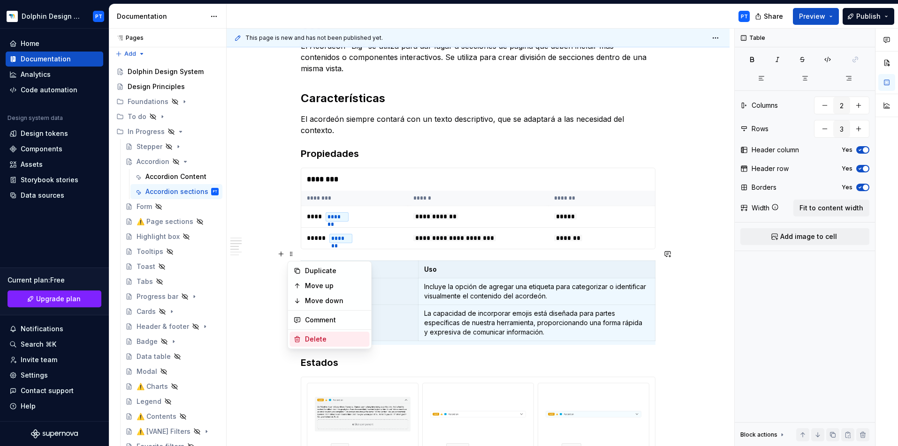
click at [315, 342] on div "Delete" at bounding box center [335, 339] width 61 height 9
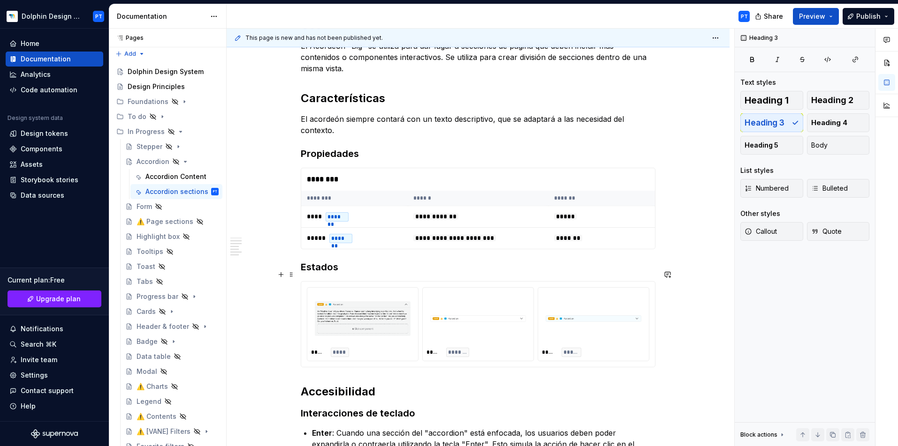
scroll to position [346, 0]
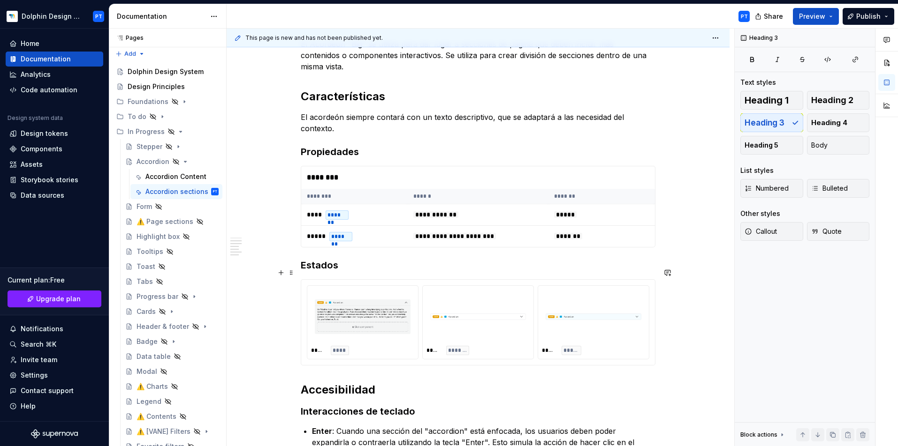
click at [318, 290] on div at bounding box center [362, 317] width 103 height 54
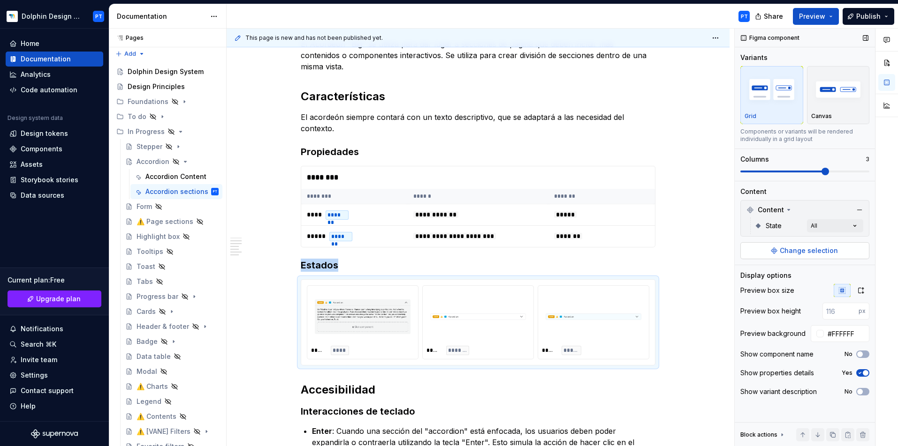
click at [791, 251] on span "Change selection" at bounding box center [808, 250] width 58 height 9
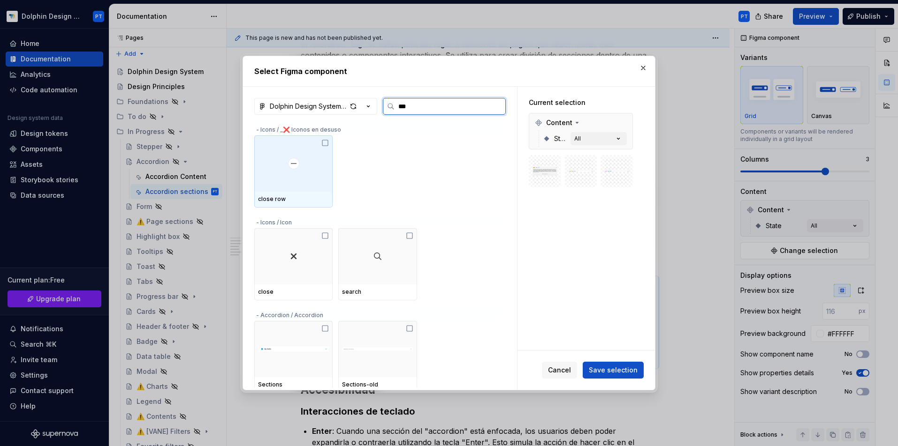
type input "****"
click at [290, 168] on img at bounding box center [293, 164] width 71 height 26
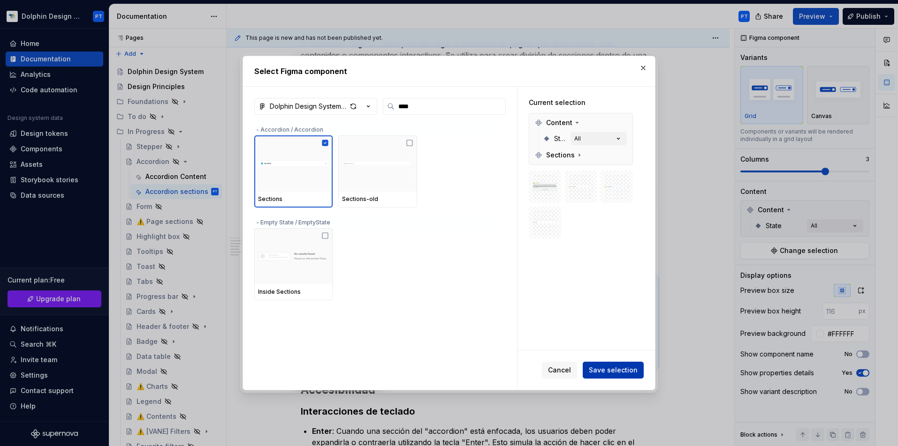
click at [609, 370] on span "Save selection" at bounding box center [612, 370] width 49 height 9
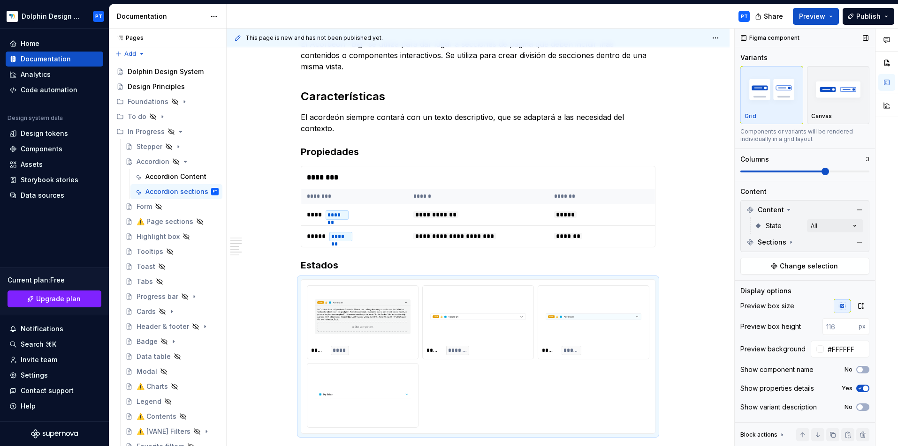
click at [797, 202] on div "Figma component Variants Grid Canvas Components or variants will be rendered in…" at bounding box center [804, 238] width 140 height 418
click at [797, 212] on button "button" at bounding box center [859, 210] width 13 height 13
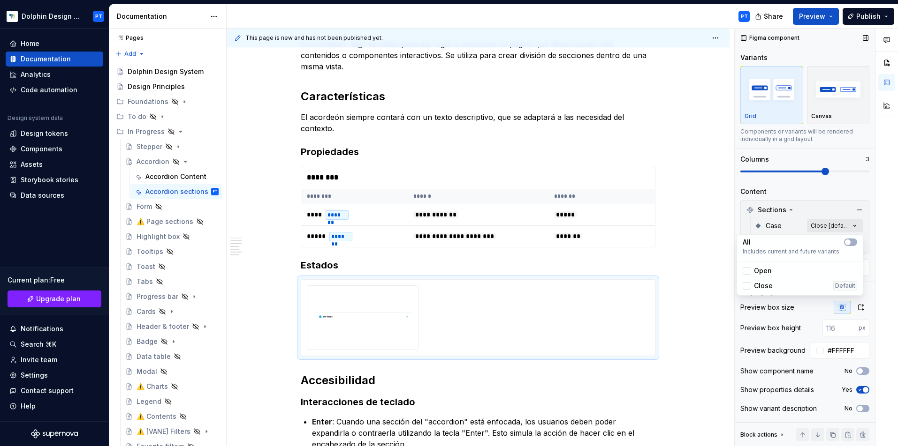
click at [797, 224] on div "Comments Open comments No comments yet Select ‘Comment’ from the block context …" at bounding box center [815, 238] width 163 height 418
click at [741, 270] on div "Open" at bounding box center [800, 271] width 122 height 15
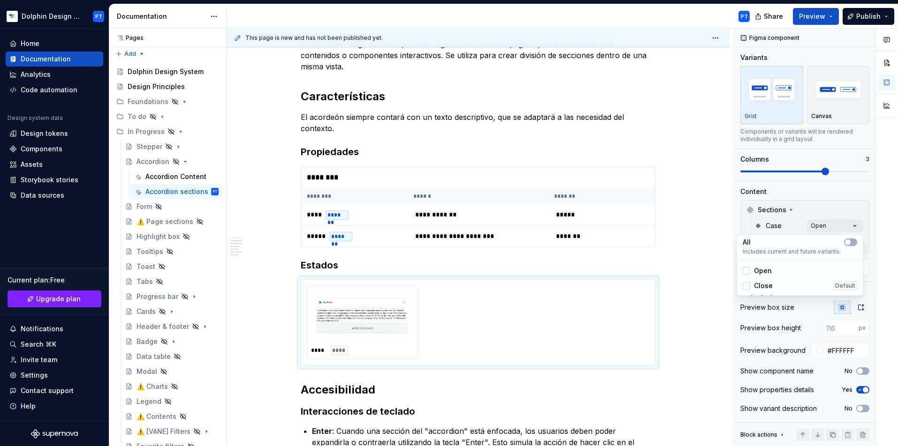
click at [748, 287] on div at bounding box center [746, 286] width 8 height 8
click at [796, 225] on div "Comments Open comments No comments yet Select ‘Comment’ from the block context …" at bounding box center [815, 238] width 163 height 418
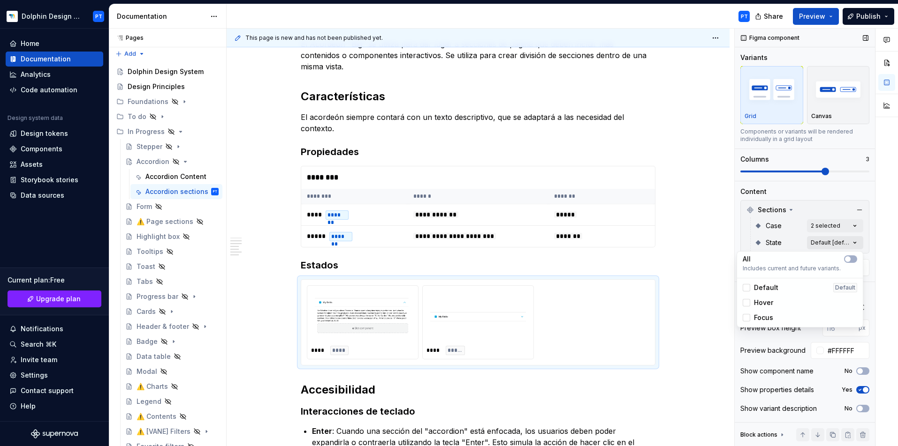
click at [797, 241] on div "Comments Open comments No comments yet Select ‘Comment’ from the block context …" at bounding box center [815, 238] width 163 height 418
click at [769, 291] on span "Default" at bounding box center [766, 287] width 24 height 9
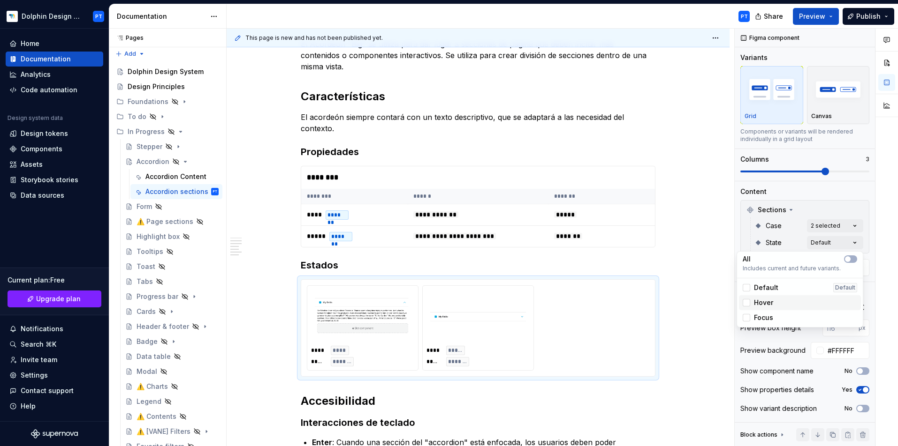
click at [763, 308] on div "Hover" at bounding box center [800, 302] width 122 height 15
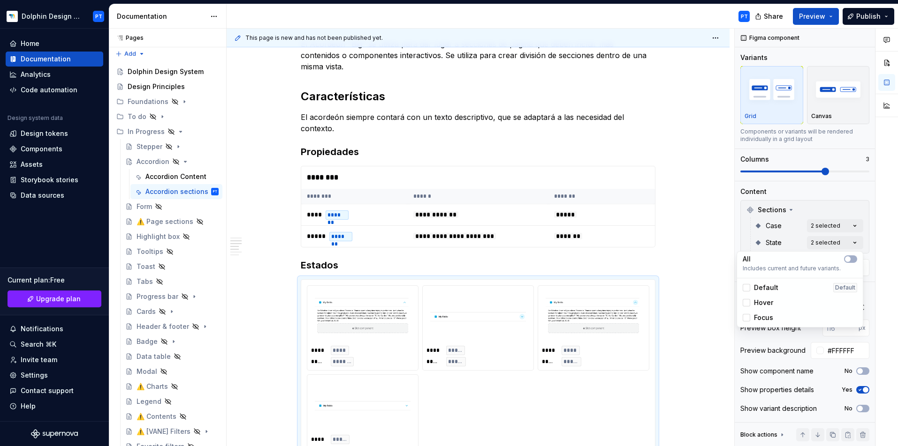
click at [763, 318] on span "Focus" at bounding box center [763, 317] width 19 height 9
drag, startPoint x: 680, startPoint y: 260, endPoint x: 681, endPoint y: 233, distance: 27.2
click at [680, 260] on html "Dolphin Design System PT Home Documentation Analytics Code automation Design sy…" at bounding box center [449, 223] width 898 height 446
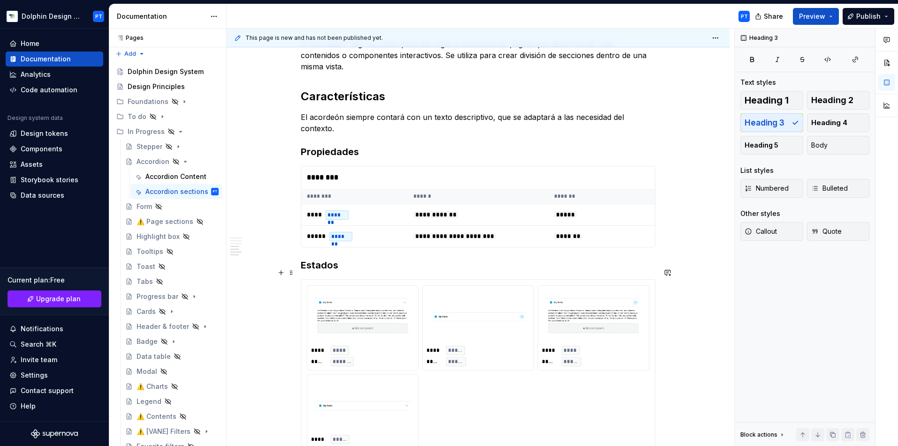
scroll to position [459, 0]
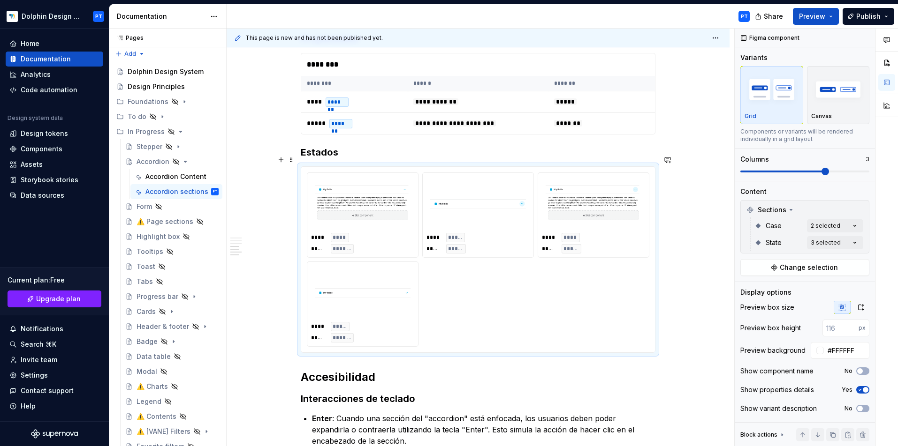
click at [377, 213] on img at bounding box center [363, 204] width 96 height 47
click at [797, 173] on span at bounding box center [804, 172] width 129 height 8
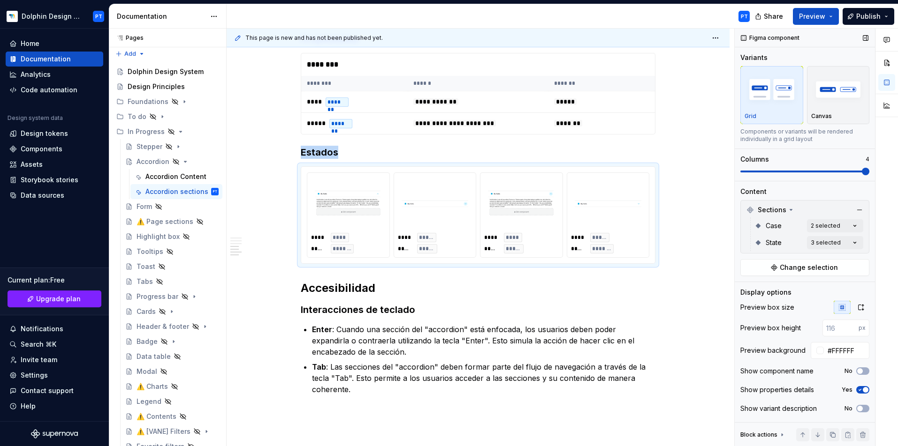
click at [789, 172] on span at bounding box center [804, 172] width 129 height 2
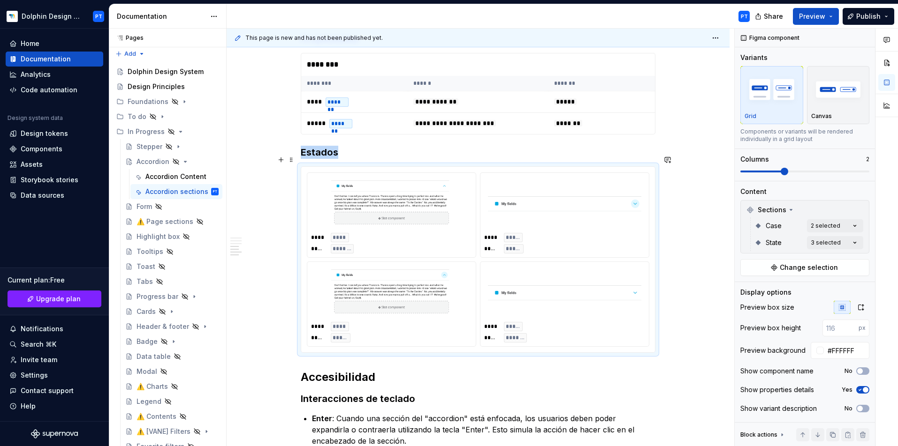
click at [649, 216] on div "**** **** ***** ******* **** ***** ***** ***** **** **** ***** ***** **** *****…" at bounding box center [478, 260] width 354 height 186
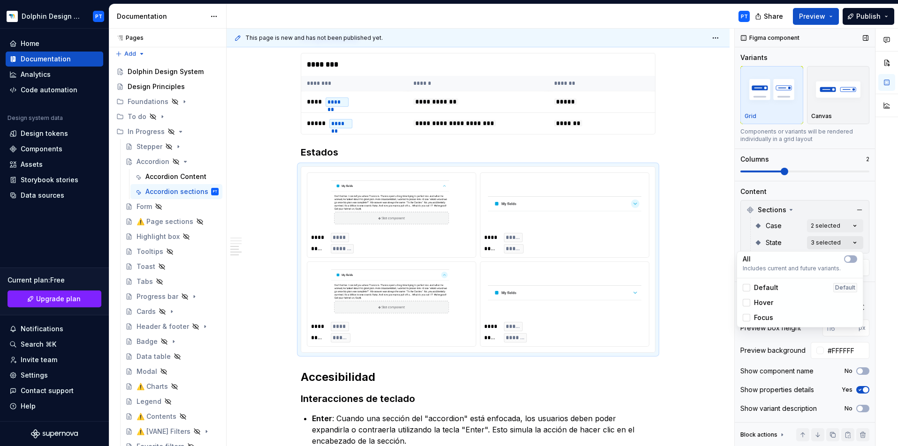
click at [797, 245] on div "Comments Open comments No comments yet Select ‘Comment’ from the block context …" at bounding box center [815, 238] width 163 height 418
click at [657, 271] on html "Dolphin Design System PT Home Documentation Analytics Code automation Design sy…" at bounding box center [449, 223] width 898 height 446
click at [585, 278] on img at bounding box center [564, 293] width 153 height 47
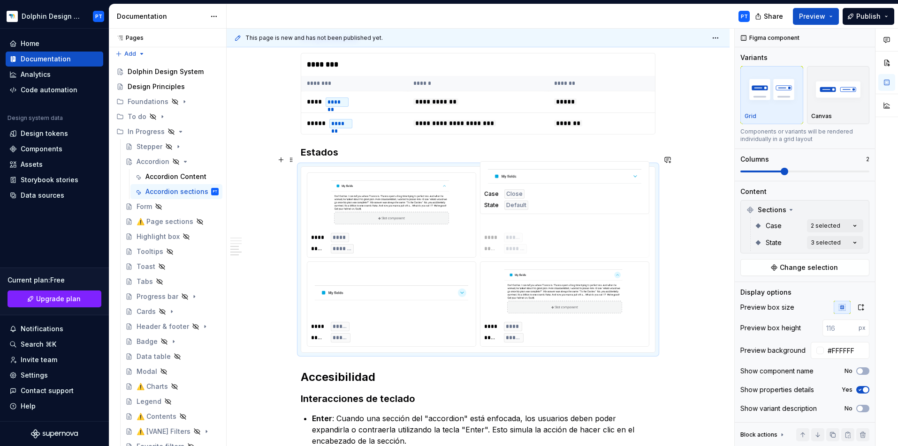
drag, startPoint x: 510, startPoint y: 308, endPoint x: 517, endPoint y: 216, distance: 91.7
click at [517, 216] on body "Dolphin Design System PT Home Documentation Analytics Code automation Design sy…" at bounding box center [449, 223] width 898 height 446
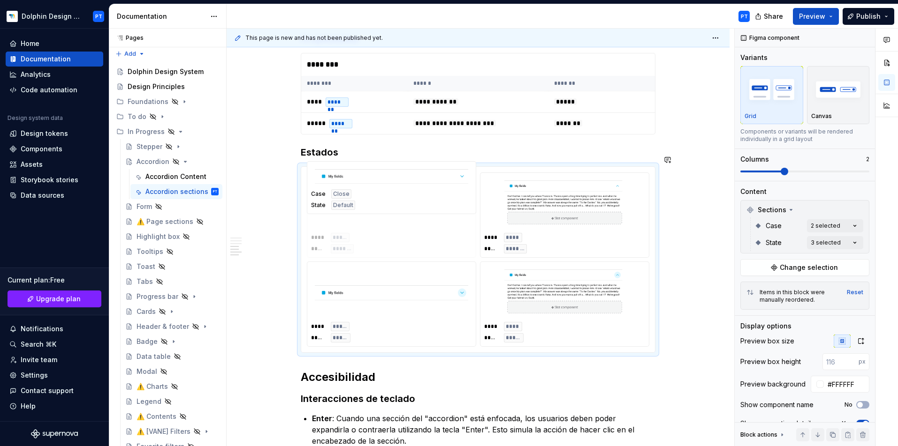
drag, startPoint x: 557, startPoint y: 210, endPoint x: 385, endPoint y: 212, distance: 171.6
click at [385, 212] on body "Dolphin Design System PT Home Documentation Analytics Code automation Design sy…" at bounding box center [449, 223] width 898 height 446
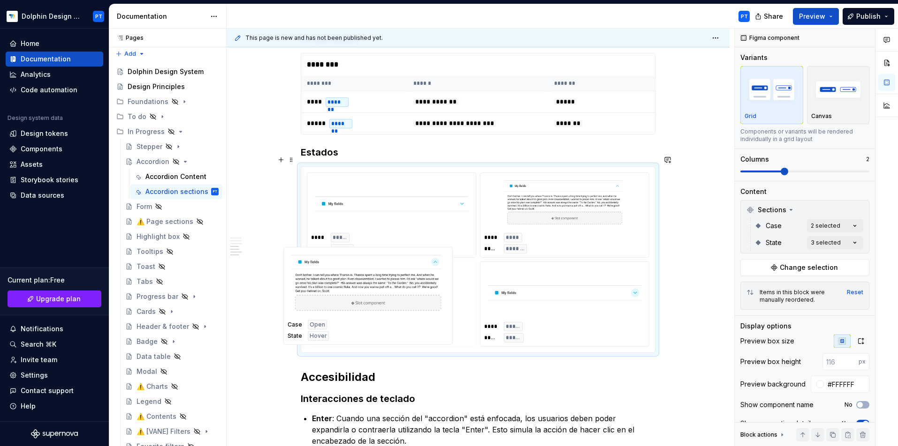
drag, startPoint x: 570, startPoint y: 316, endPoint x: 373, endPoint y: 313, distance: 196.5
click at [373, 313] on body "Dolphin Design System PT Home Documentation Analytics Code automation Design sy…" at bounding box center [449, 223] width 898 height 446
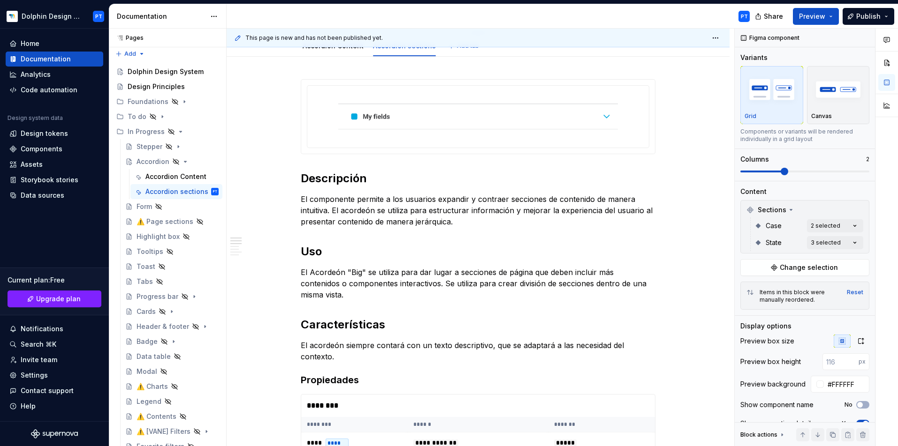
scroll to position [0, 0]
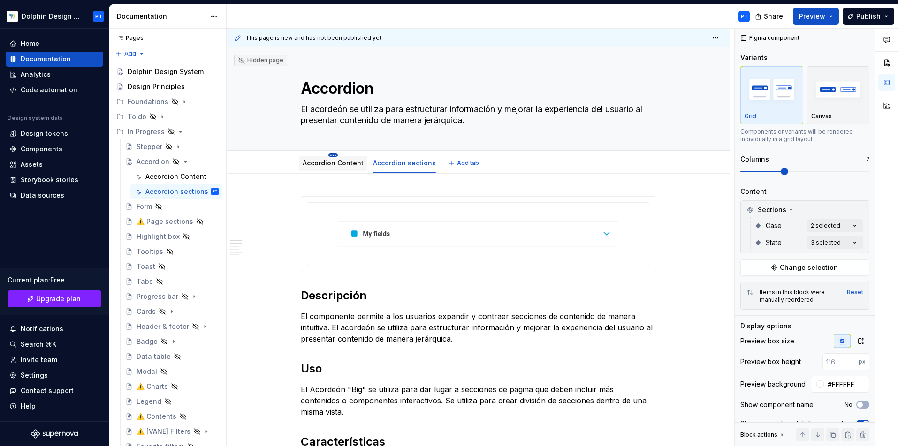
click at [330, 155] on html "Dolphin Design System PT Home Documentation Analytics Code automation Design sy…" at bounding box center [449, 223] width 898 height 446
click at [312, 162] on html "Dolphin Design System PT Home Documentation Analytics Code automation Design sy…" at bounding box center [449, 223] width 898 height 446
click at [323, 174] on div "Accordion Content Accordion sections Add tab" at bounding box center [477, 162] width 503 height 23
click at [326, 164] on link "Accordion Content" at bounding box center [332, 163] width 61 height 8
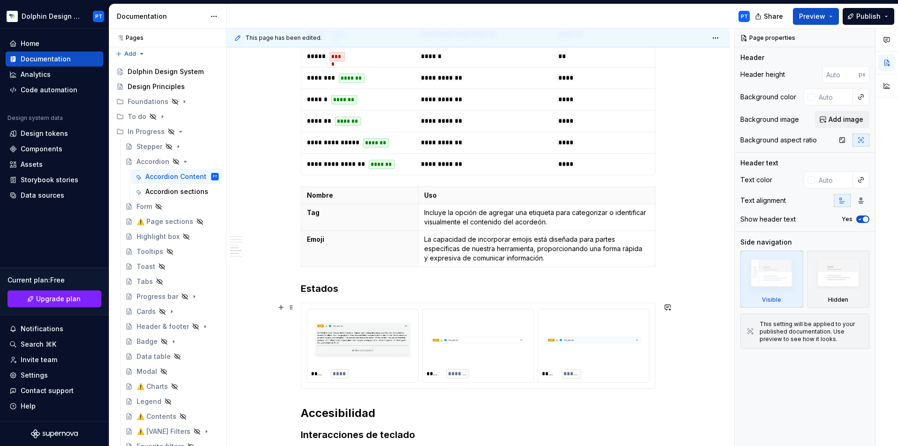
scroll to position [621, 0]
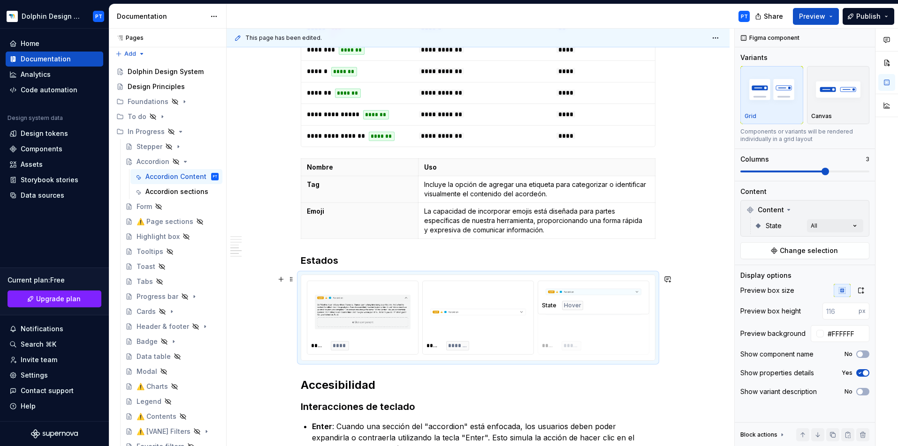
click at [599, 323] on body "Dolphin Design System PT Home Documentation Analytics Code automation Design sy…" at bounding box center [449, 223] width 898 height 446
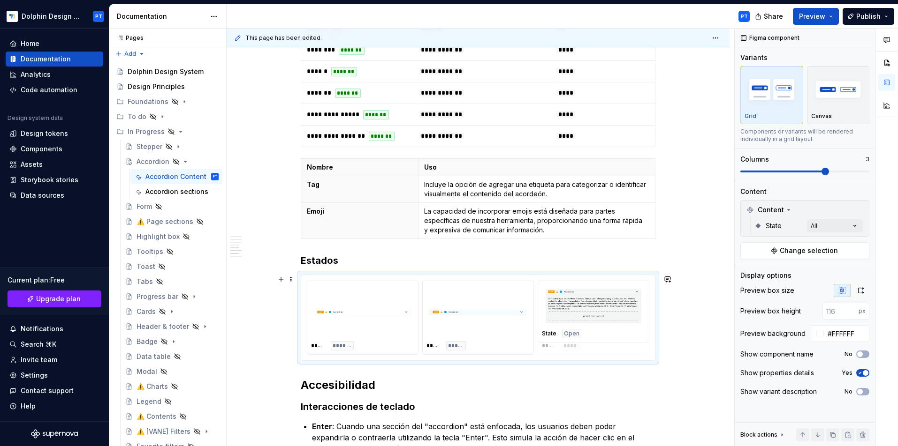
drag, startPoint x: 335, startPoint y: 320, endPoint x: 572, endPoint y: 324, distance: 237.3
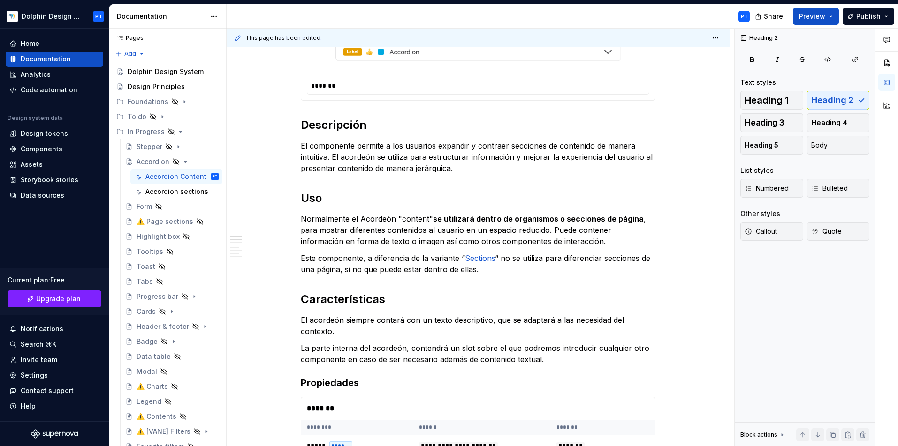
scroll to position [0, 0]
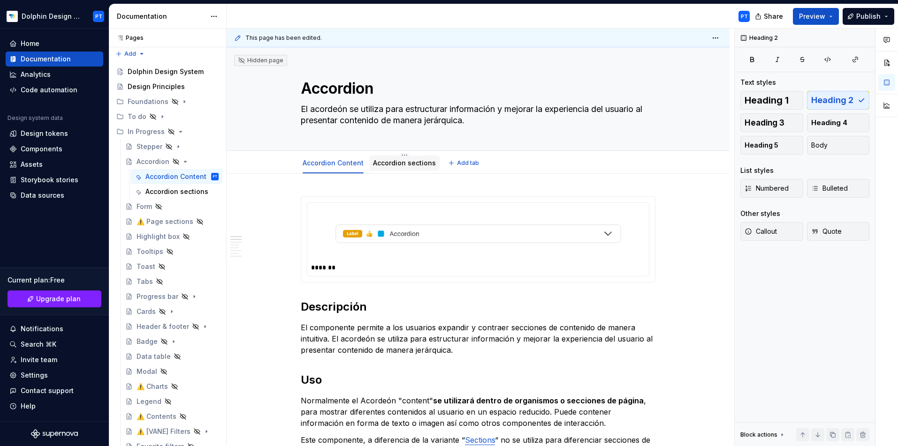
click at [416, 164] on link "Accordion sections" at bounding box center [404, 163] width 63 height 8
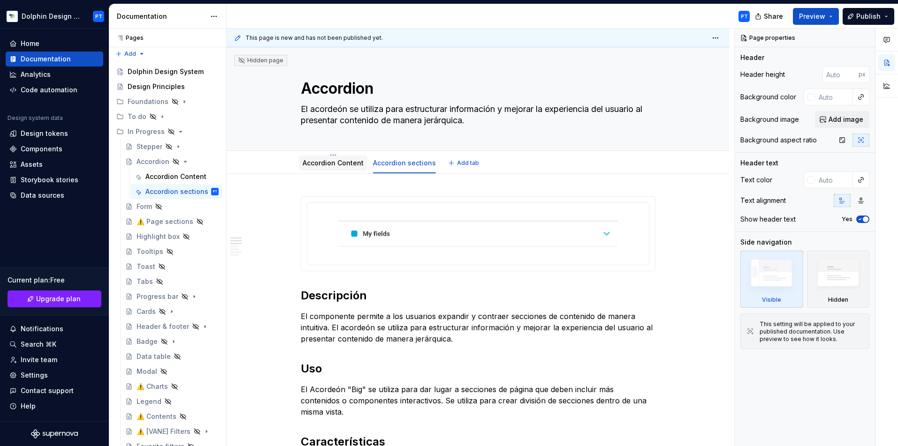
click at [314, 163] on link "Accordion Content" at bounding box center [332, 163] width 61 height 8
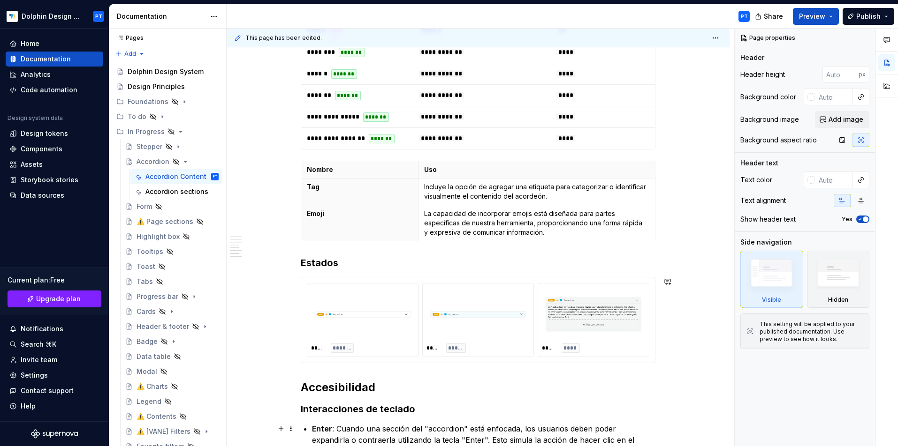
scroll to position [920, 0]
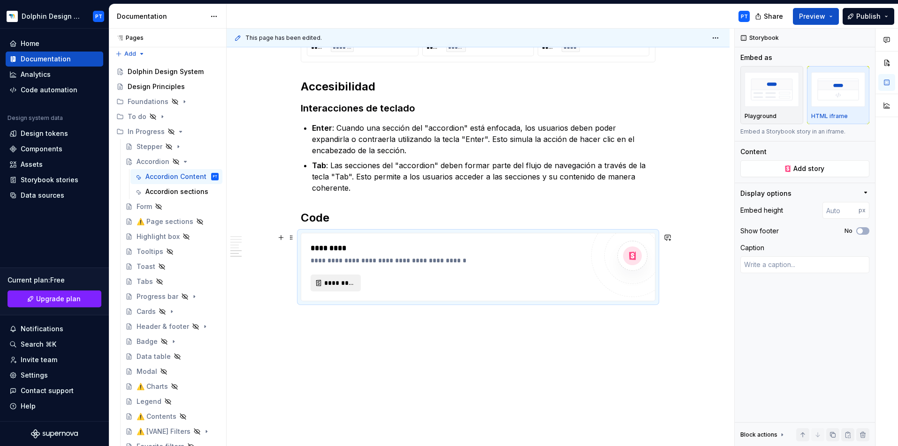
click at [326, 282] on span "*********" at bounding box center [339, 283] width 30 height 9
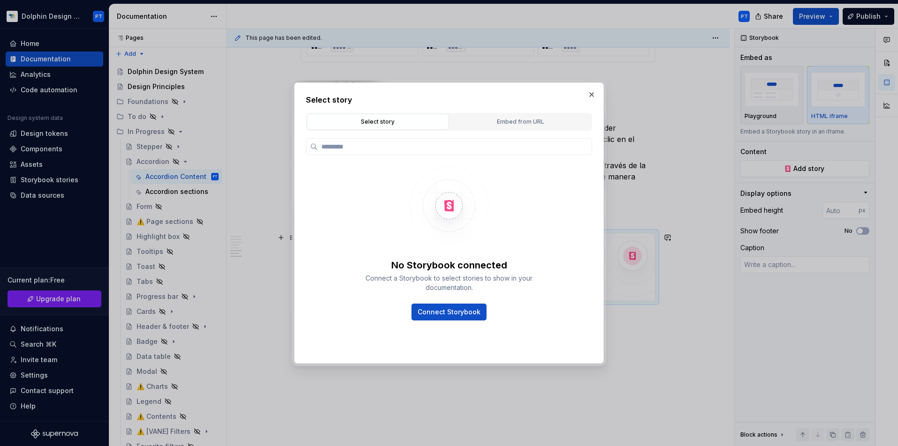
type textarea "*"
type input "**********"
click at [505, 121] on div "Embed from URL" at bounding box center [520, 121] width 135 height 9
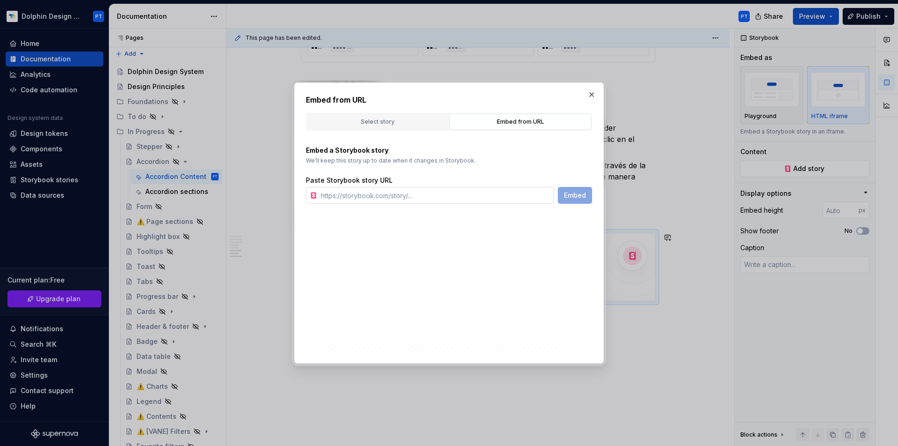
click at [440, 197] on input "text" at bounding box center [435, 195] width 237 height 17
paste input "[URL][DOMAIN_NAME]"
type input "[URL][DOMAIN_NAME]"
click at [583, 197] on span "Embed" at bounding box center [575, 195] width 22 height 9
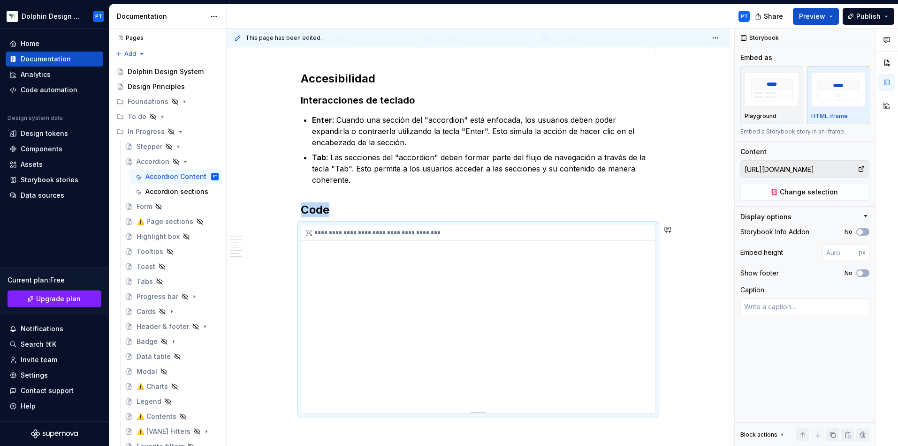
scroll to position [958, 0]
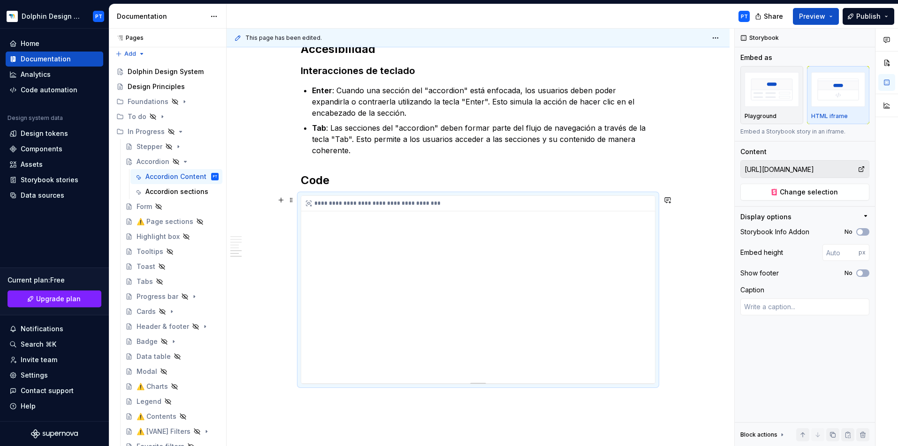
click at [588, 256] on div "**********" at bounding box center [478, 290] width 354 height 188
type textarea "*"
type input "399"
type textarea "*"
type input "357"
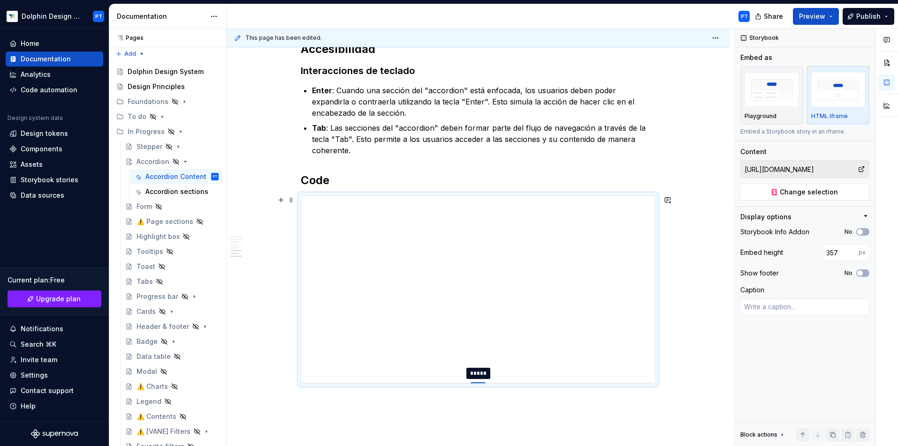
type textarea "*"
type input "333"
type textarea "*"
type input "319"
type textarea "*"
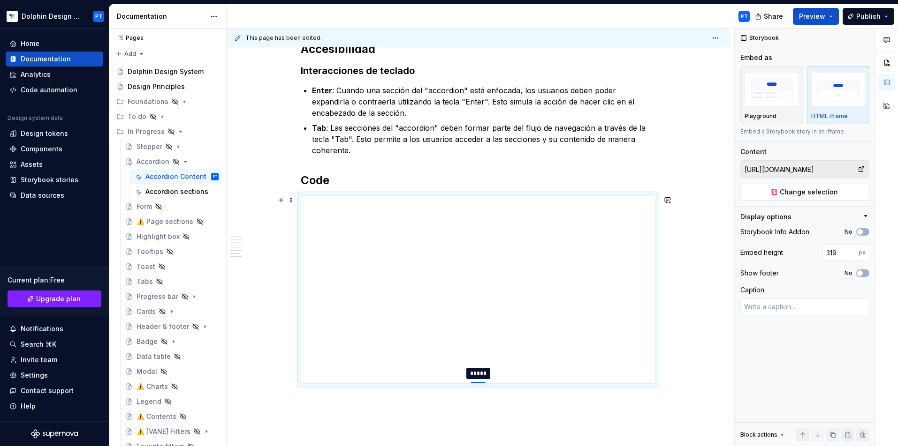
type input "307"
type textarea "*"
type input "306"
type textarea "*"
type input "301"
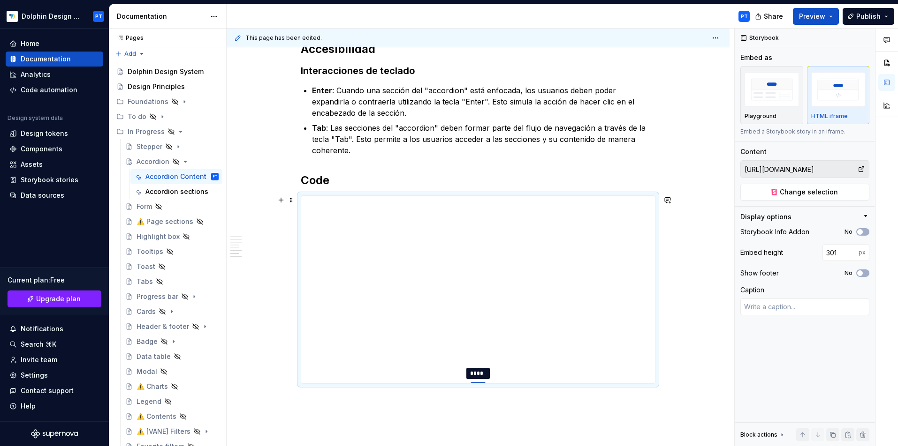
type textarea "*"
type input "300"
type textarea "*"
type input "293"
type textarea "*"
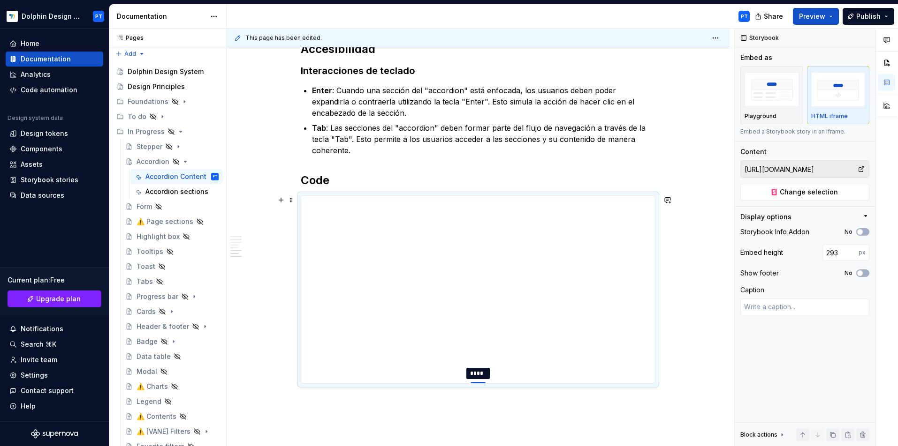
type input "289"
type textarea "*"
type input "281"
type textarea "*"
type input "276"
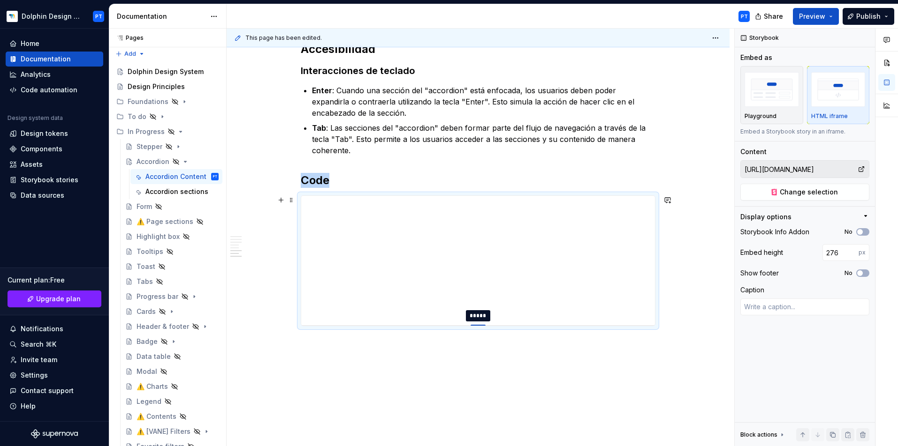
type textarea "*"
type input "275"
type textarea "*"
type input "270"
type textarea "*"
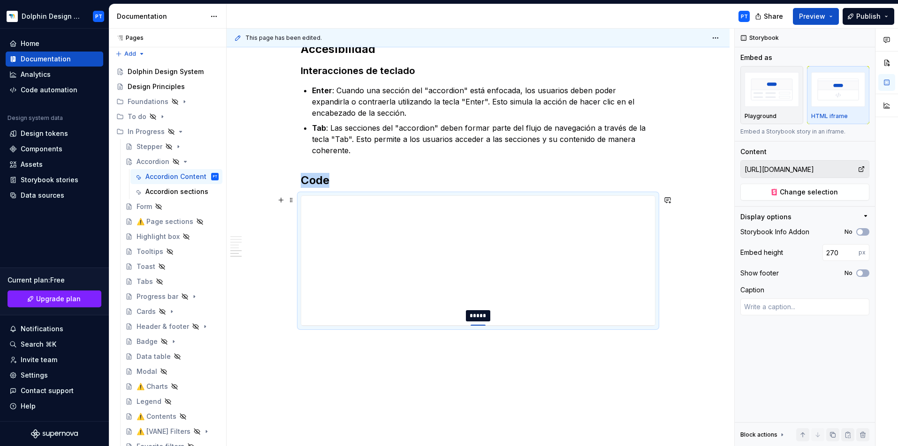
type input "268"
type textarea "*"
type input "267"
type textarea "*"
type input "266"
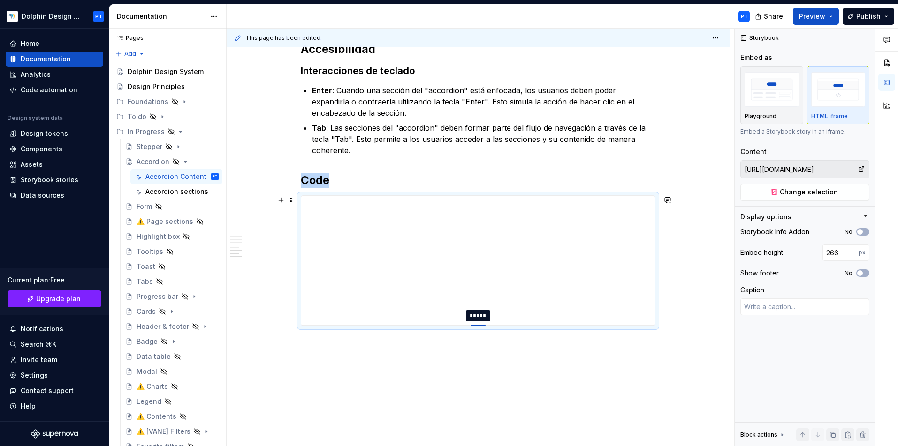
type textarea "*"
type input "265"
type textarea "*"
type input "264"
type textarea "*"
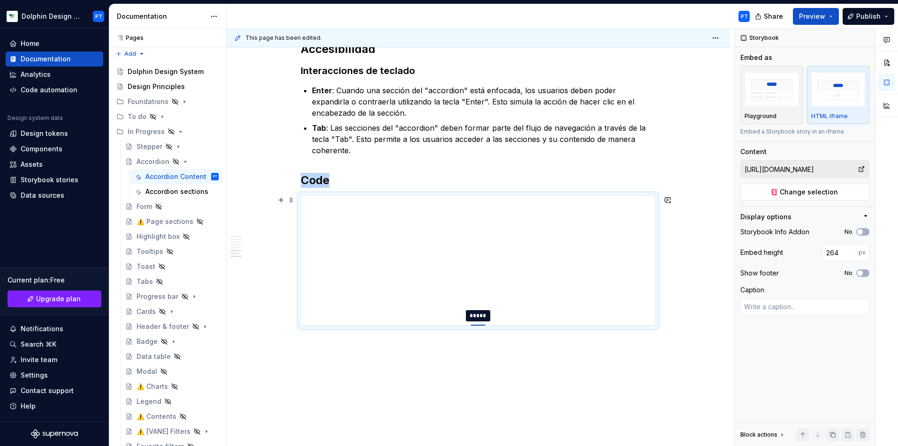
type input "263"
type textarea "*"
type input "260"
type textarea "*"
type input "250"
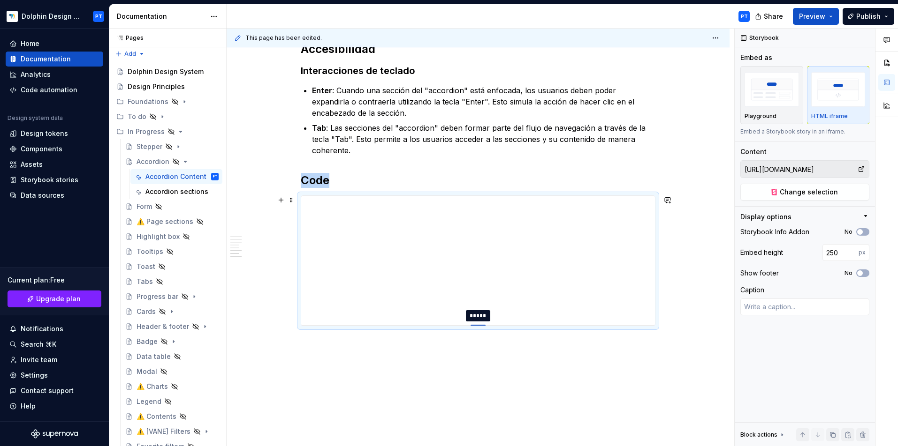
type textarea "*"
type input "247"
type textarea "*"
type input "245"
type textarea "*"
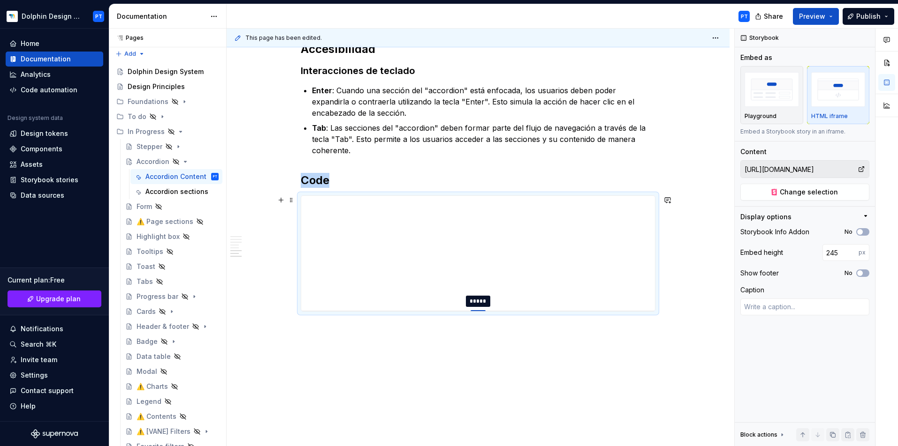
type input "244"
type textarea "*"
type input "243"
type textarea "*"
type input "242"
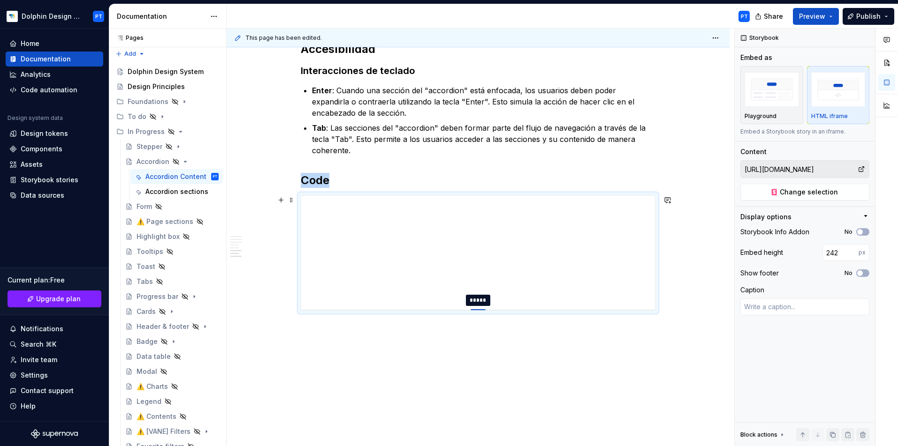
type textarea "*"
type input "240"
type textarea "*"
type input "225"
type textarea "*"
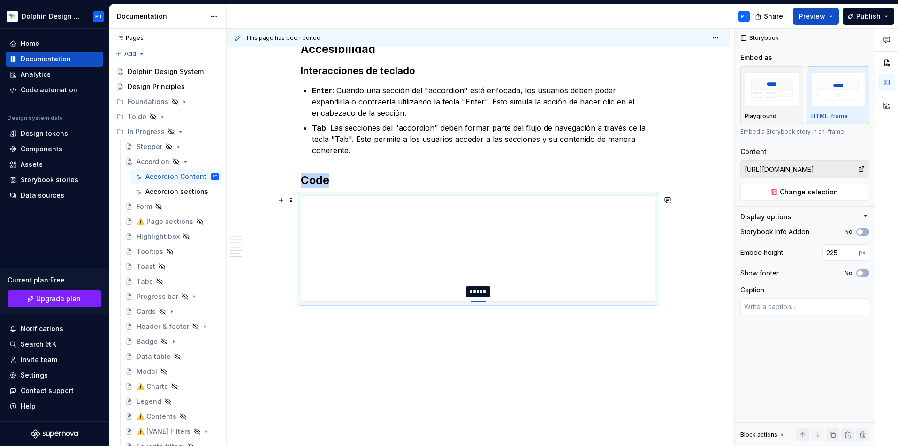
type input "217"
type textarea "*"
type input "198"
type textarea "*"
type input "169"
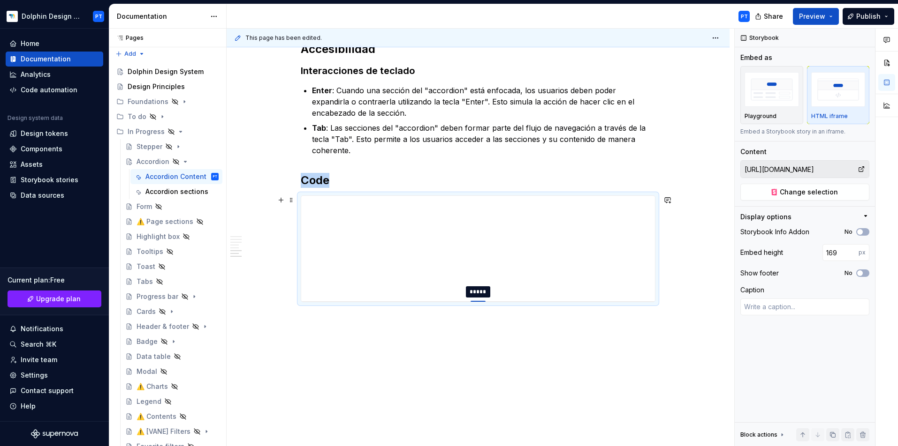
type textarea "*"
type input "136"
type textarea "*"
type input "102"
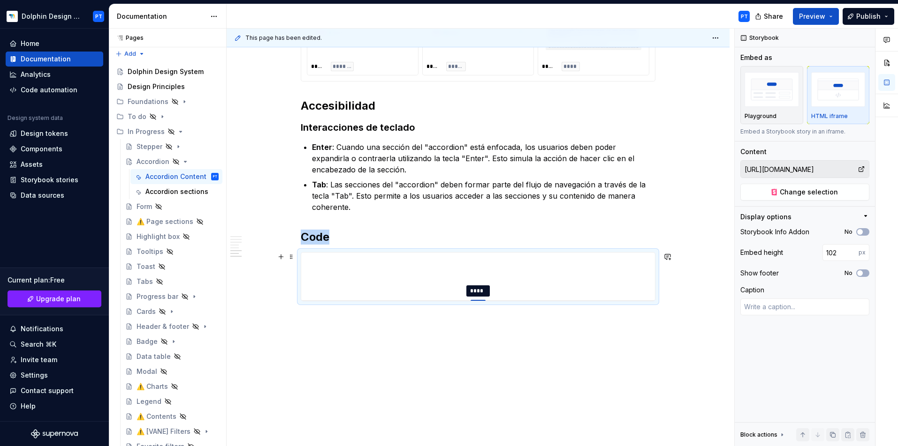
drag, startPoint x: 477, startPoint y: 384, endPoint x: 500, endPoint y: 285, distance: 101.6
click at [626, 290] on div "**********" at bounding box center [478, 277] width 354 height 48
click at [797, 235] on button "No" at bounding box center [862, 232] width 13 height 8
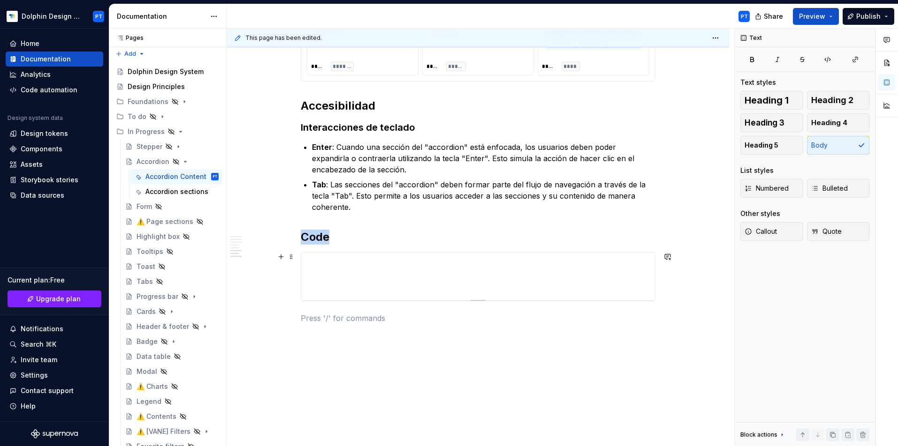
click at [464, 300] on div at bounding box center [478, 300] width 66 height 2
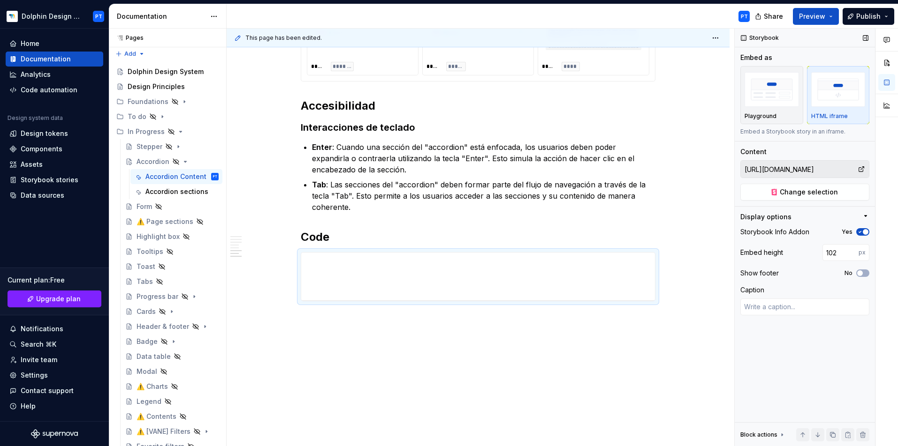
click at [797, 233] on icon "button" at bounding box center [860, 232] width 2 height 1
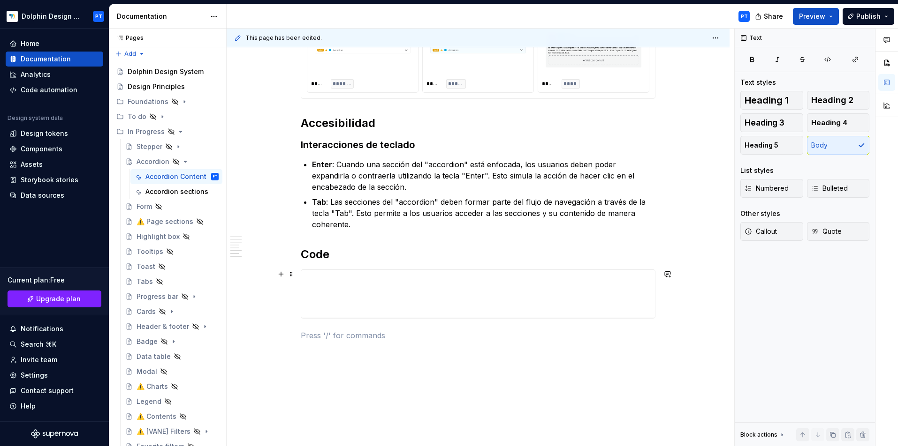
click at [475, 319] on div "**********" at bounding box center [478, 294] width 355 height 49
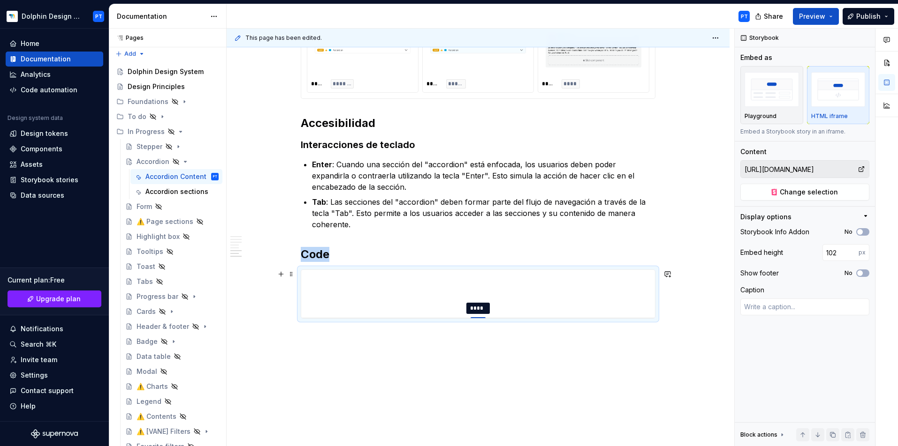
type textarea "*"
type input "103"
type textarea "*"
type input "104"
type textarea "*"
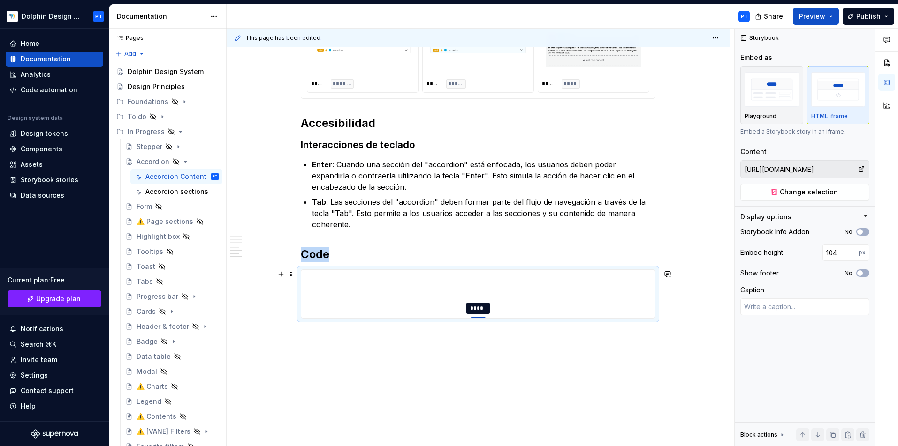
type input "124"
type textarea "*"
type input "133"
type textarea "*"
type input "137"
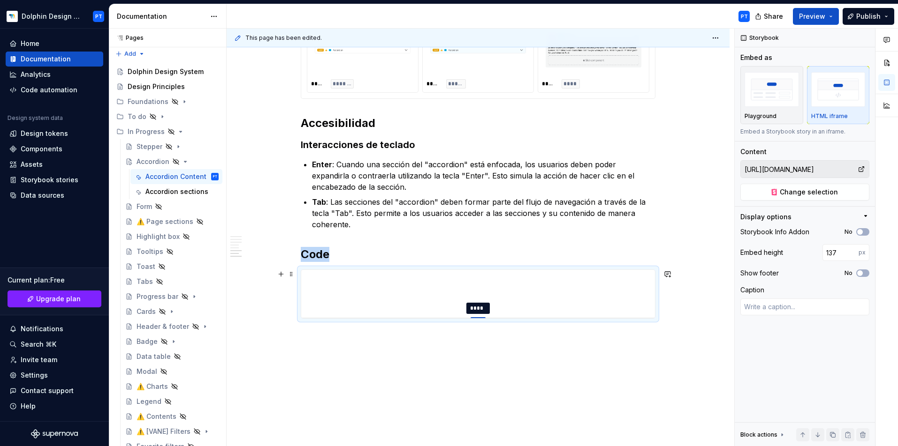
type textarea "*"
type input "141"
type textarea "*"
type input "142"
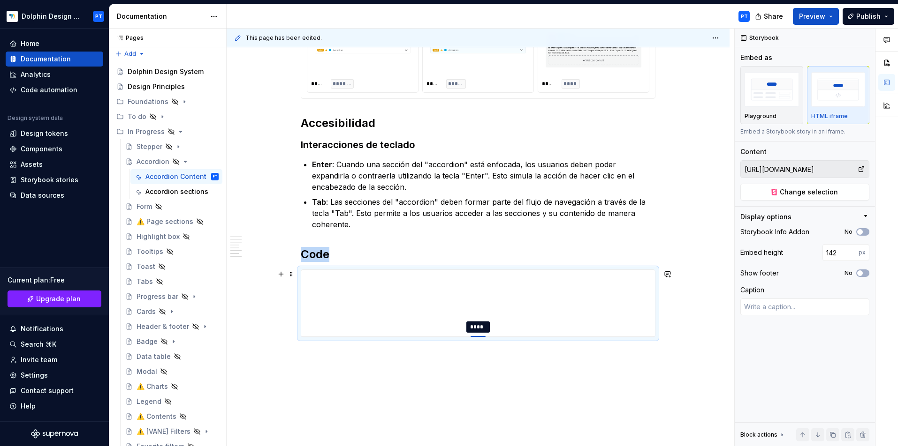
type textarea "*"
type input "143"
type textarea "*"
type input "148"
type textarea "*"
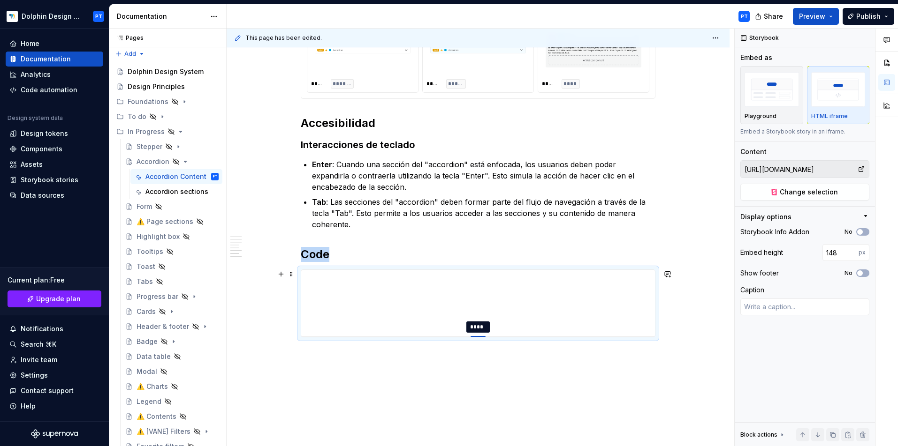
type input "151"
type textarea "*"
type input "158"
type textarea "*"
type input "168"
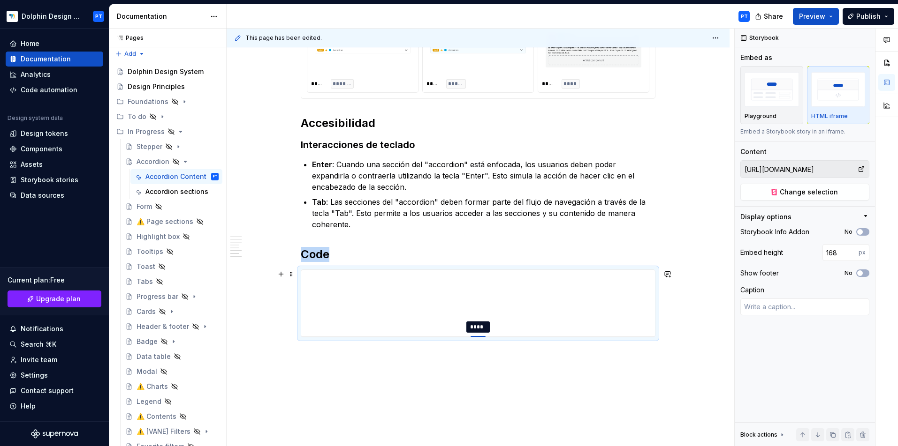
type textarea "*"
type input "171"
type textarea "*"
type input "180"
type textarea "*"
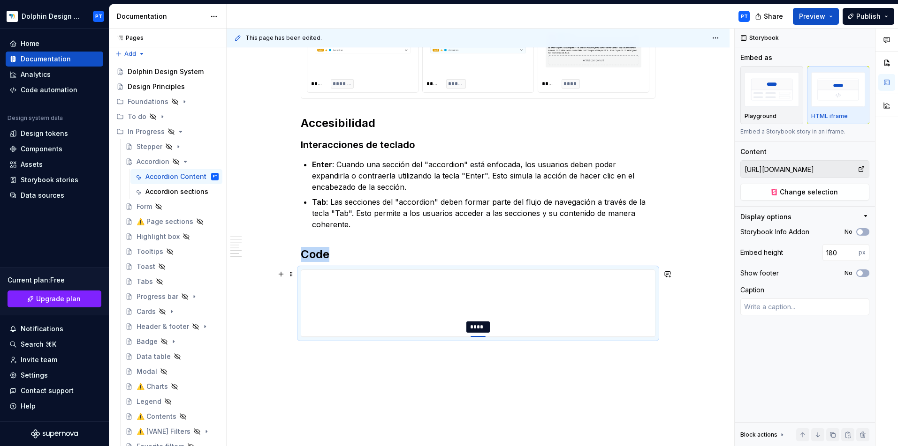
type input "184"
type textarea "*"
type input "189"
type textarea "*"
type input "197"
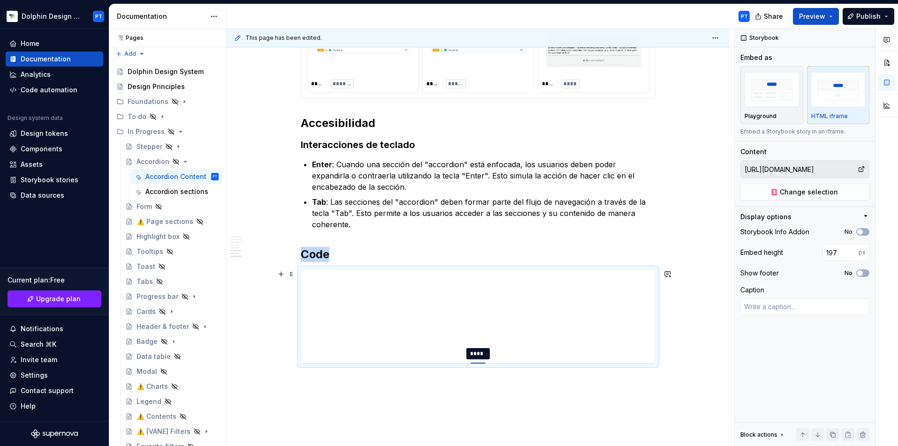
type textarea "*"
type input "199"
type textarea "*"
type input "207"
type textarea "*"
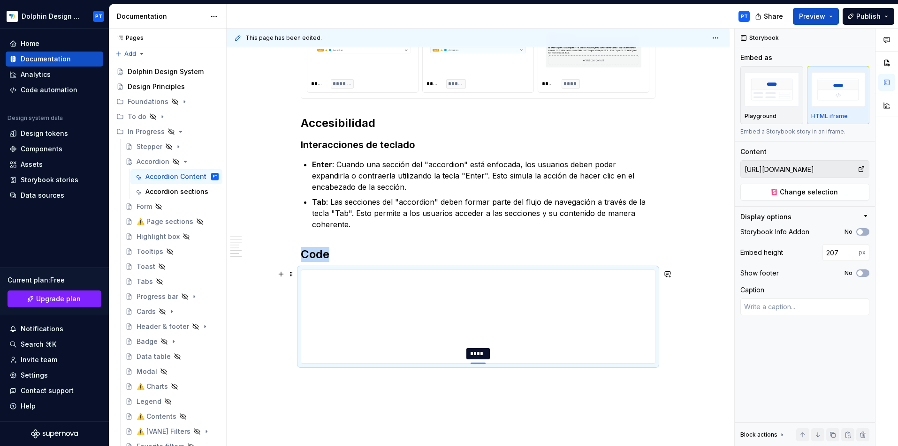
type input "210"
type textarea "*"
type input "221"
type textarea "*"
type input "225"
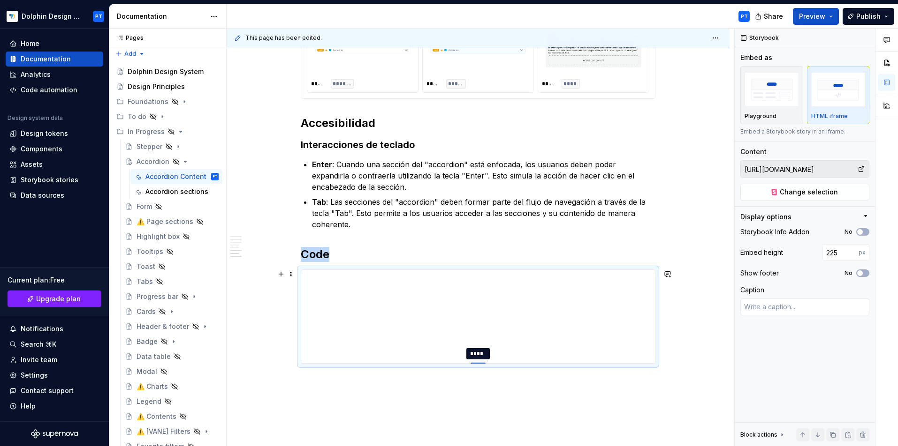
type textarea "*"
type input "232"
type textarea "*"
type input "240"
type textarea "*"
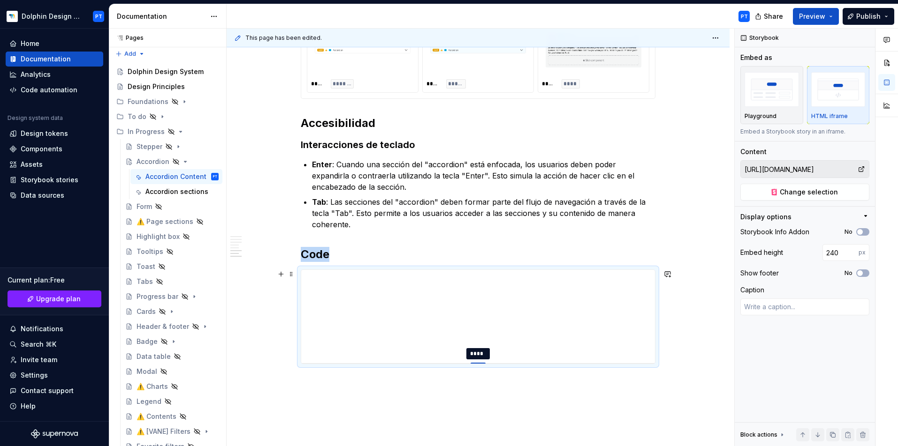
type input "247"
type textarea "*"
type input "249"
type textarea "*"
type input "254"
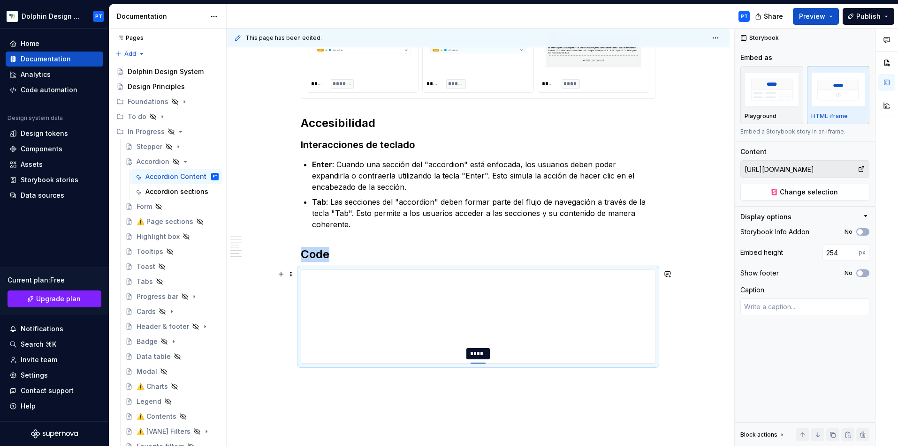
type textarea "*"
type input "258"
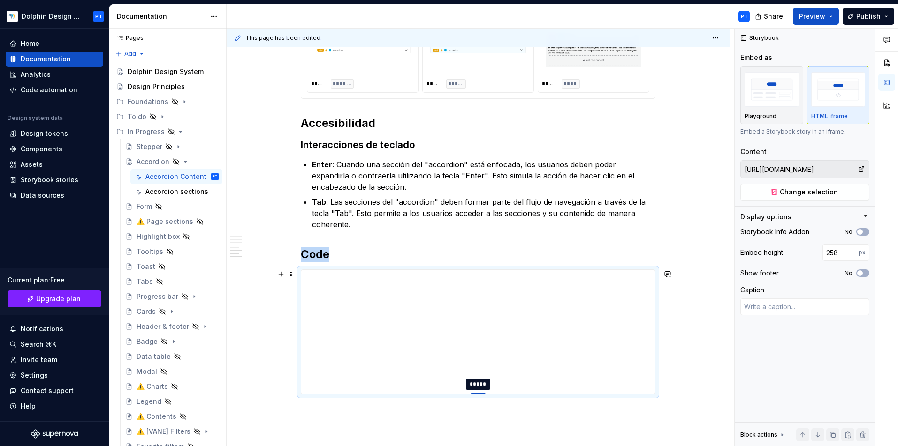
type textarea "*"
type input "264"
type textarea "*"
type input "273"
type textarea "*"
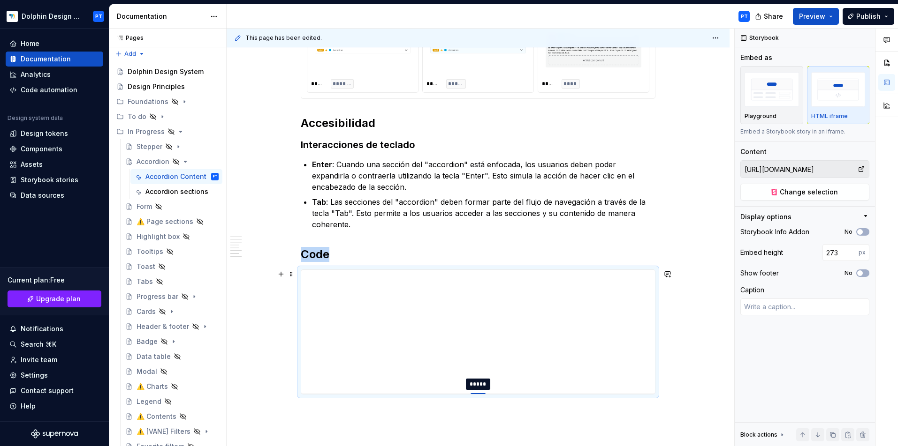
type input "275"
type textarea "*"
type input "282"
type textarea "*"
type input "285"
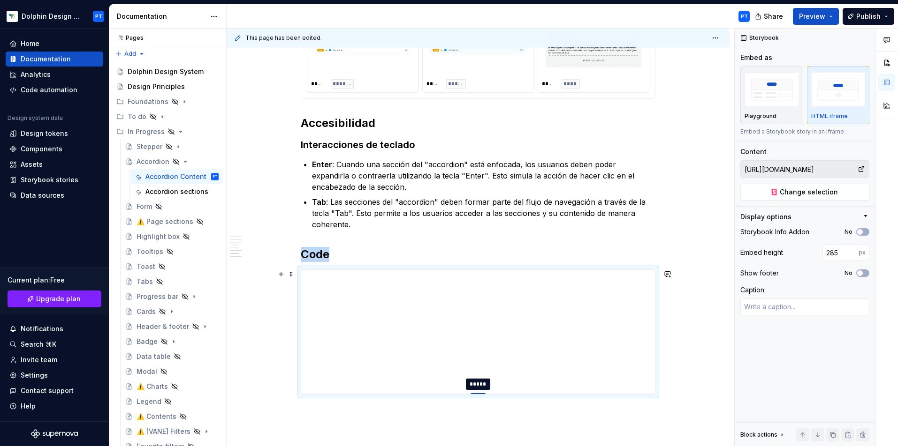
type textarea "*"
type input "289"
type textarea "*"
type input "293"
type textarea "*"
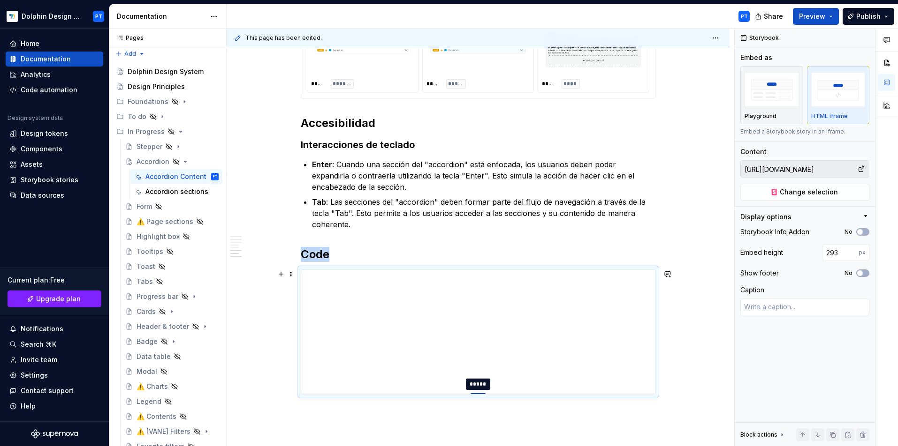
type input "294"
type textarea "*"
type input "295"
type textarea "*"
type input "296"
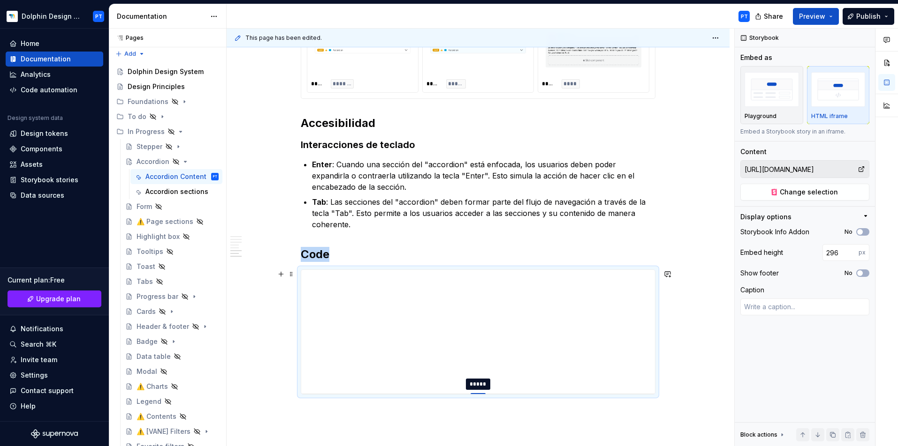
type textarea "*"
type input "297"
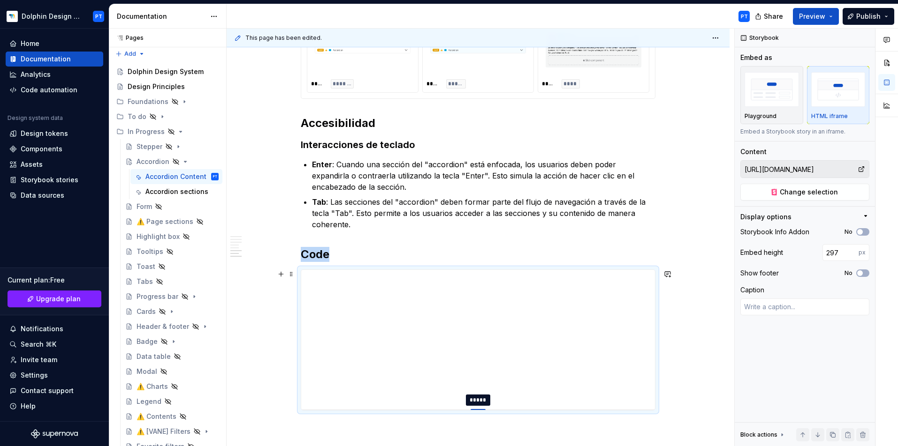
type textarea "*"
type input "298"
type textarea "*"
type input "300"
type textarea "*"
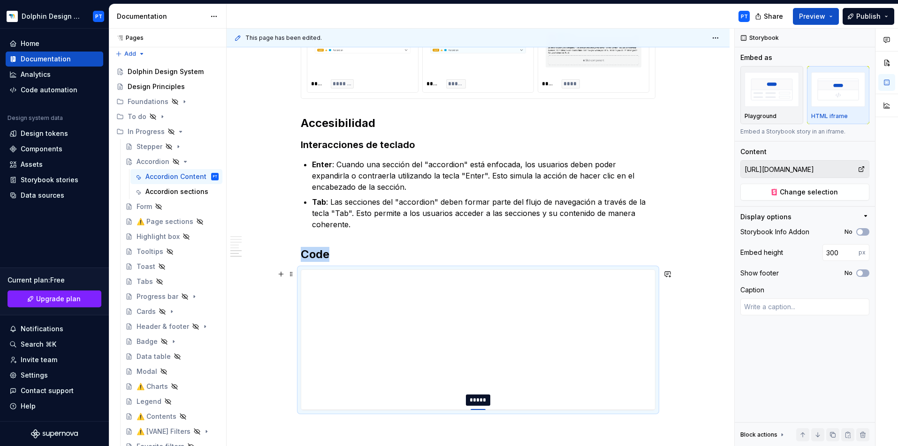
type input "301"
type textarea "*"
type input "302"
type textarea "*"
type input "303"
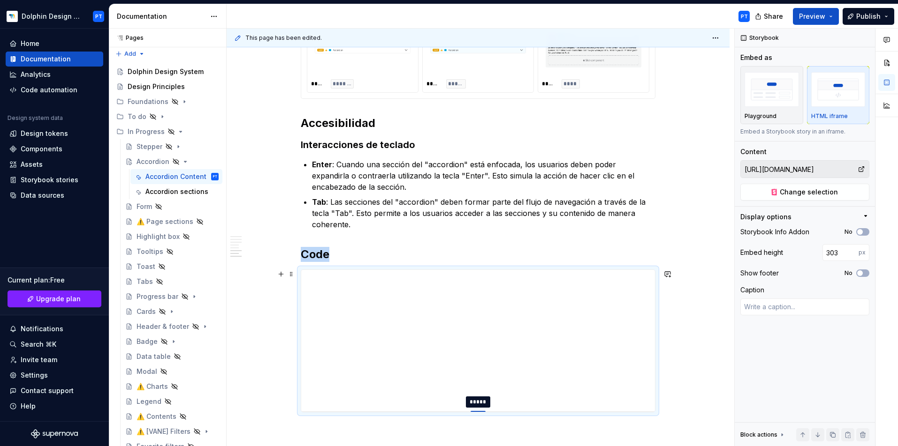
type textarea "*"
type input "304"
type textarea "*"
type input "305"
type textarea "*"
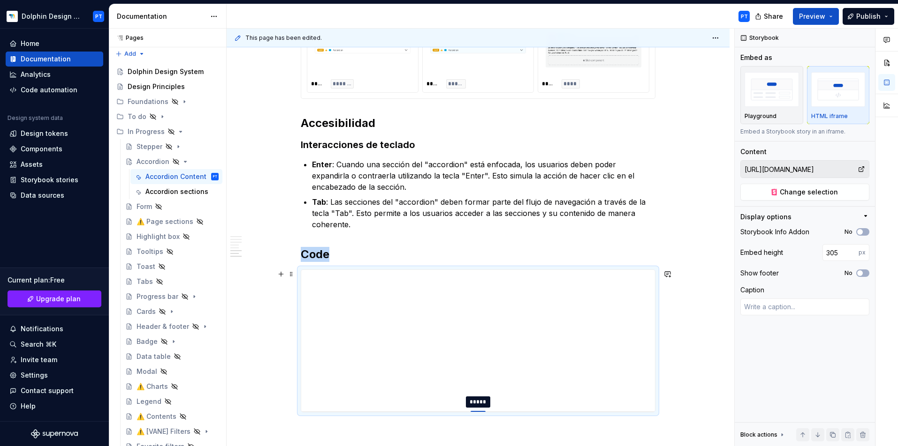
type input "306"
drag, startPoint x: 477, startPoint y: 318, endPoint x: 466, endPoint y: 427, distance: 109.4
click at [797, 273] on icon "button" at bounding box center [860, 274] width 8 height 6
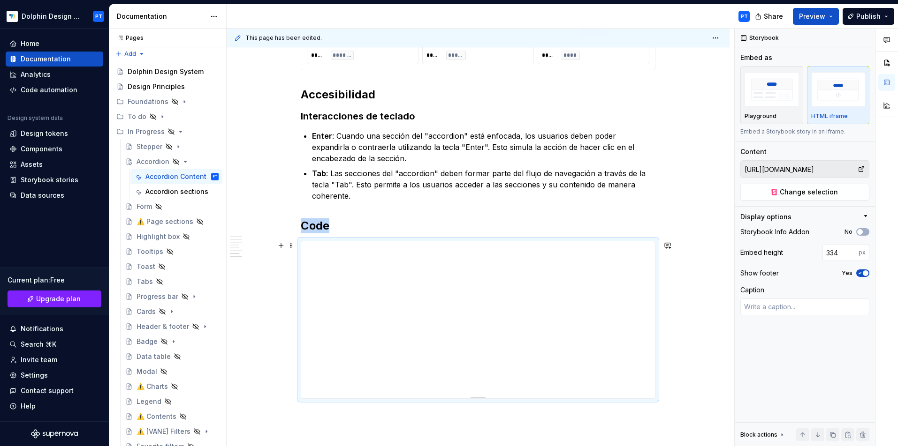
scroll to position [989, 0]
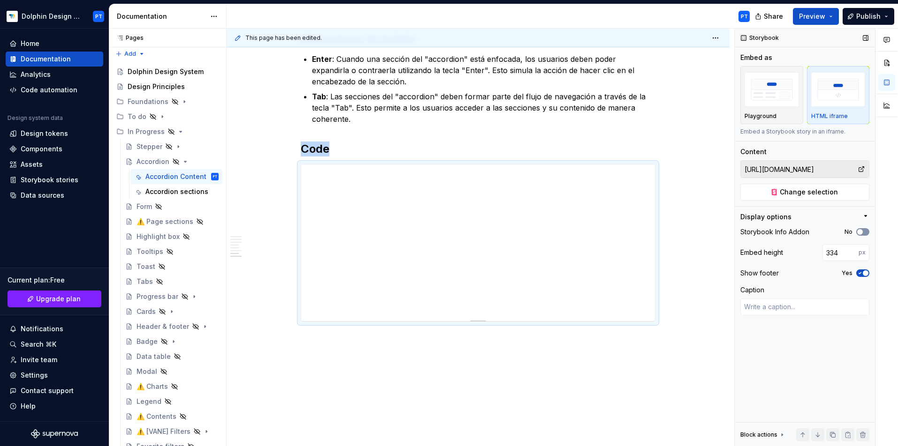
click at [797, 232] on icon "button" at bounding box center [860, 232] width 8 height 6
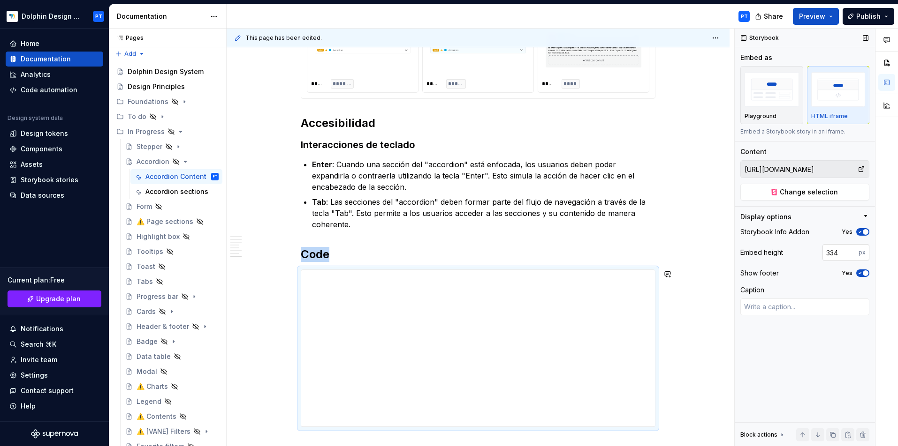
click at [797, 251] on input "334" at bounding box center [840, 252] width 36 height 17
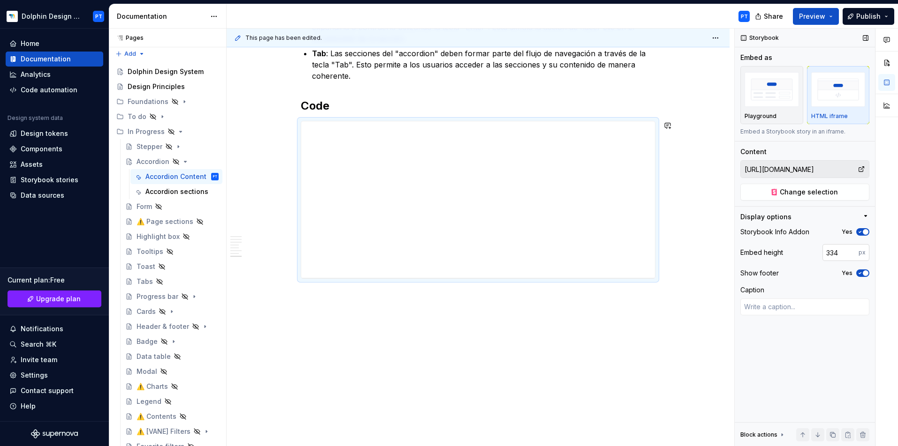
click at [797, 251] on input "334" at bounding box center [840, 252] width 36 height 17
drag, startPoint x: 479, startPoint y: 426, endPoint x: 487, endPoint y: 355, distance: 71.7
click at [797, 275] on icon "button" at bounding box center [860, 274] width 8 height 6
click at [770, 348] on div "Storybook Embed as Playground HTML iframe Embed a Storybook story in an iframe.…" at bounding box center [804, 238] width 140 height 418
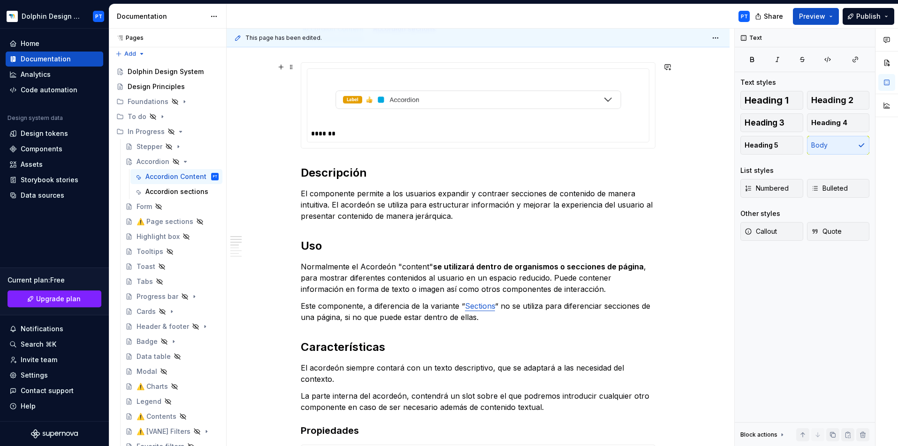
scroll to position [0, 0]
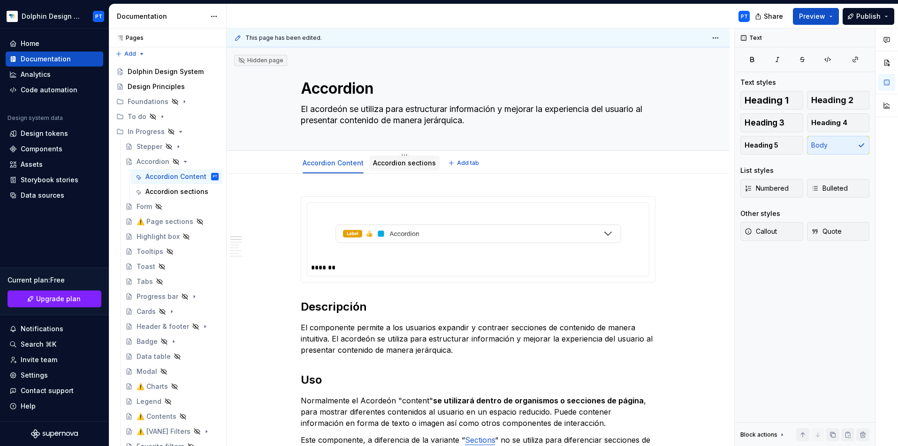
click at [398, 166] on link "Accordion sections" at bounding box center [404, 163] width 63 height 8
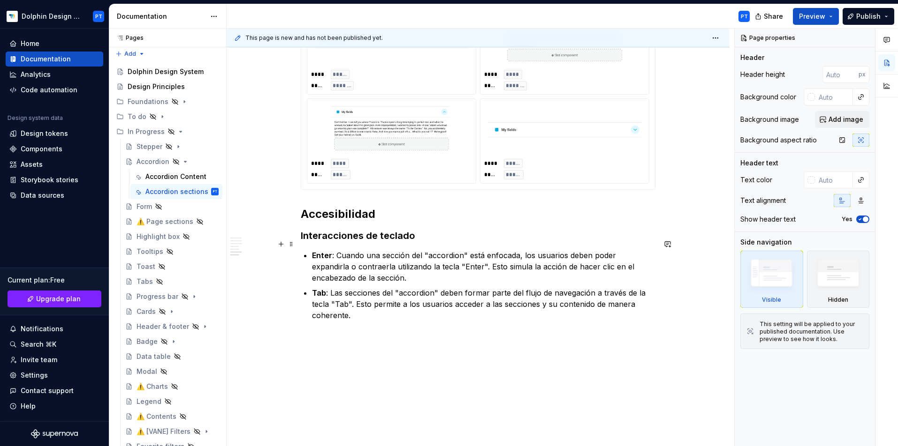
scroll to position [630, 0]
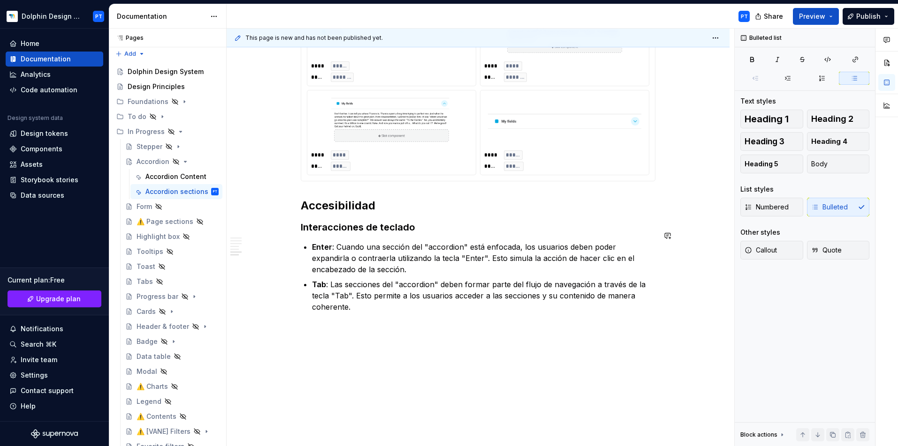
click at [300, 352] on div "**********" at bounding box center [477, 1] width 503 height 914
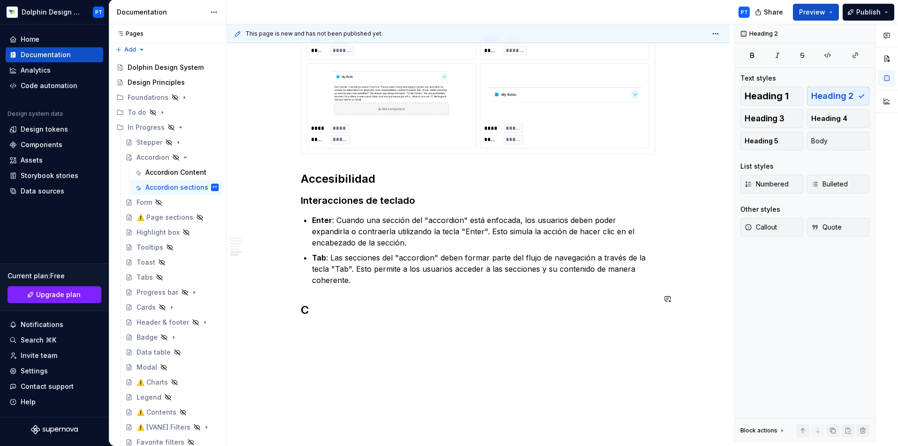
scroll to position [647, 0]
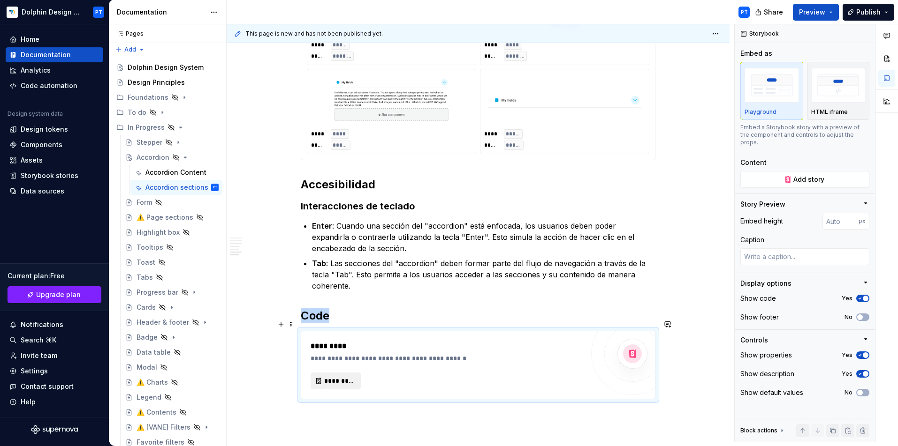
click at [341, 377] on span "*********" at bounding box center [339, 381] width 30 height 9
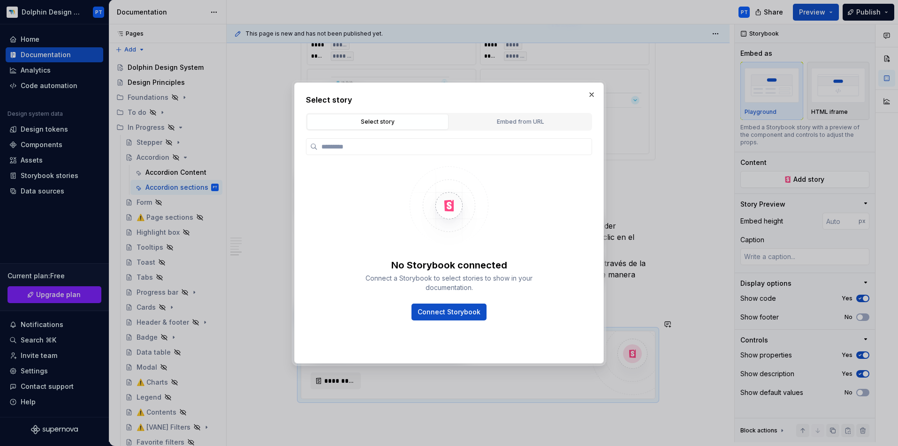
click at [520, 136] on div "No Storybook connected Connect a Storybook to select stories to show in your do…" at bounding box center [449, 240] width 286 height 219
click at [528, 121] on div "Embed from URL" at bounding box center [520, 121] width 135 height 9
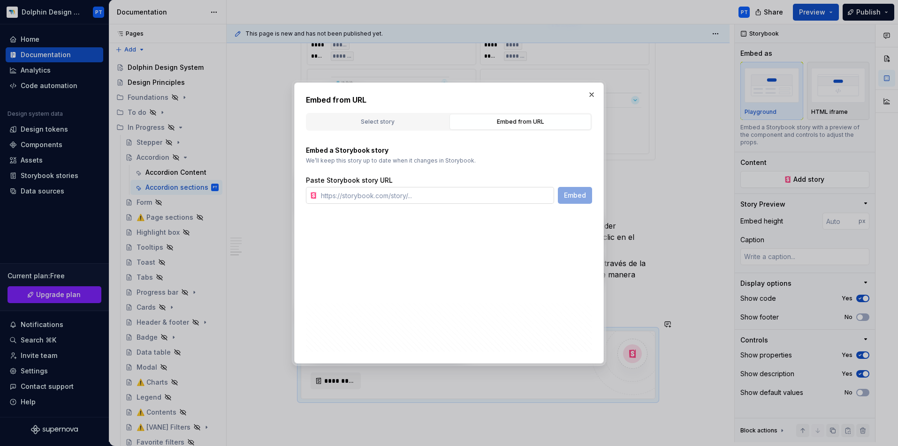
click at [385, 191] on input "text" at bounding box center [435, 195] width 237 height 17
paste input "[URL][DOMAIN_NAME]"
click at [586, 202] on button "Embed" at bounding box center [575, 195] width 34 height 17
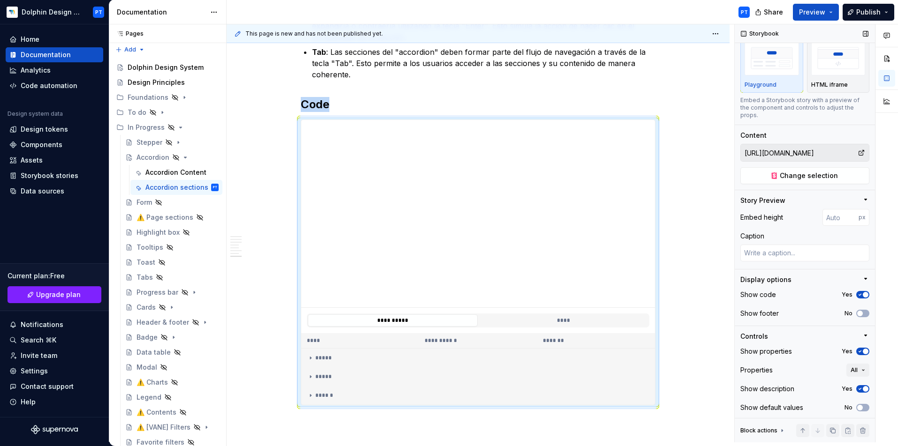
scroll to position [29, 0]
click at [543, 315] on button "****" at bounding box center [563, 321] width 170 height 12
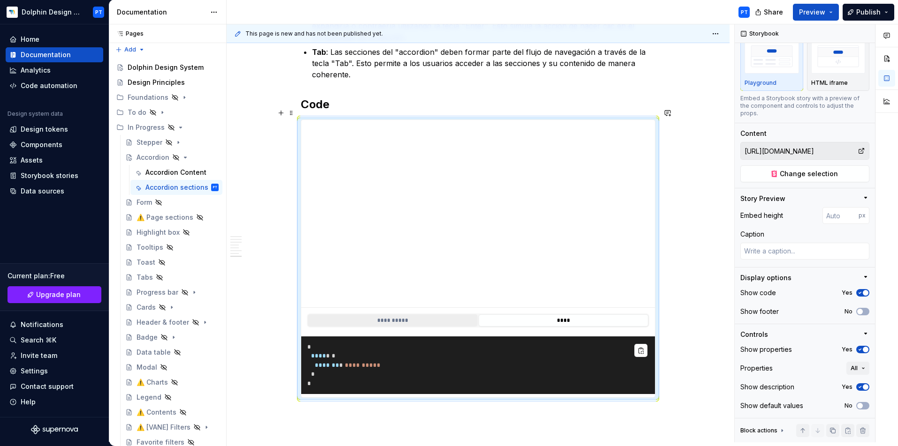
click at [416, 315] on button "**********" at bounding box center [393, 321] width 170 height 12
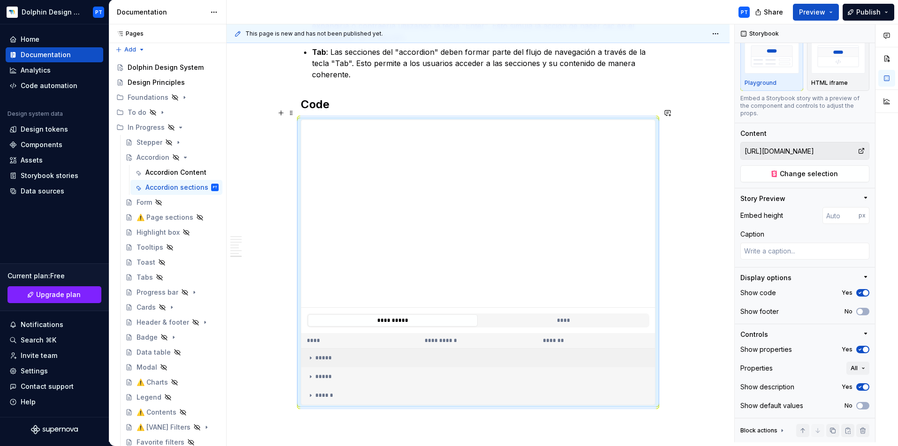
click at [311, 355] on icon at bounding box center [311, 359] width 8 height 8
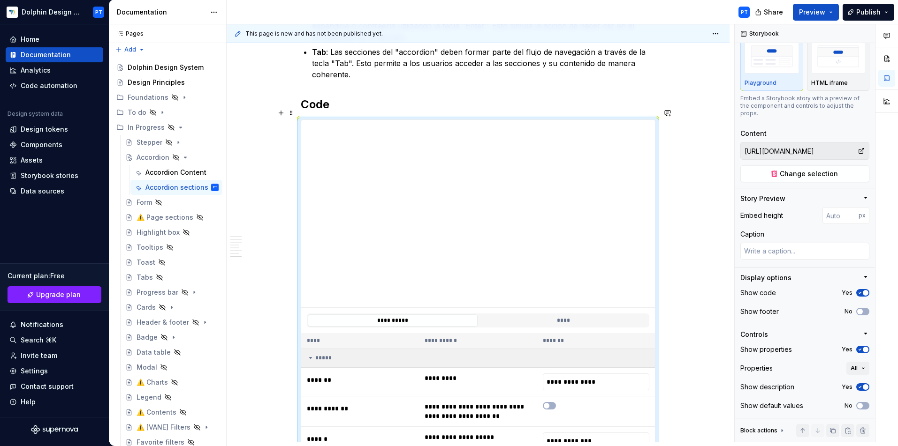
click at [311, 355] on icon at bounding box center [311, 359] width 8 height 8
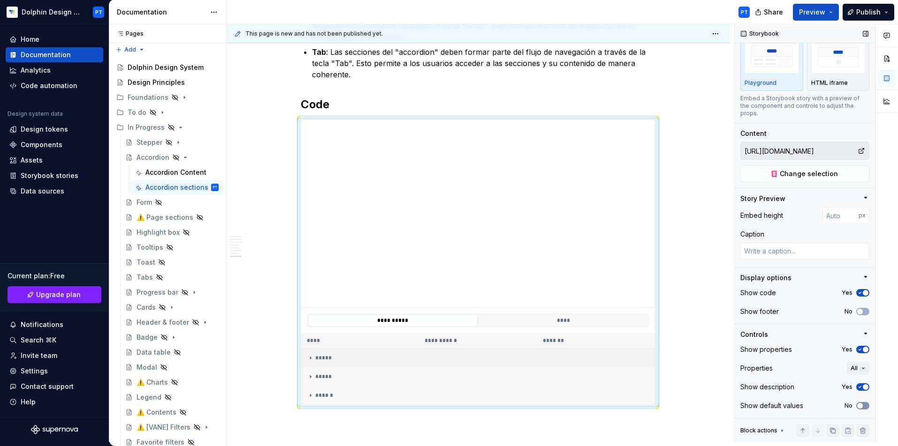
click at [797, 402] on button "No" at bounding box center [862, 406] width 13 height 8
click at [797, 406] on icon "button" at bounding box center [860, 406] width 2 height 1
click at [797, 405] on button "No" at bounding box center [862, 406] width 13 height 8
click at [322, 354] on td "*****" at bounding box center [478, 358] width 354 height 19
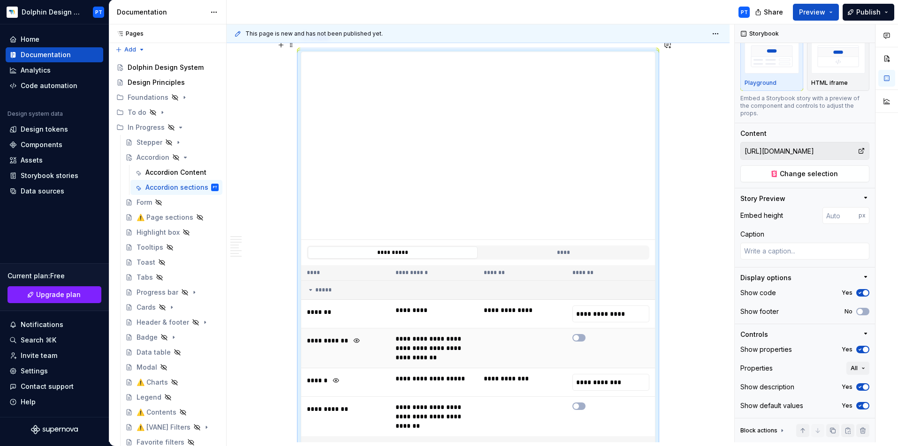
scroll to position [1093, 0]
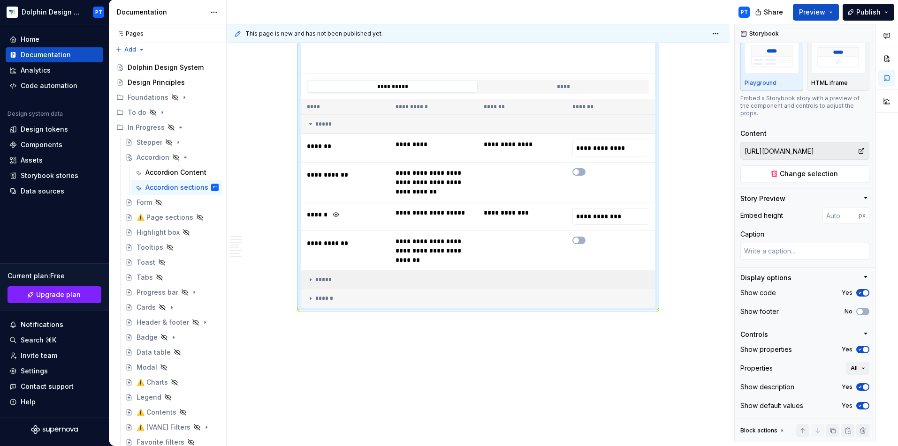
click at [325, 273] on td "*****" at bounding box center [478, 280] width 354 height 19
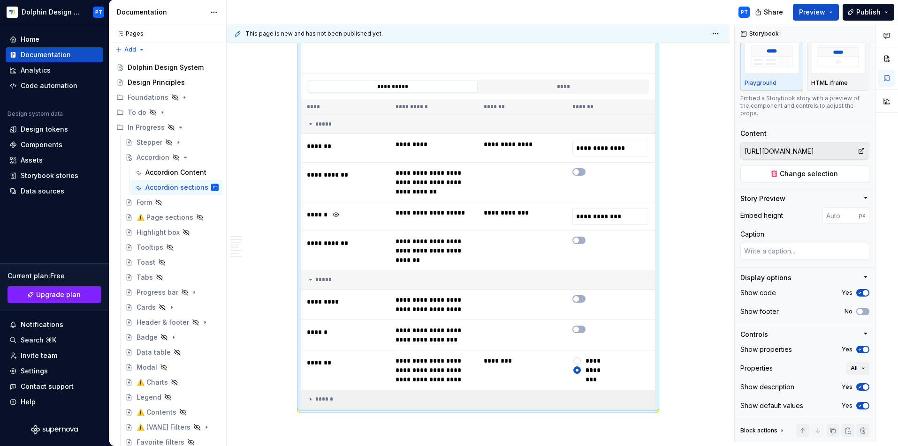
click at [331, 396] on div "******" at bounding box center [478, 400] width 342 height 8
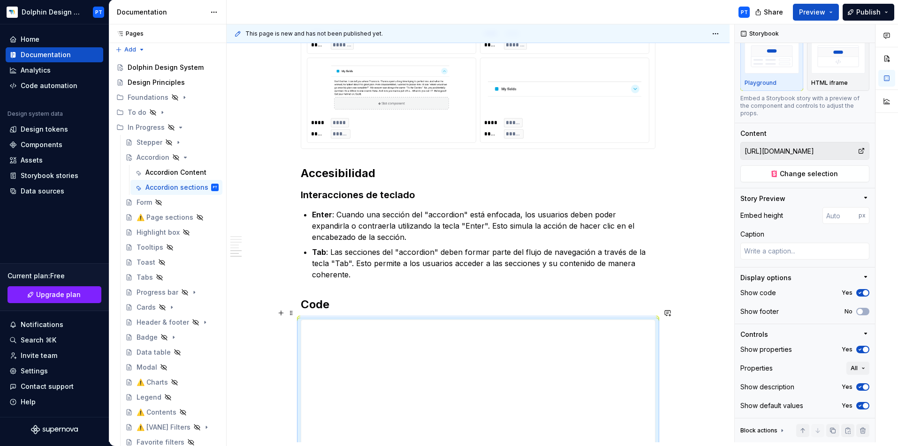
scroll to position [804, 0]
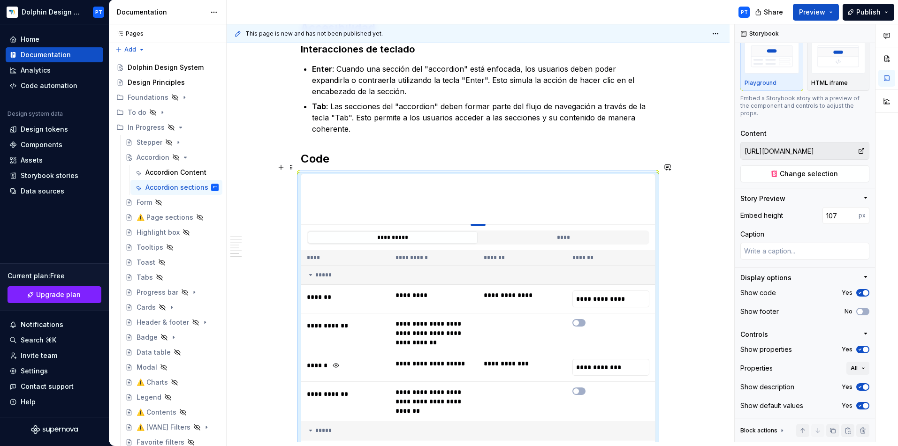
drag, startPoint x: 477, startPoint y: 351, endPoint x: 486, endPoint y: 213, distance: 137.7
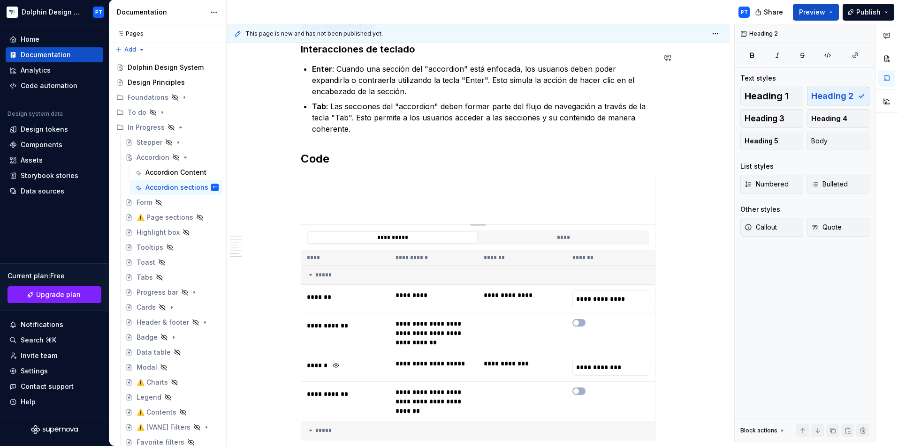
click at [363, 139] on div "**********" at bounding box center [478, 17] width 355 height 1259
click at [688, 238] on div "**********" at bounding box center [477, 79] width 503 height 1427
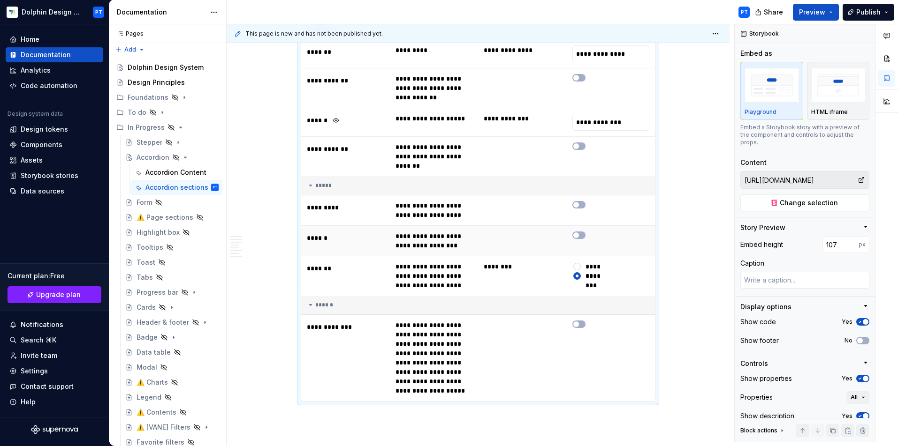
scroll to position [757, 0]
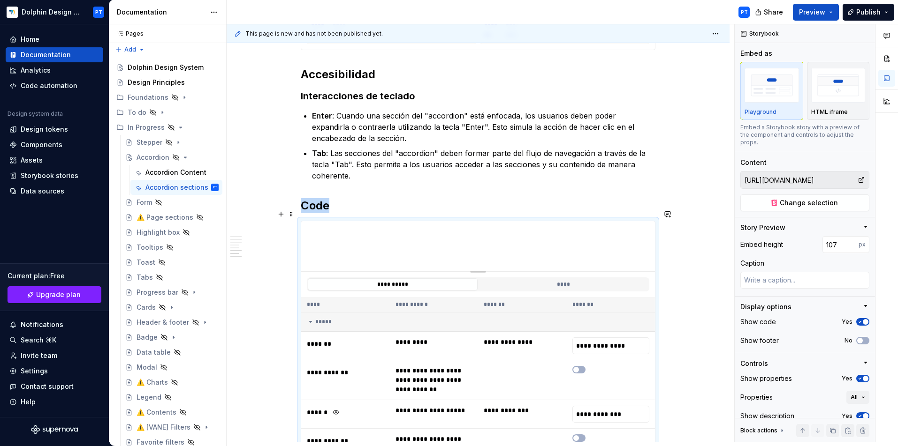
click at [689, 256] on div "**********" at bounding box center [477, 125] width 503 height 1427
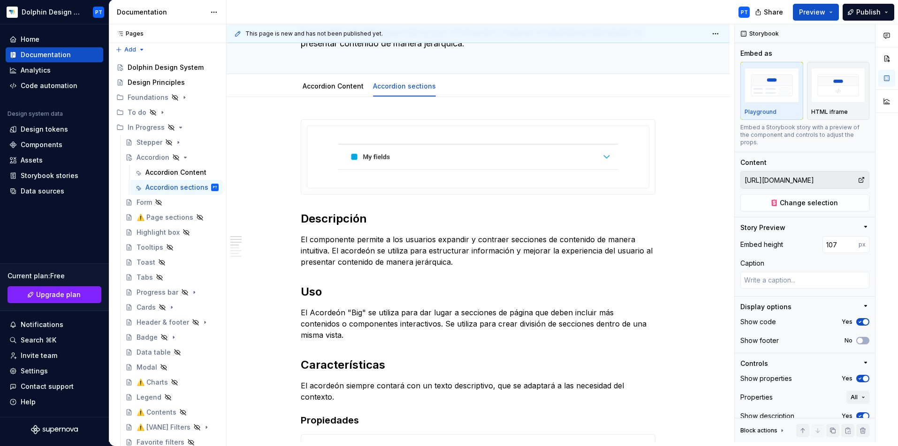
scroll to position [0, 0]
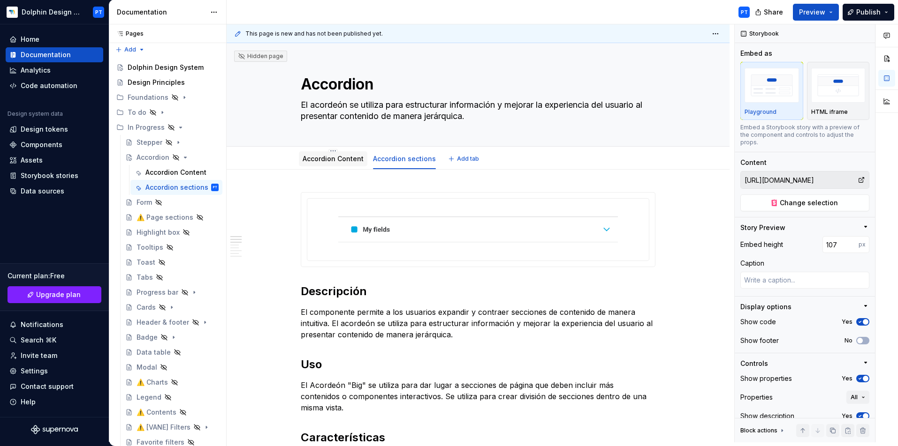
click at [322, 158] on link "Accordion Content" at bounding box center [332, 159] width 61 height 8
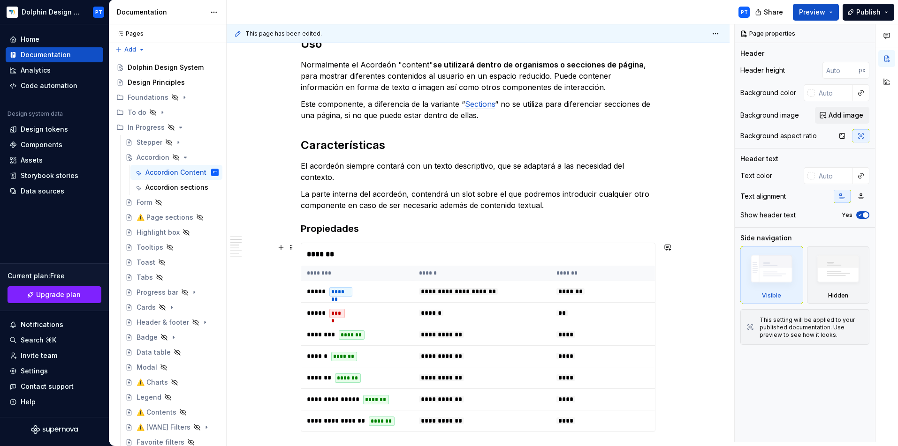
scroll to position [1109, 0]
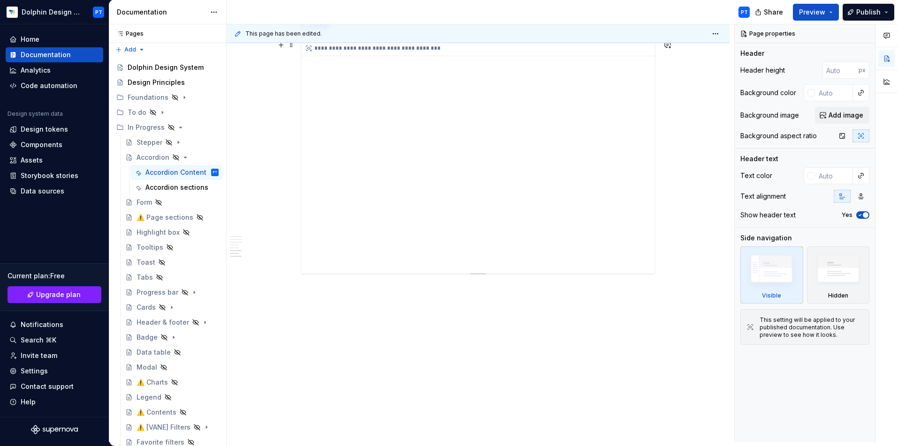
click at [335, 275] on div "**********" at bounding box center [478, 157] width 355 height 234
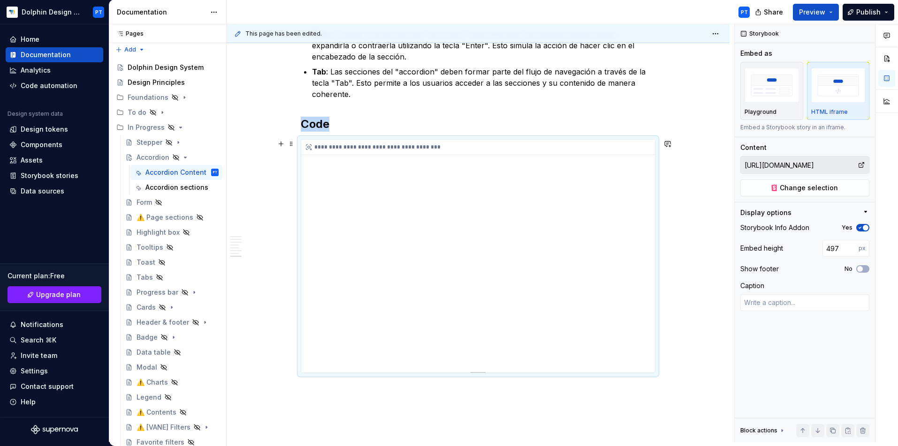
scroll to position [1008, 0]
click at [289, 146] on span at bounding box center [291, 145] width 8 height 13
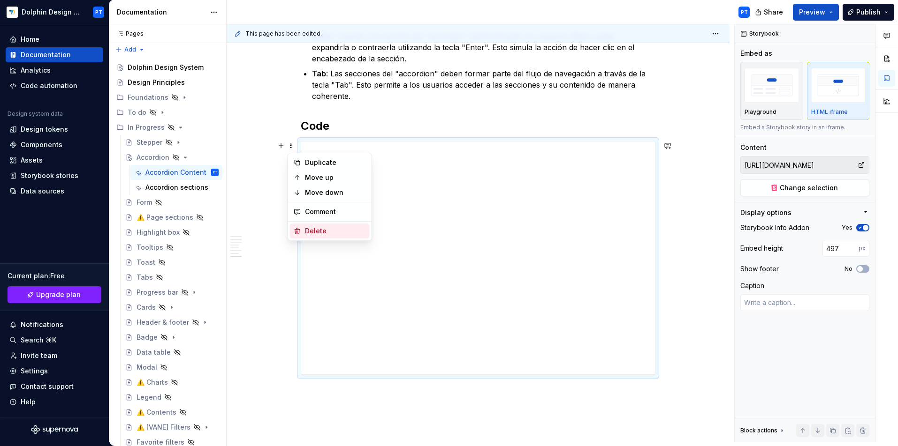
click at [323, 234] on div "Delete" at bounding box center [335, 230] width 61 height 9
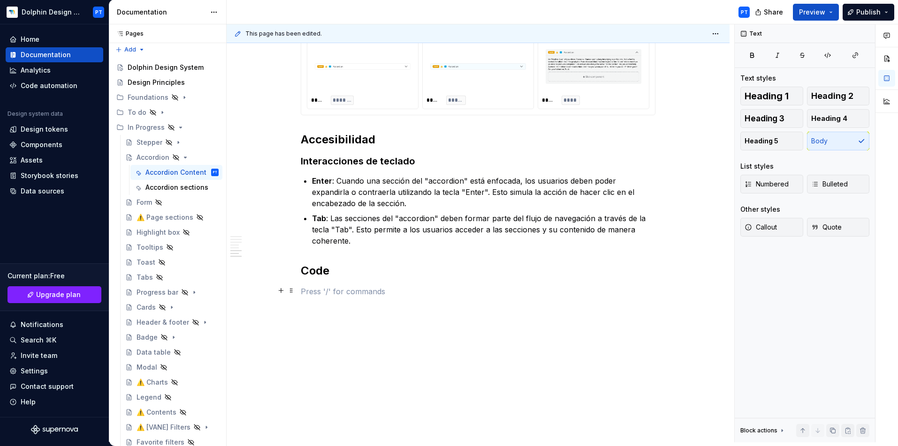
scroll to position [863, 0]
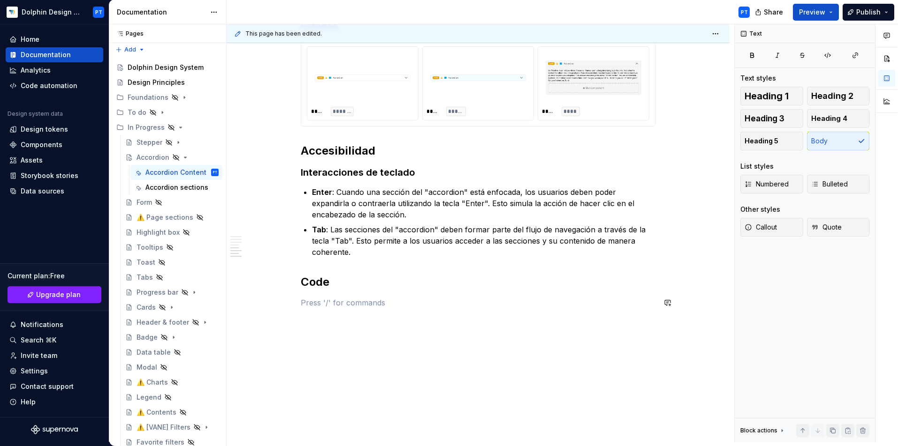
scroll to position [844, 0]
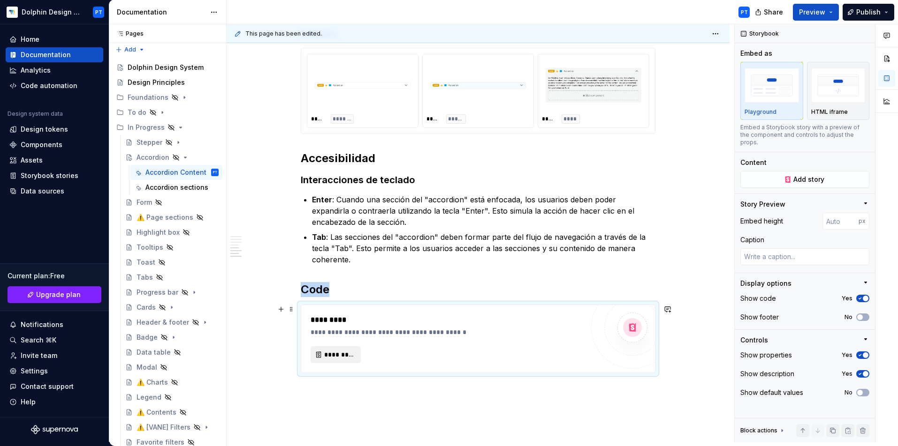
click at [348, 347] on div "*********" at bounding box center [446, 355] width 273 height 17
click at [344, 356] on span "*********" at bounding box center [339, 354] width 30 height 9
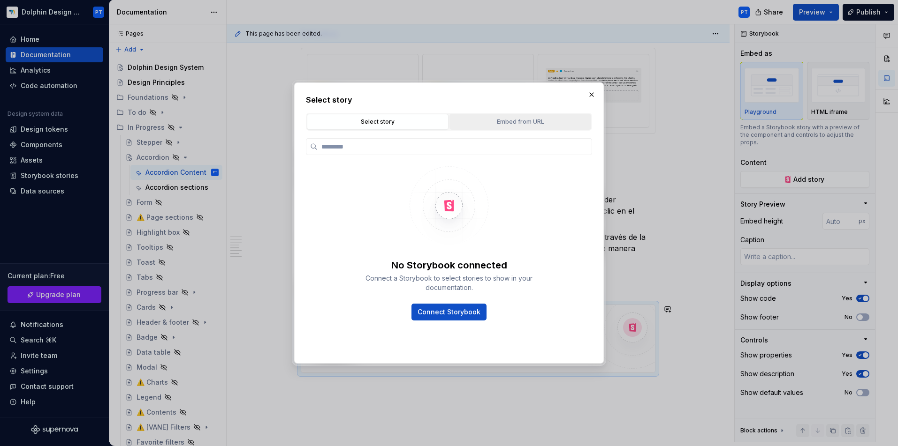
click at [521, 120] on div "Embed from URL" at bounding box center [520, 121] width 135 height 9
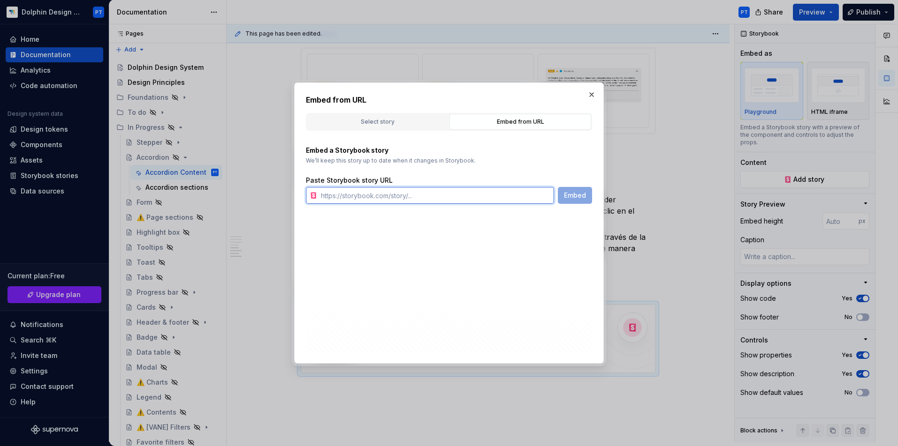
click at [422, 198] on input "text" at bounding box center [435, 195] width 237 height 17
paste input "[URL][DOMAIN_NAME]"
click at [580, 198] on span "Embed" at bounding box center [575, 195] width 22 height 9
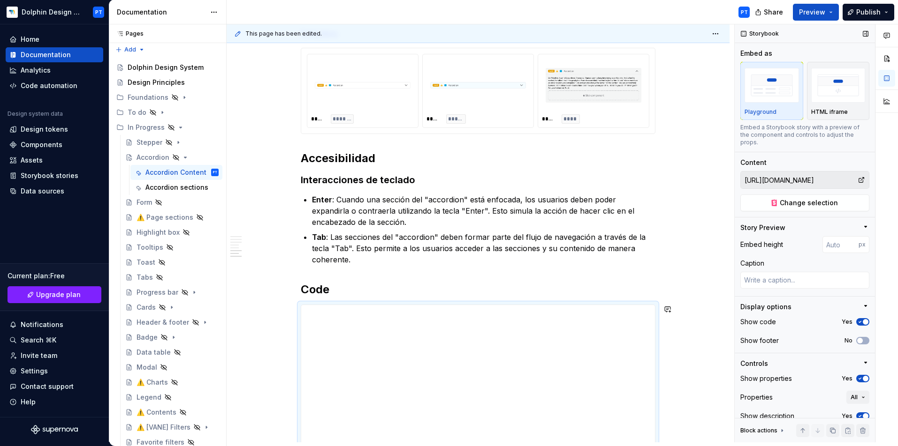
click at [797, 410] on div "Show description Yes" at bounding box center [804, 416] width 129 height 13
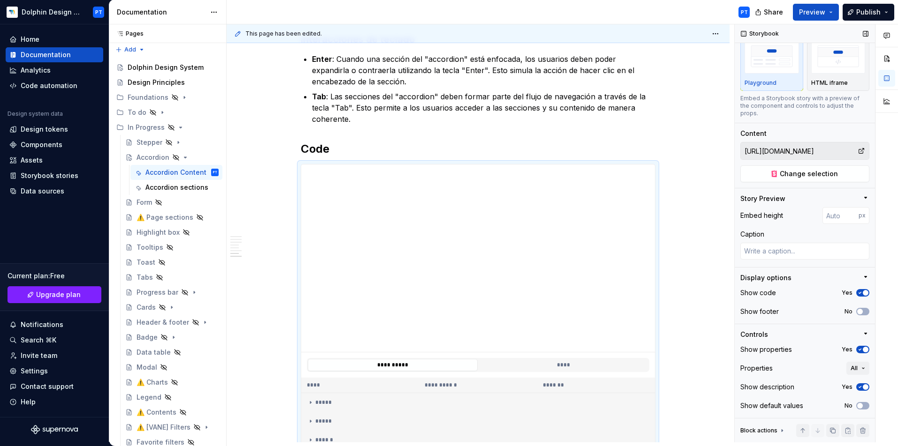
scroll to position [27, 0]
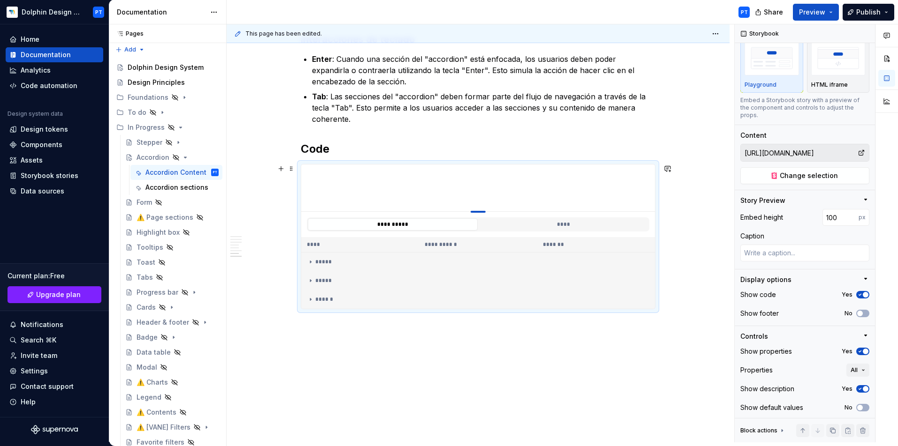
drag, startPoint x: 480, startPoint y: 351, endPoint x: 485, endPoint y: 205, distance: 145.9
click at [322, 255] on td "*****" at bounding box center [478, 262] width 354 height 19
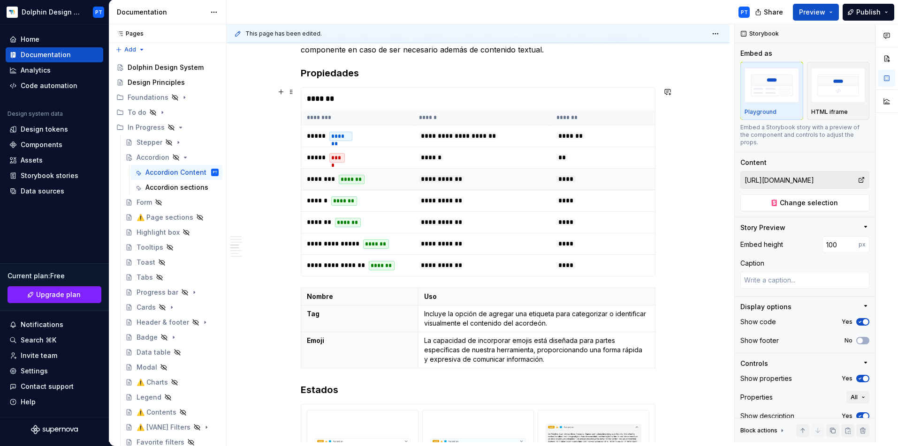
scroll to position [488, 0]
click at [175, 158] on icon "Page tree" at bounding box center [176, 158] width 6 height 6
click at [192, 158] on button "Page tree" at bounding box center [198, 157] width 13 height 13
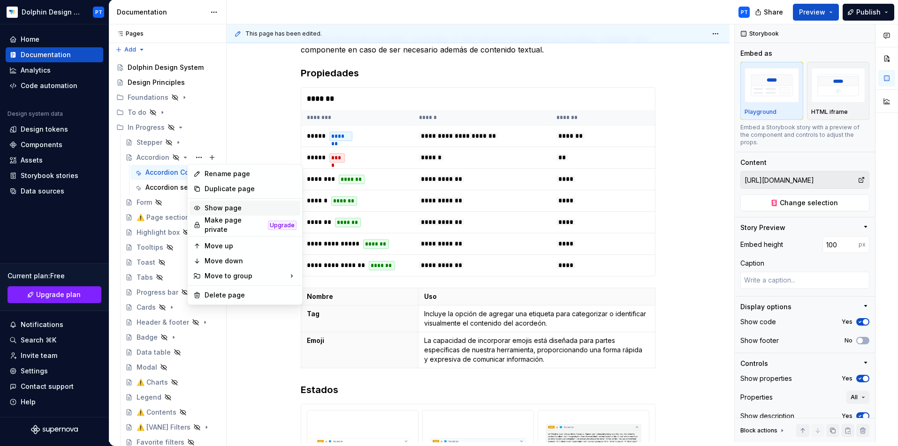
click at [242, 206] on div "Show page" at bounding box center [250, 208] width 92 height 9
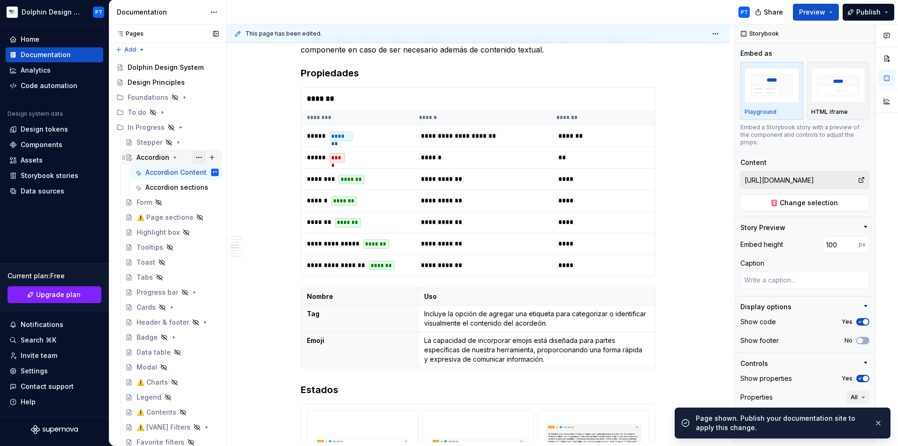
click at [192, 157] on button "Page tree" at bounding box center [198, 157] width 13 height 13
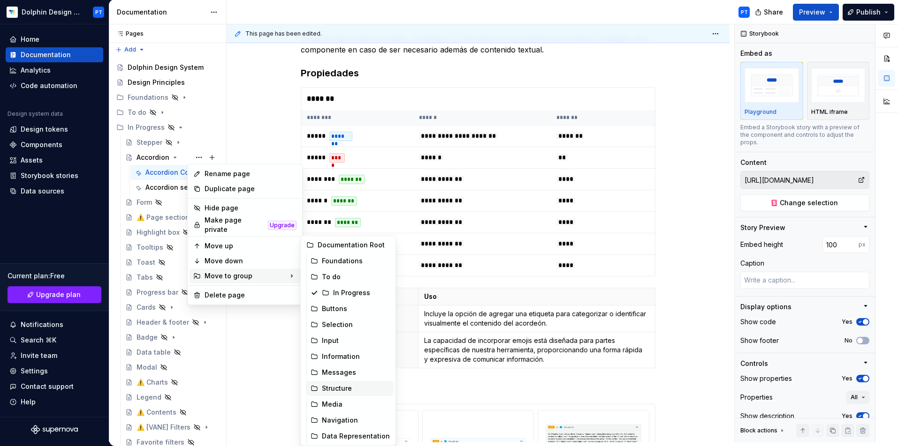
click at [339, 391] on div "Structure" at bounding box center [356, 388] width 68 height 9
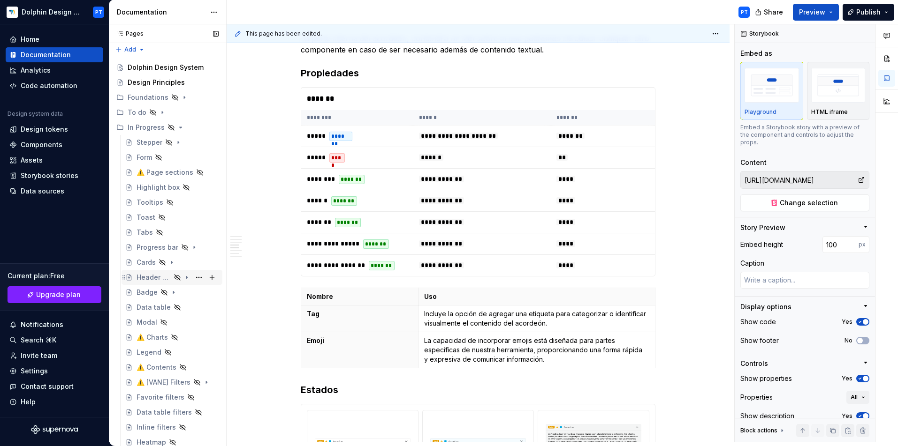
scroll to position [415, 0]
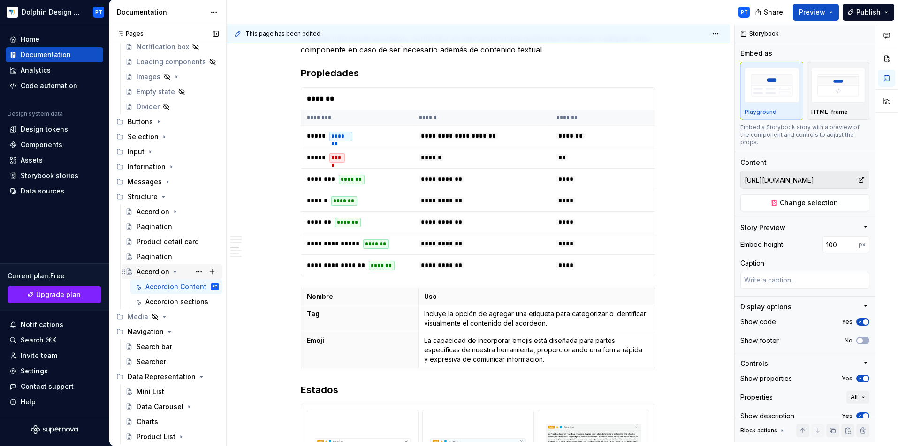
click at [174, 272] on icon "Page tree" at bounding box center [175, 272] width 2 height 1
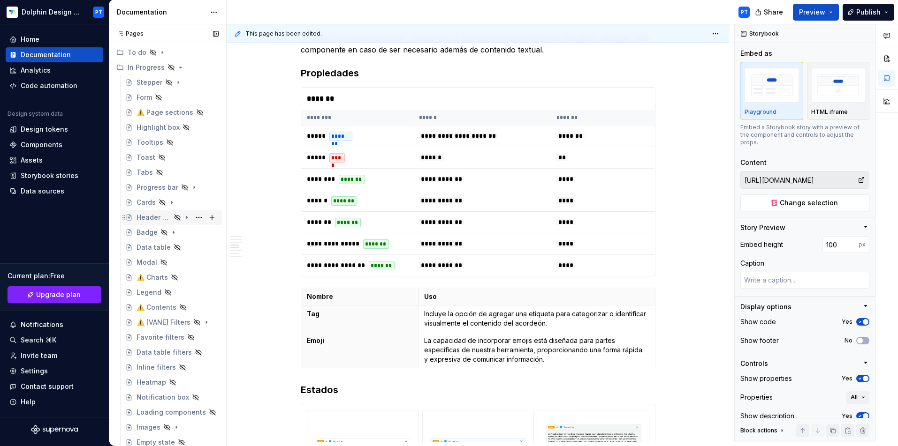
scroll to position [0, 0]
